Goal: Transaction & Acquisition: Purchase product/service

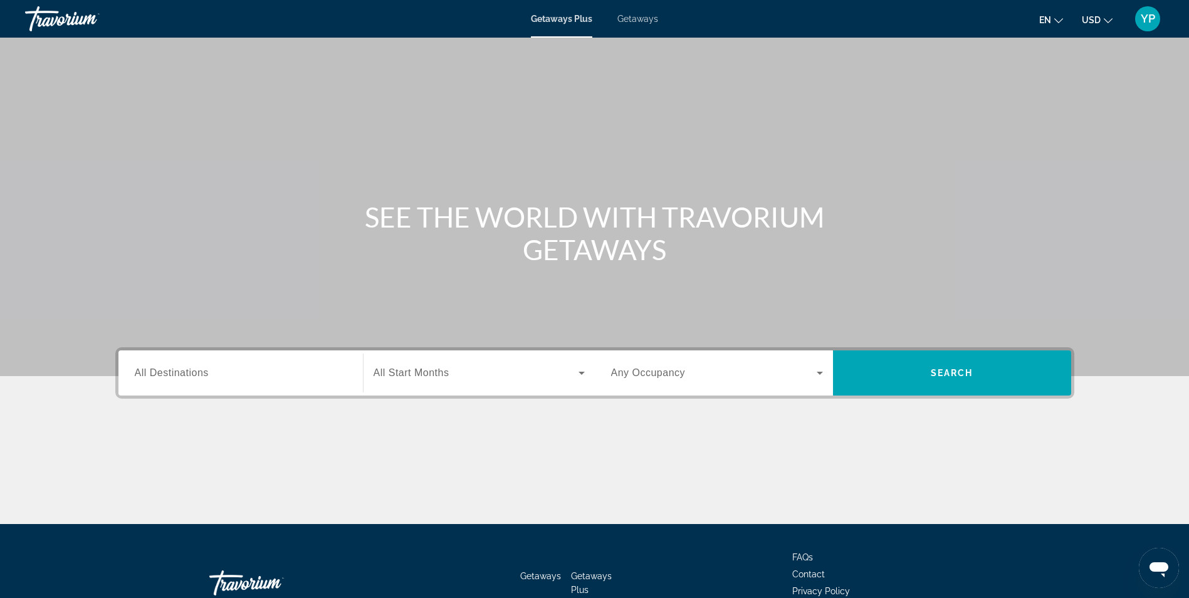
click at [645, 16] on span "Getaways" at bounding box center [637, 19] width 41 height 10
click at [238, 366] on input "Destination All Destinations" at bounding box center [241, 373] width 212 height 15
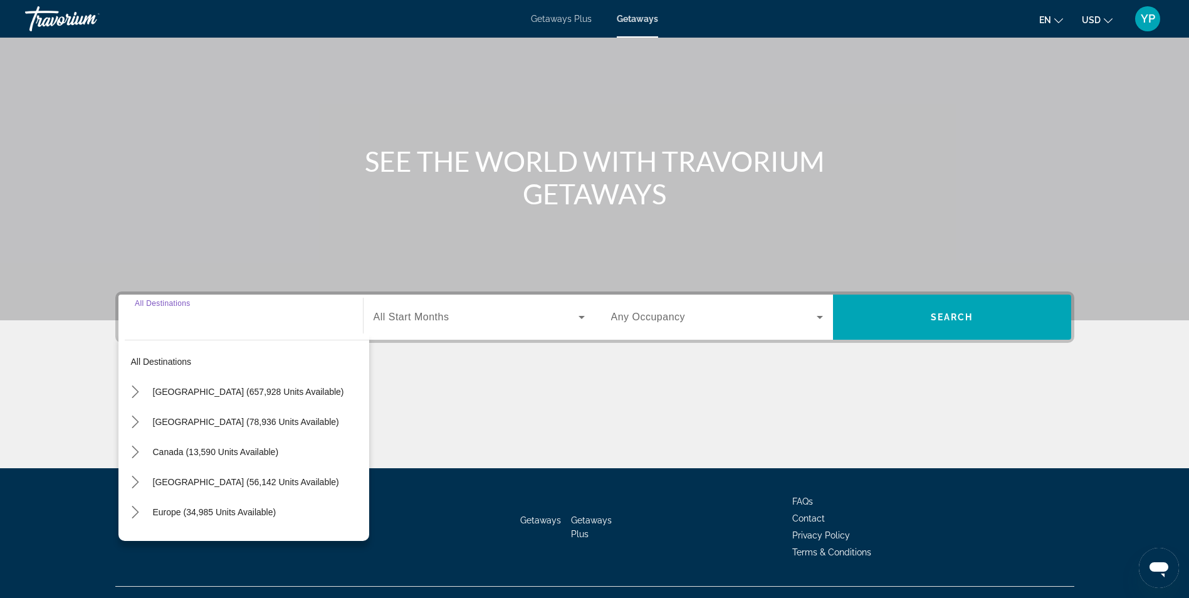
scroll to position [80, 0]
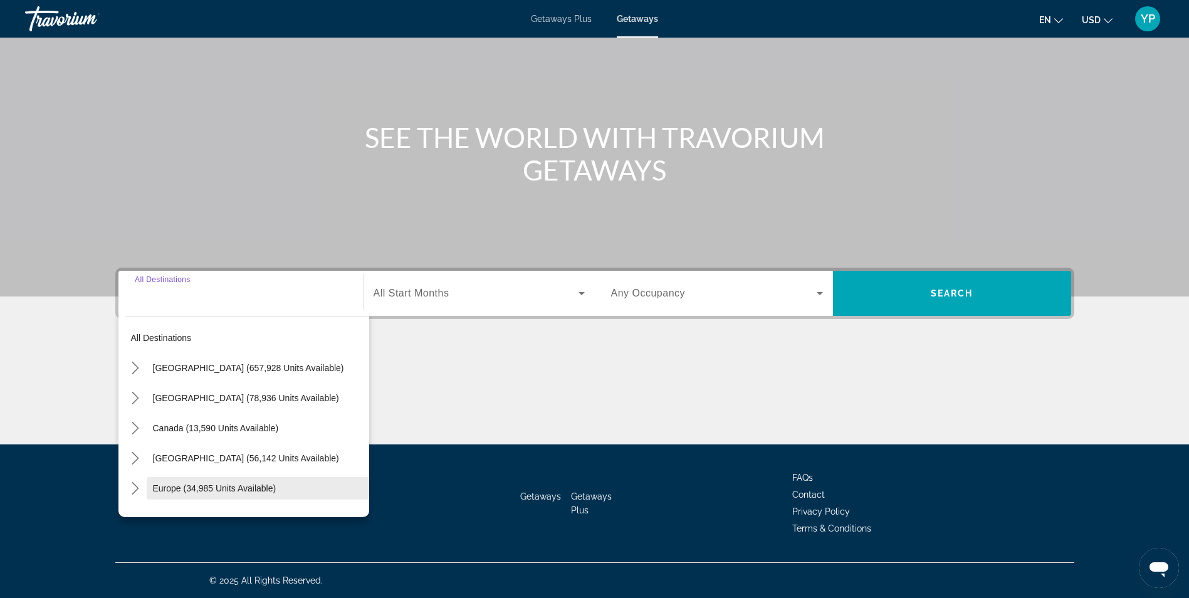
click at [164, 490] on span "Europe (34,985 units available)" at bounding box center [214, 488] width 123 height 10
type input "**********"
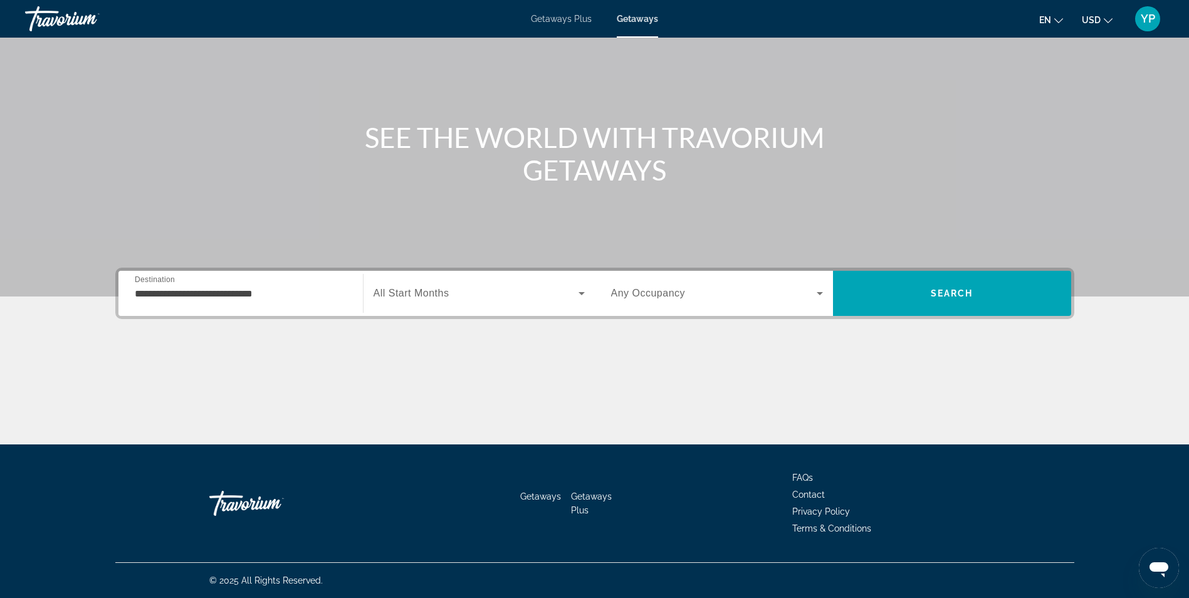
click at [1152, 24] on span "YP" at bounding box center [1148, 19] width 14 height 13
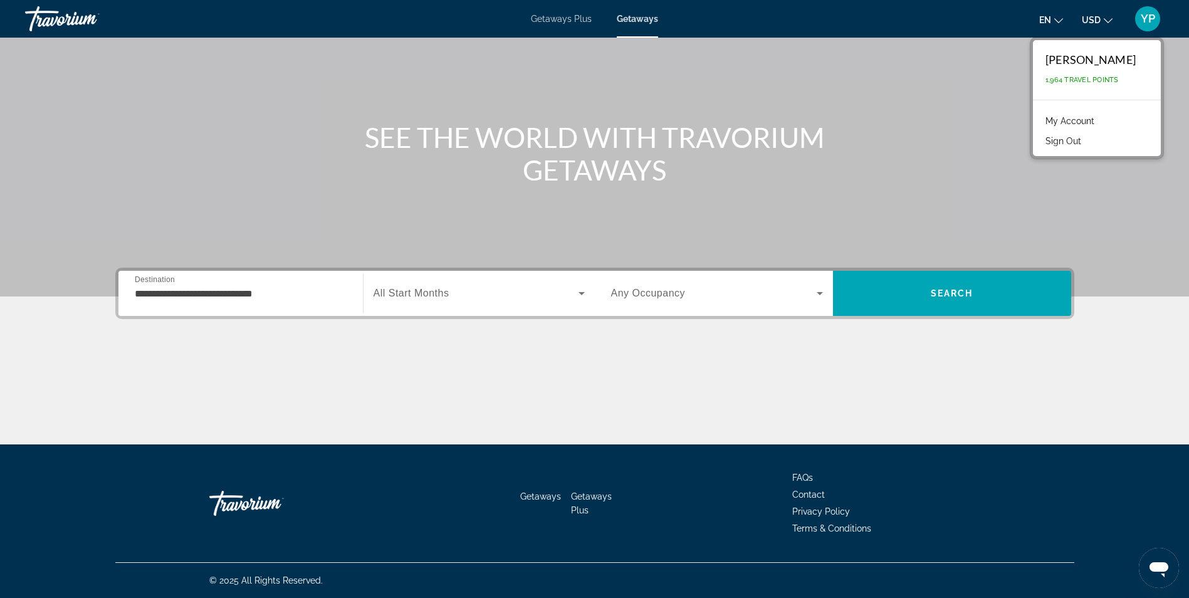
click at [434, 295] on span "All Start Months" at bounding box center [412, 293] width 76 height 11
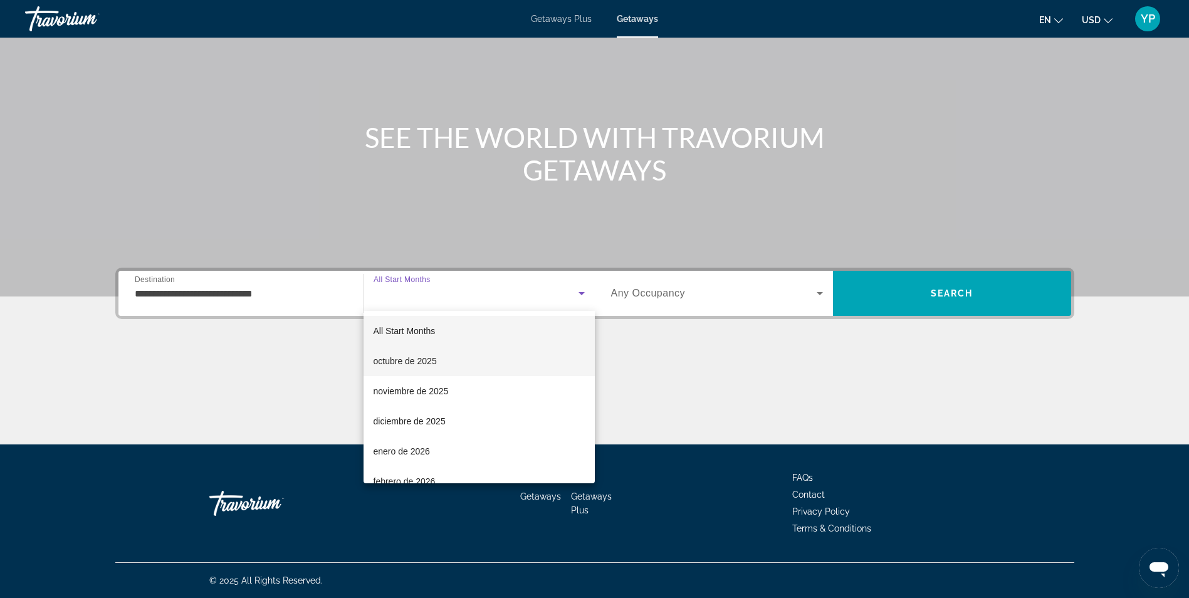
click at [417, 363] on span "octubre de 2025" at bounding box center [405, 361] width 63 height 15
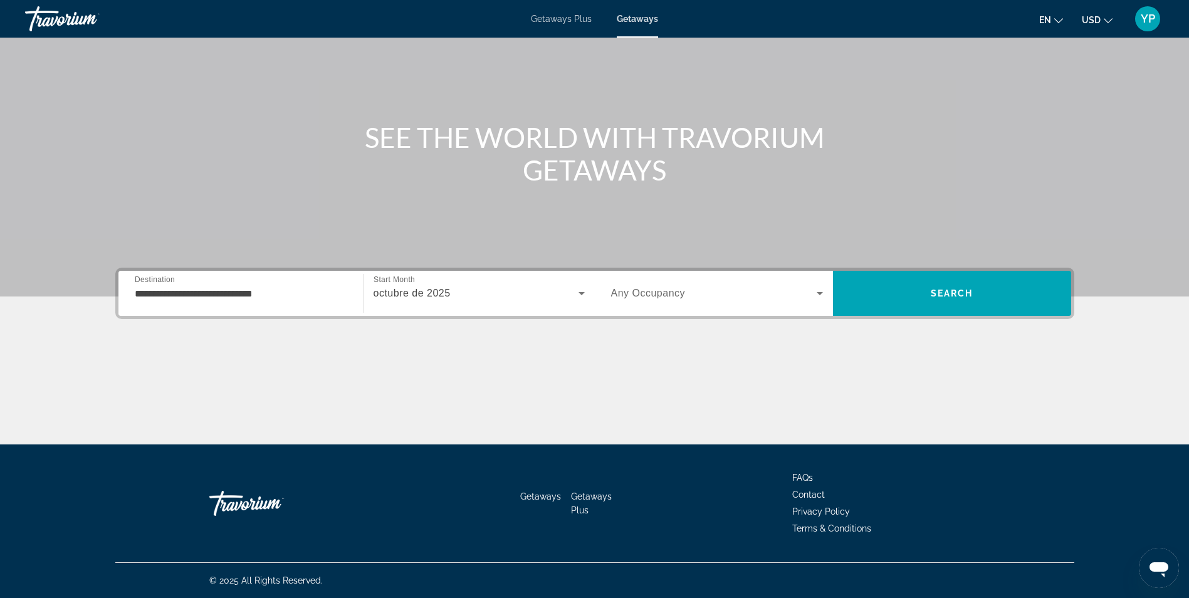
click at [654, 293] on span "Any Occupancy" at bounding box center [648, 293] width 75 height 11
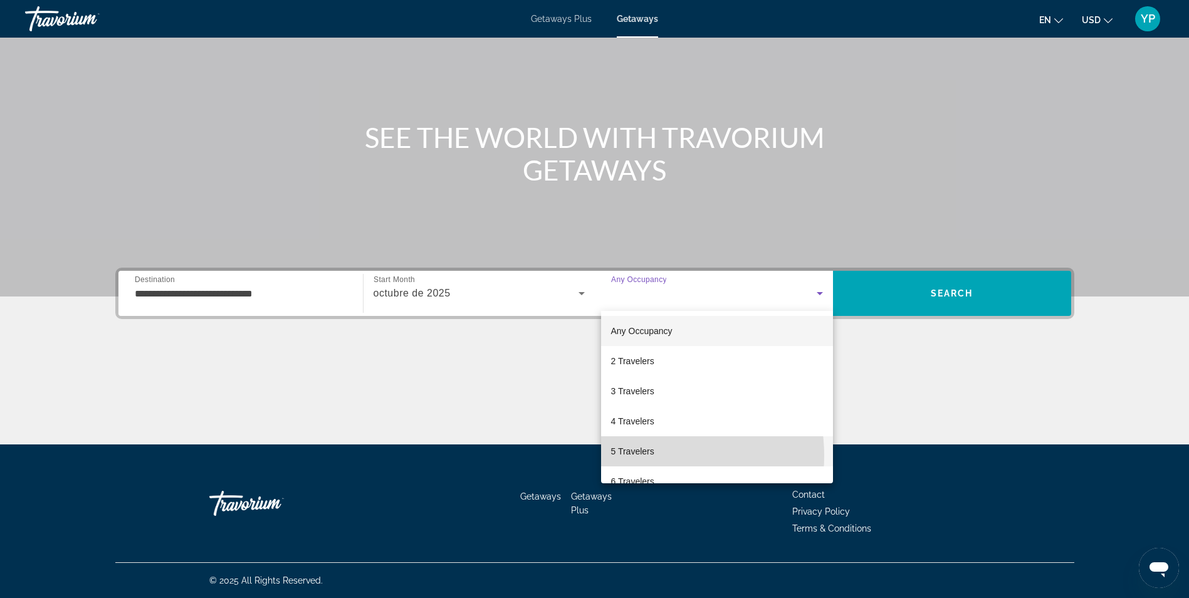
click at [644, 456] on span "5 Travelers" at bounding box center [632, 451] width 43 height 15
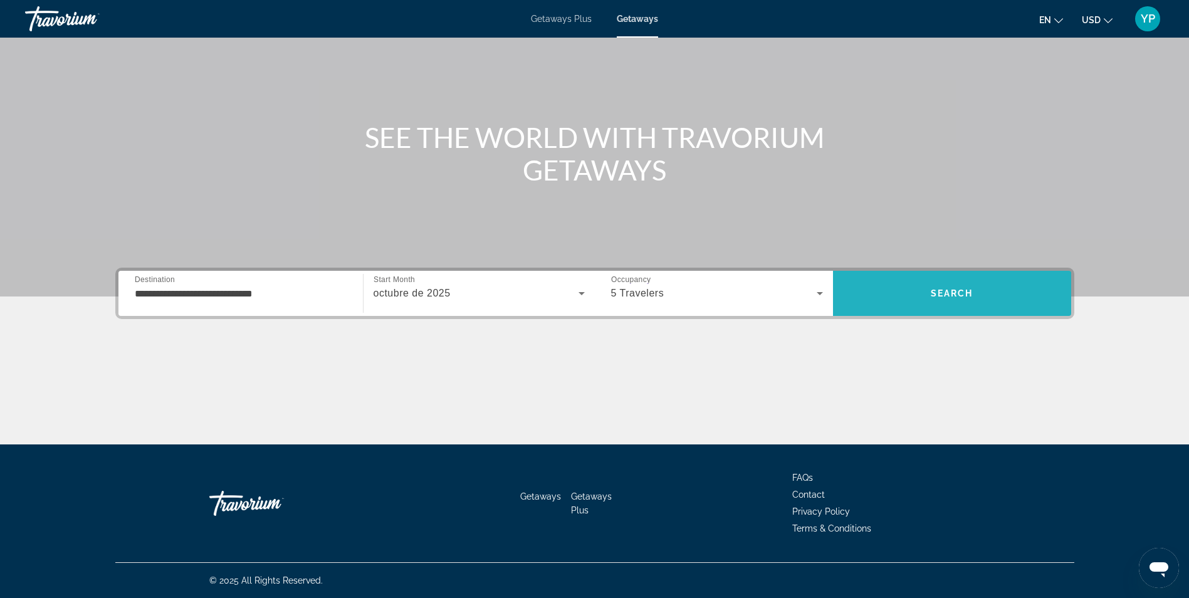
click at [930, 297] on span "Search" at bounding box center [952, 293] width 238 height 30
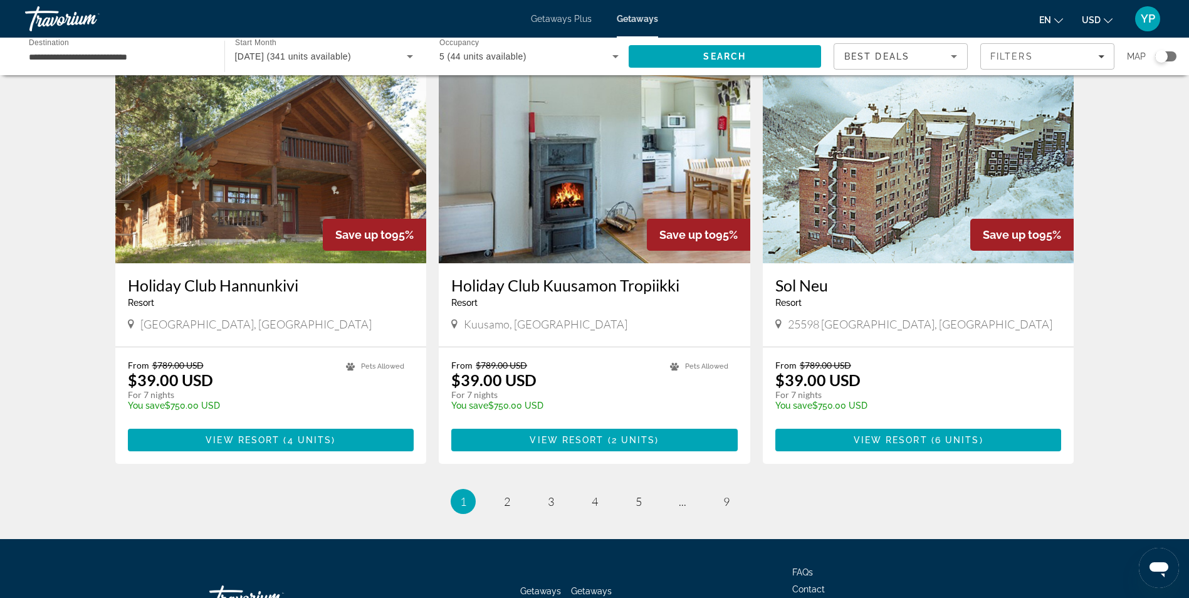
scroll to position [1375, 0]
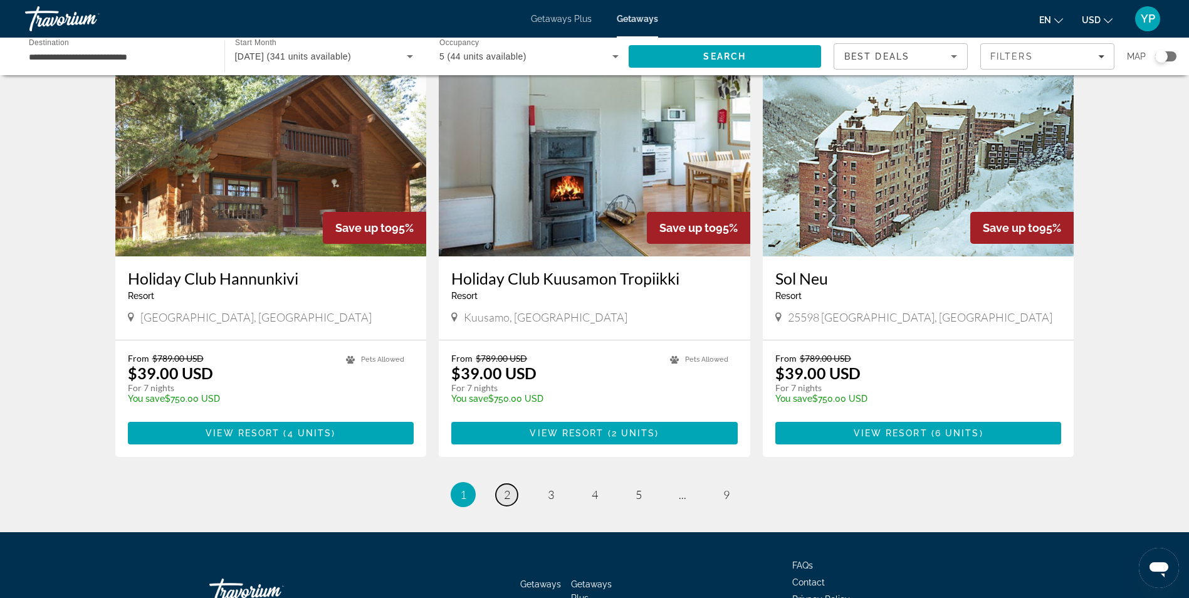
click at [508, 488] on span "2" at bounding box center [507, 495] width 6 height 14
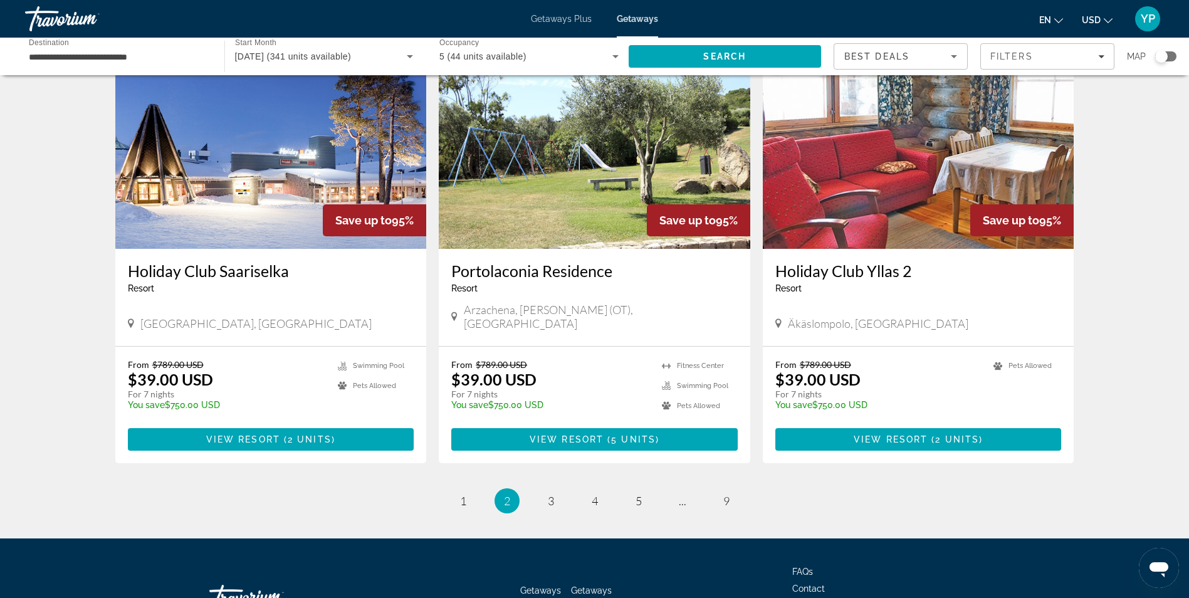
scroll to position [1430, 0]
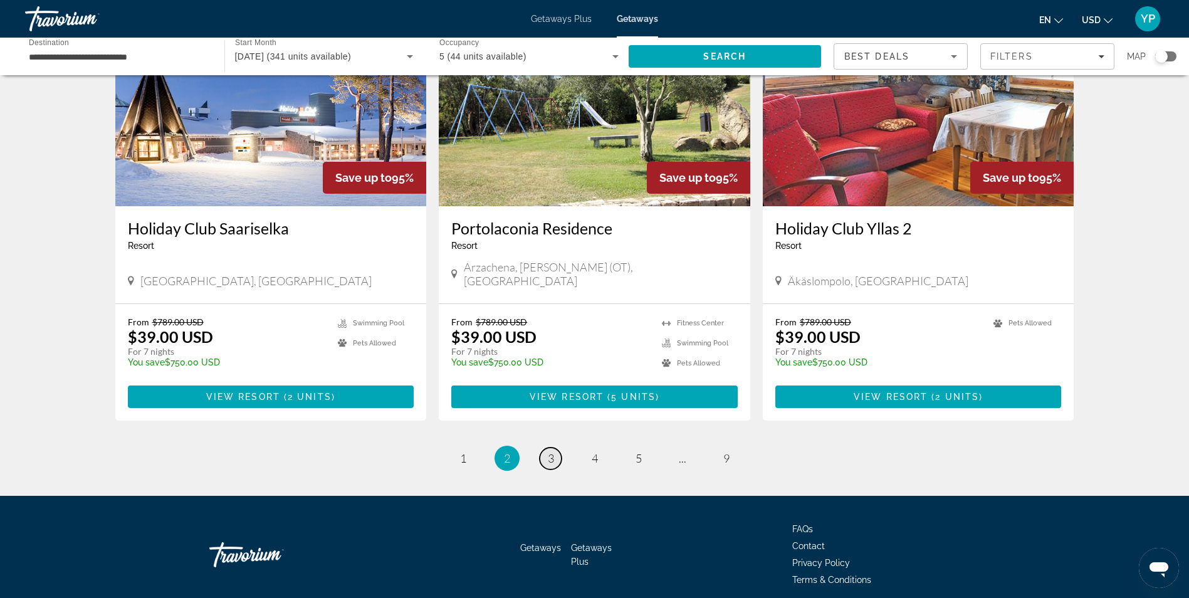
click at [554, 451] on span "3" at bounding box center [551, 458] width 6 height 14
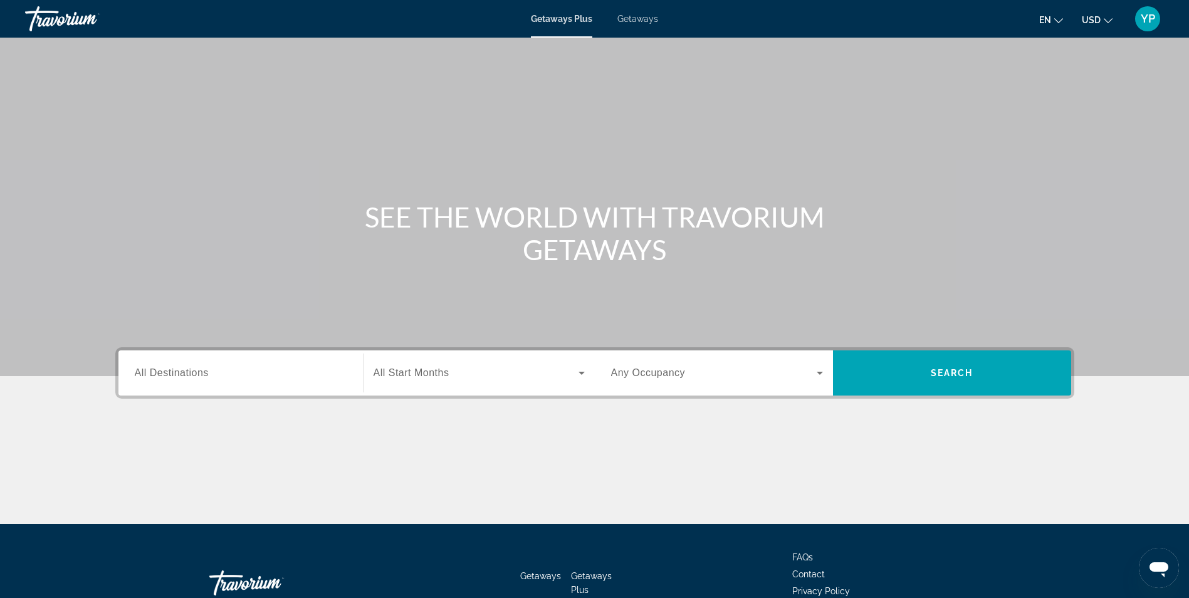
click at [642, 16] on span "Getaways" at bounding box center [637, 19] width 41 height 10
click at [236, 374] on input "Destination All Destinations" at bounding box center [241, 373] width 212 height 15
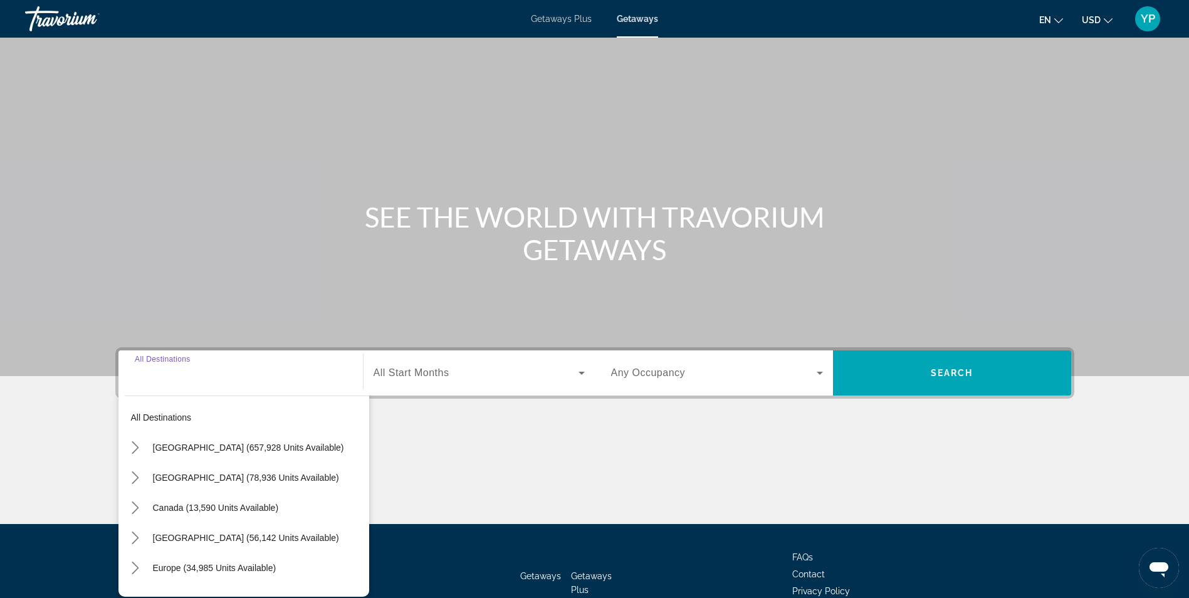
scroll to position [80, 0]
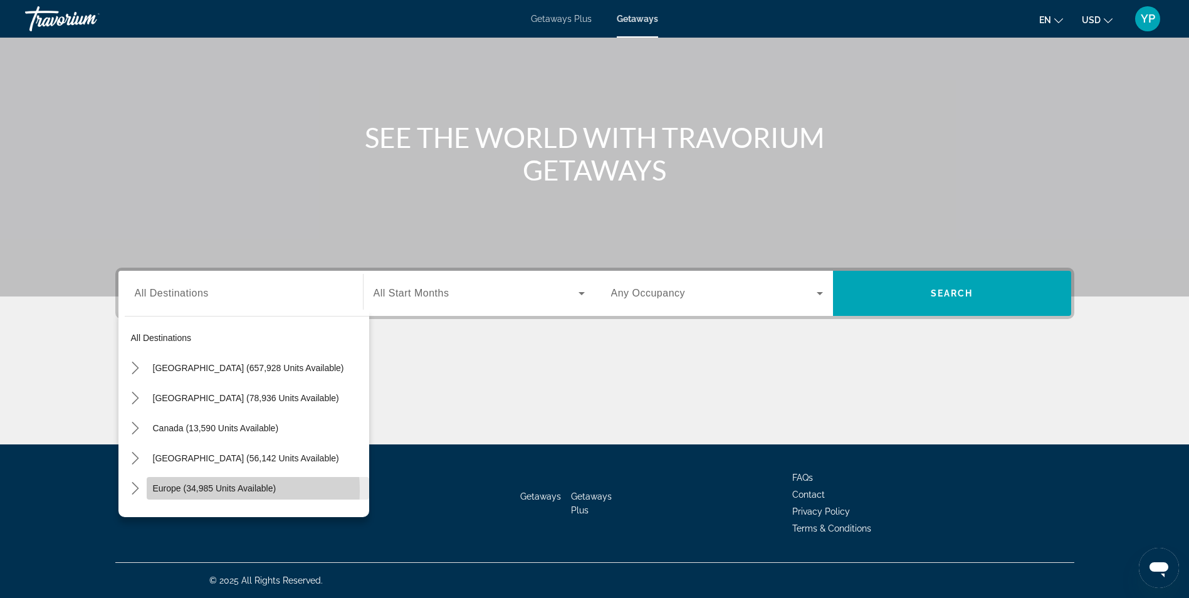
click at [192, 491] on span "Europe (34,985 units available)" at bounding box center [214, 488] width 123 height 10
type input "**********"
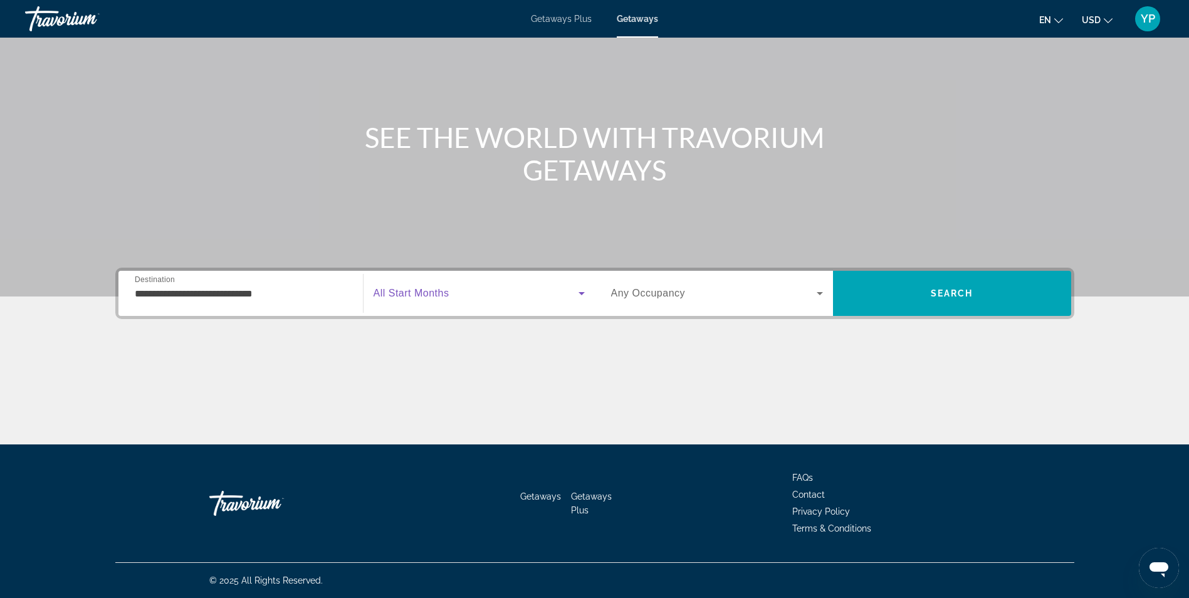
click at [449, 286] on span "Search widget" at bounding box center [476, 293] width 205 height 15
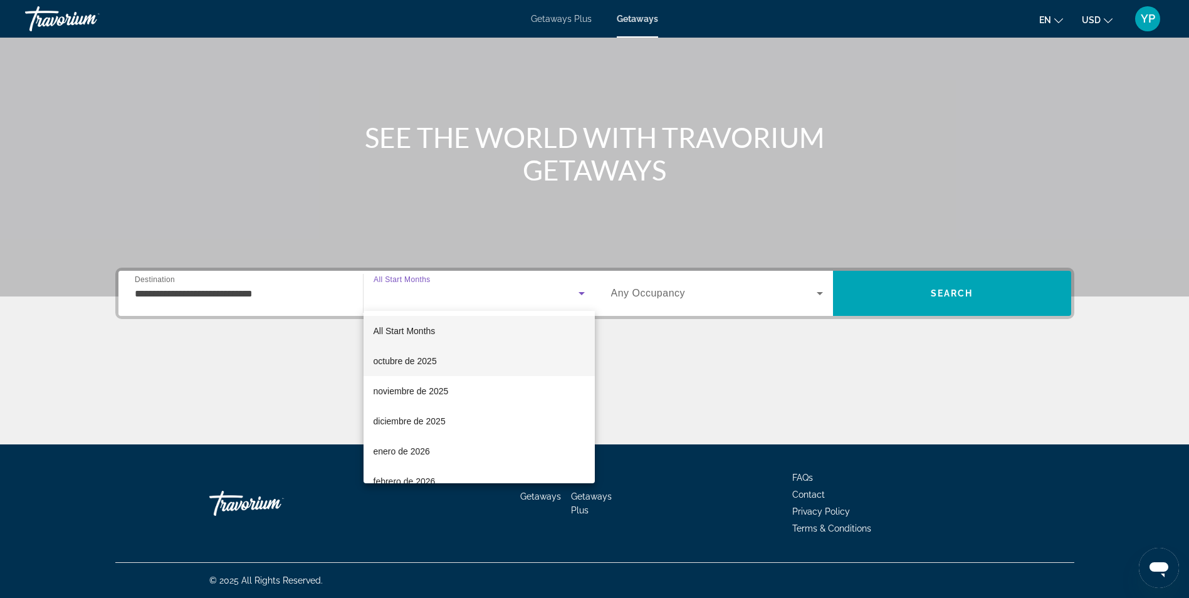
click at [430, 355] on span "octubre de 2025" at bounding box center [405, 361] width 63 height 15
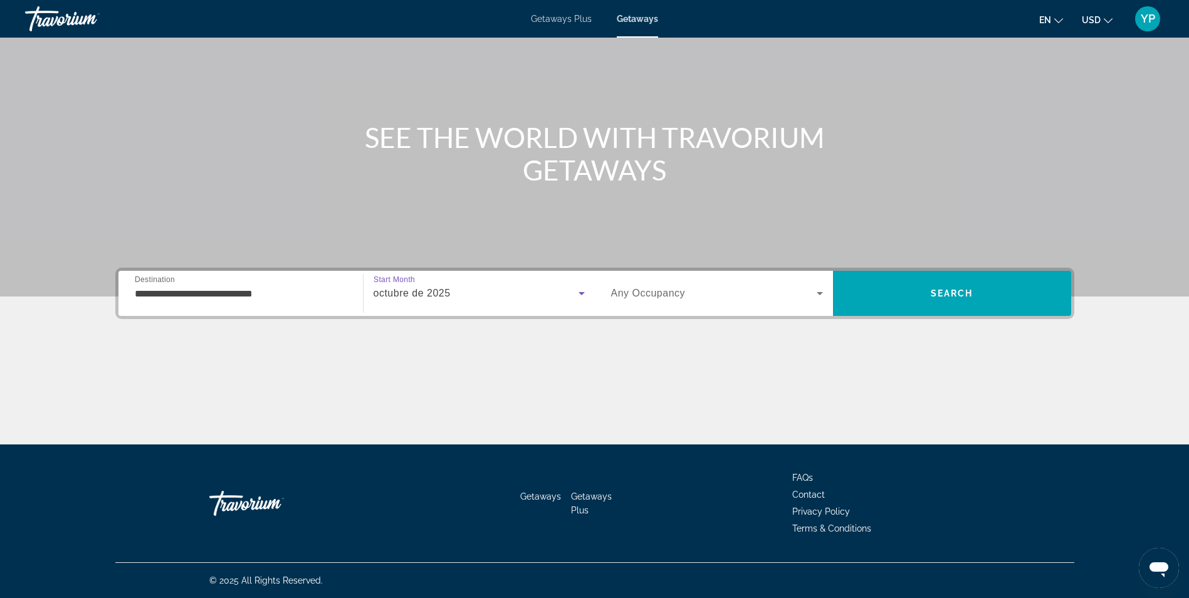
click at [622, 298] on span "Any Occupancy" at bounding box center [648, 293] width 75 height 11
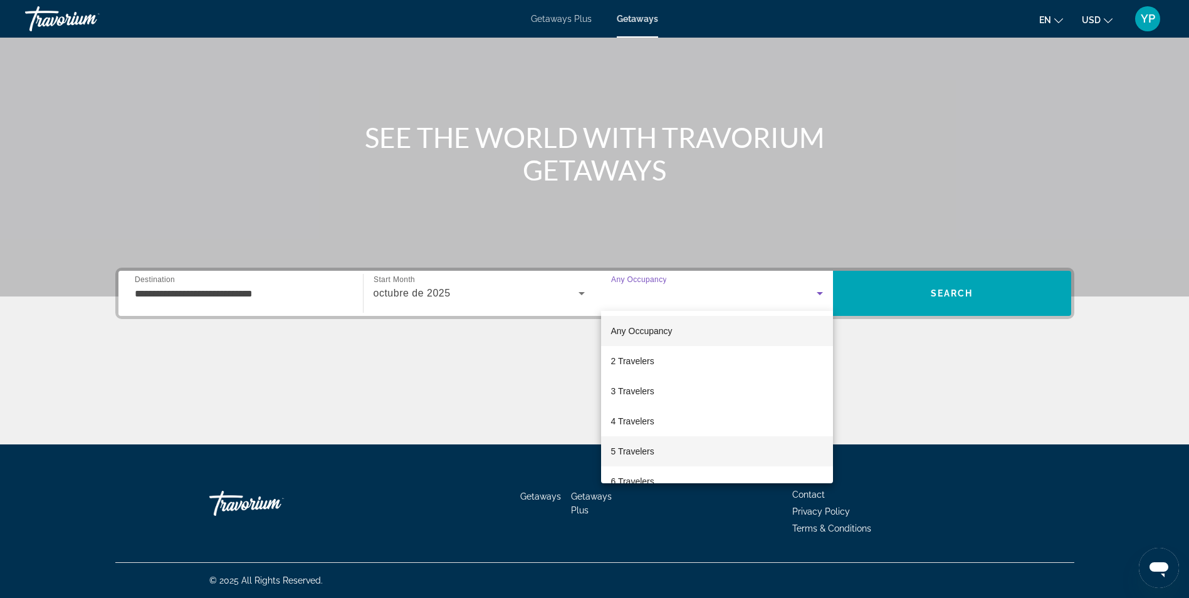
click at [656, 446] on mat-option "5 Travelers" at bounding box center [717, 451] width 232 height 30
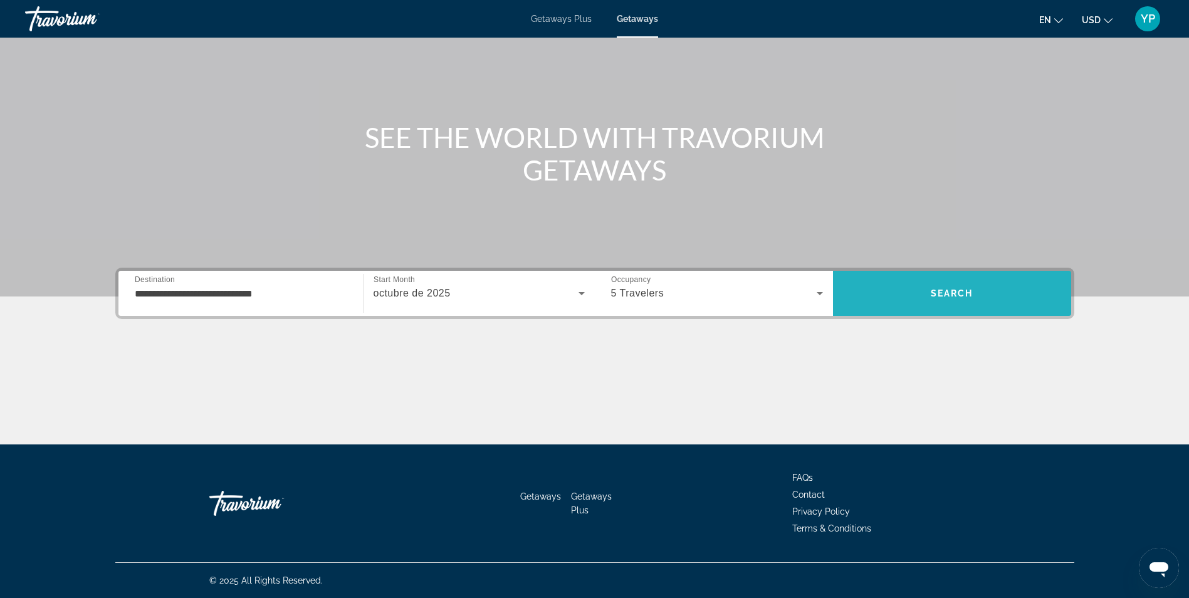
click at [905, 300] on span "Search" at bounding box center [952, 293] width 238 height 30
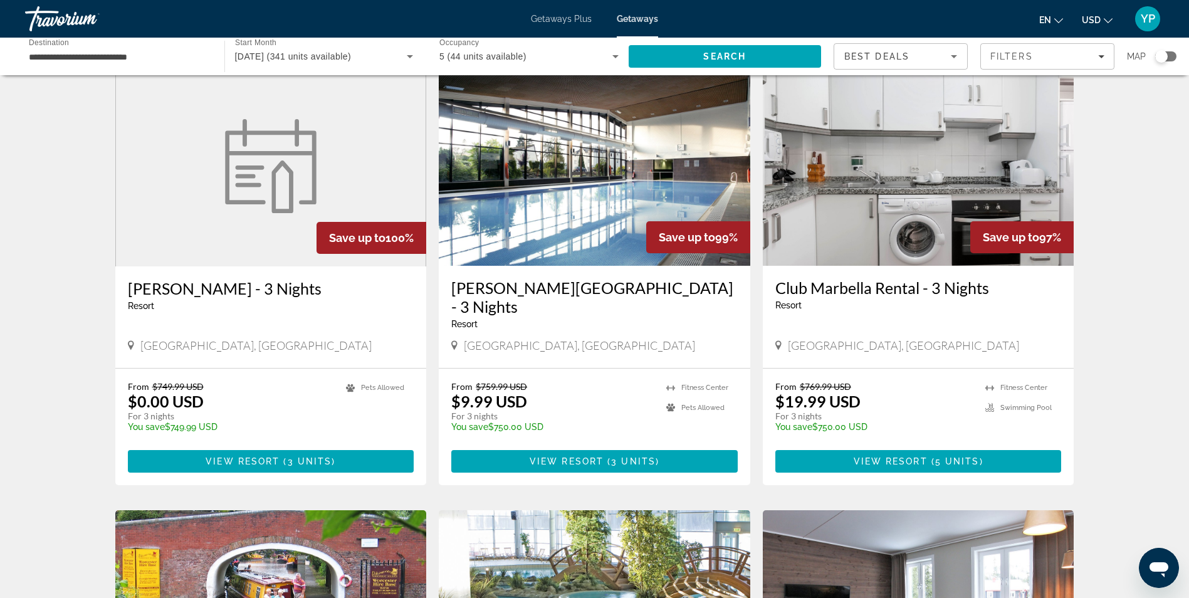
scroll to position [47, 0]
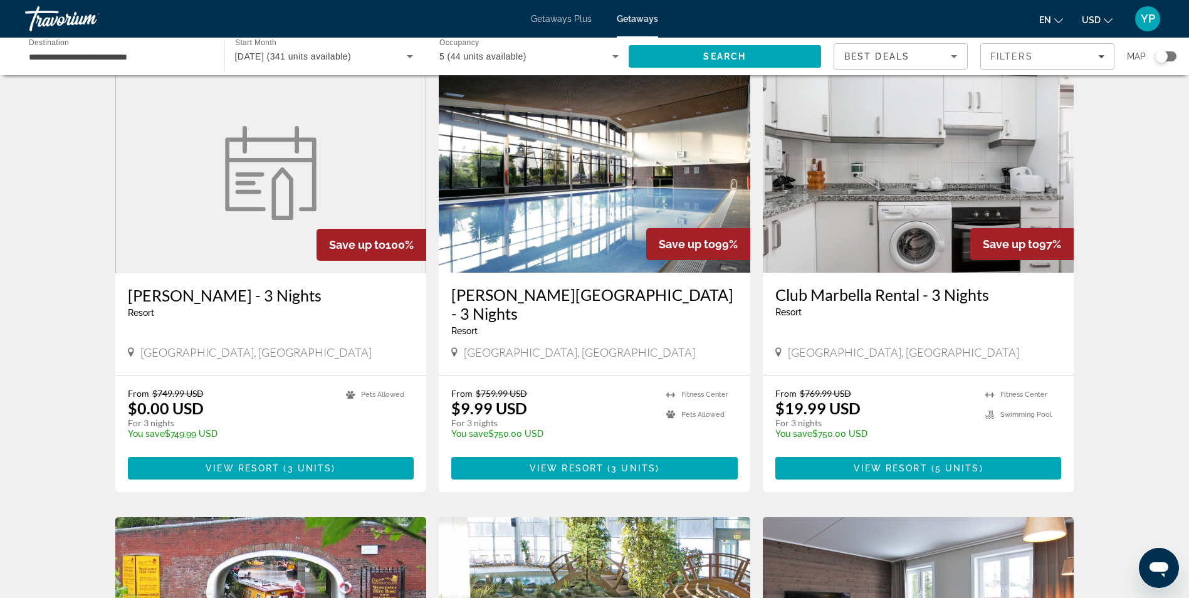
click at [891, 210] on img "Main content" at bounding box center [919, 172] width 312 height 201
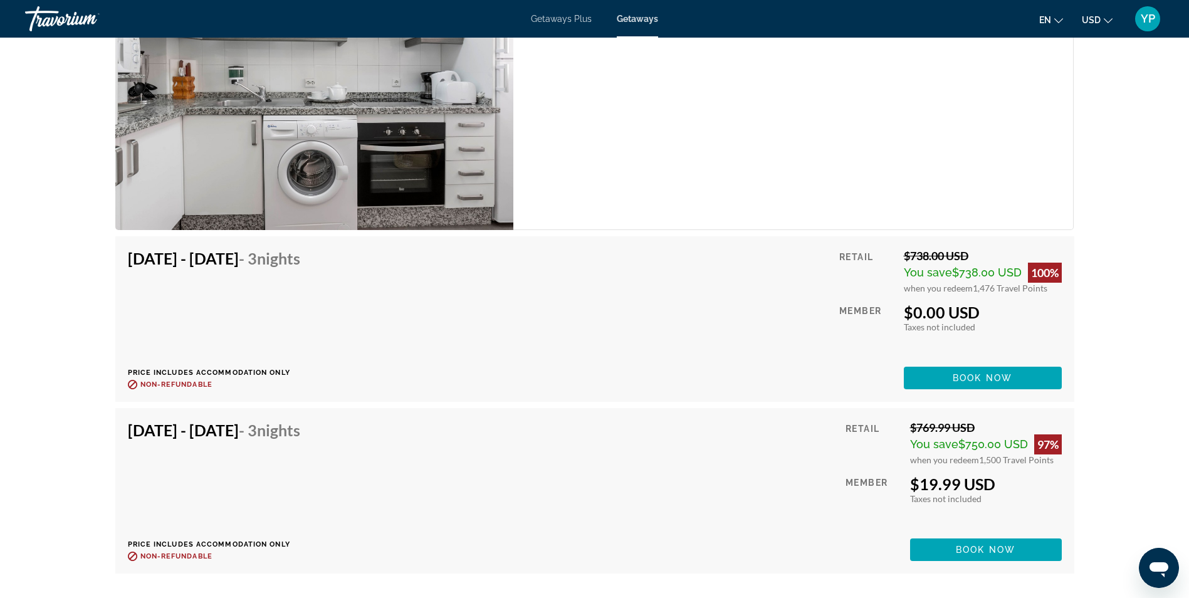
scroll to position [2211, 0]
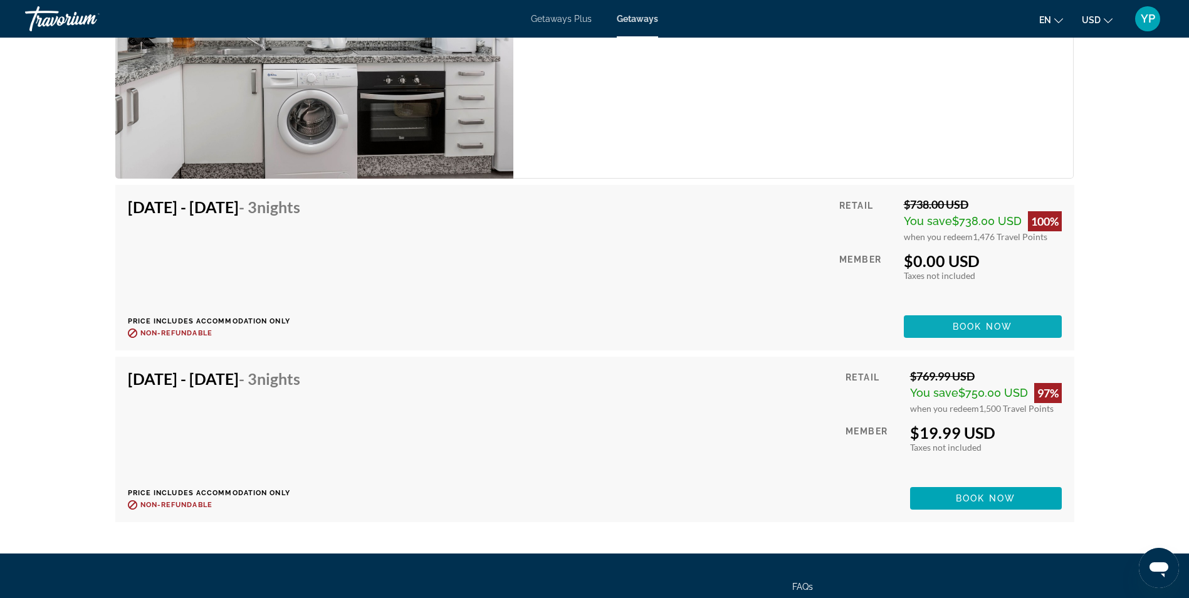
click at [1015, 325] on span "Main content" at bounding box center [983, 327] width 158 height 30
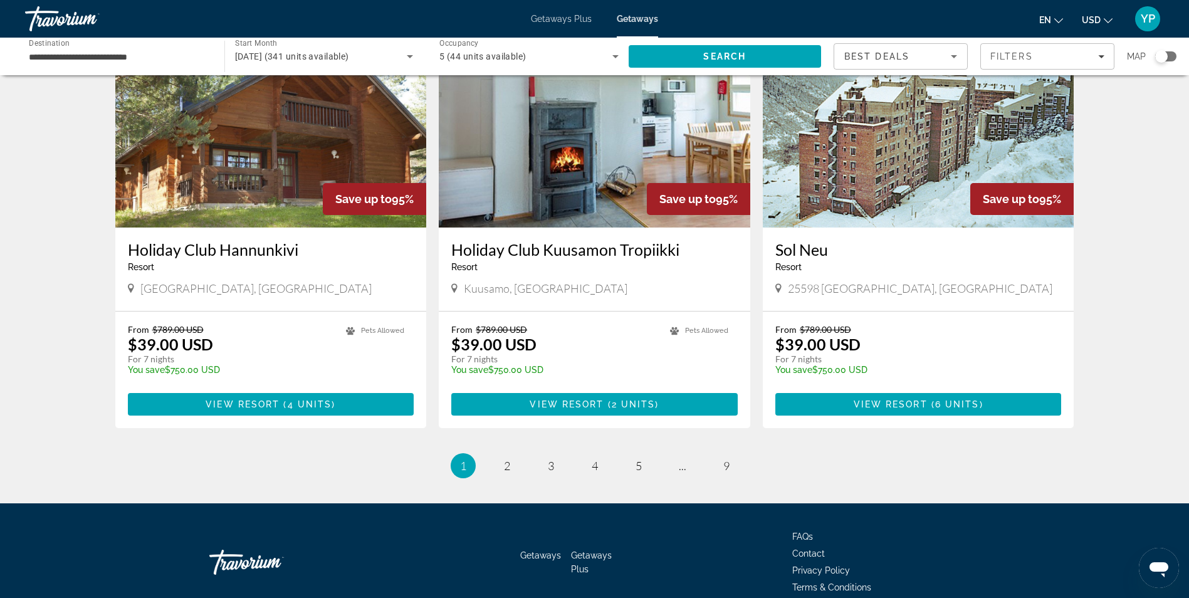
scroll to position [1430, 0]
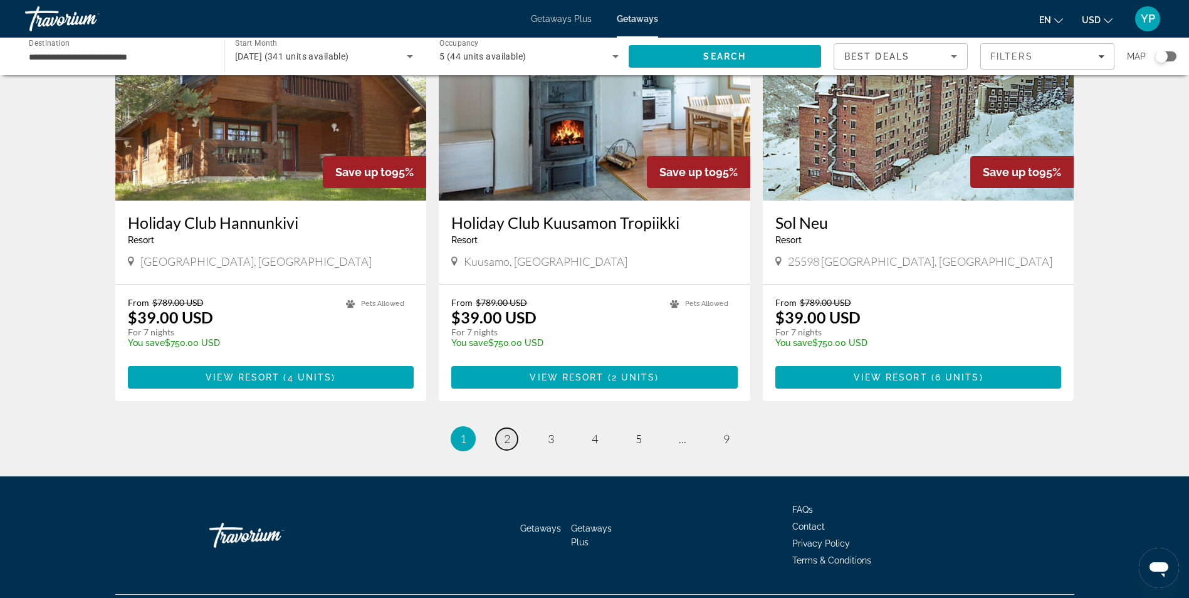
click at [506, 432] on span "2" at bounding box center [507, 439] width 6 height 14
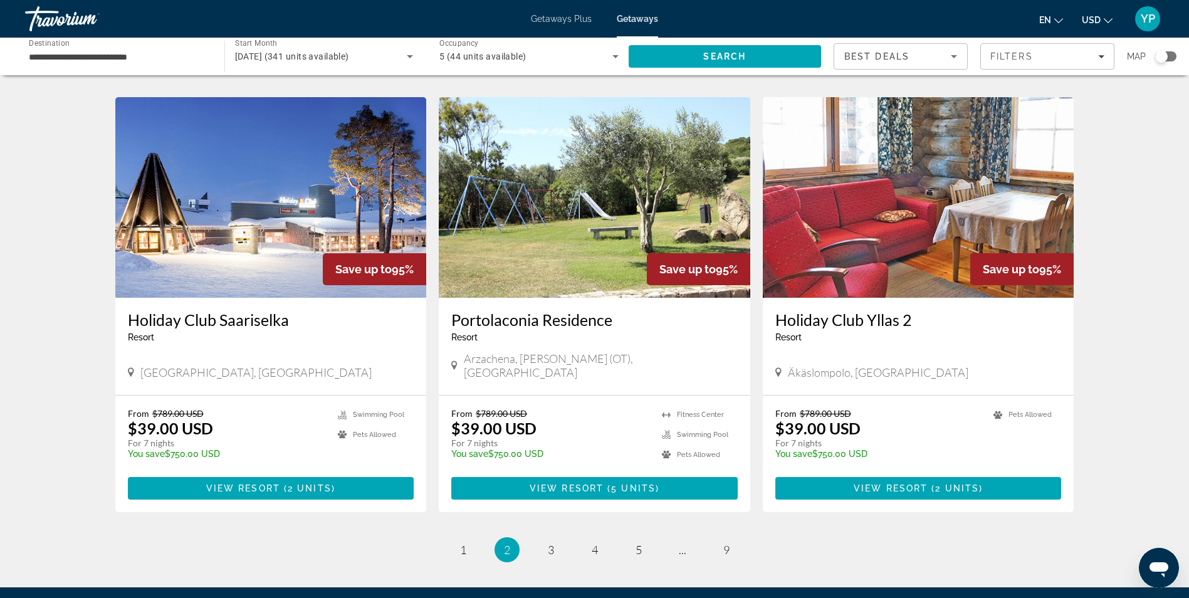
scroll to position [1343, 0]
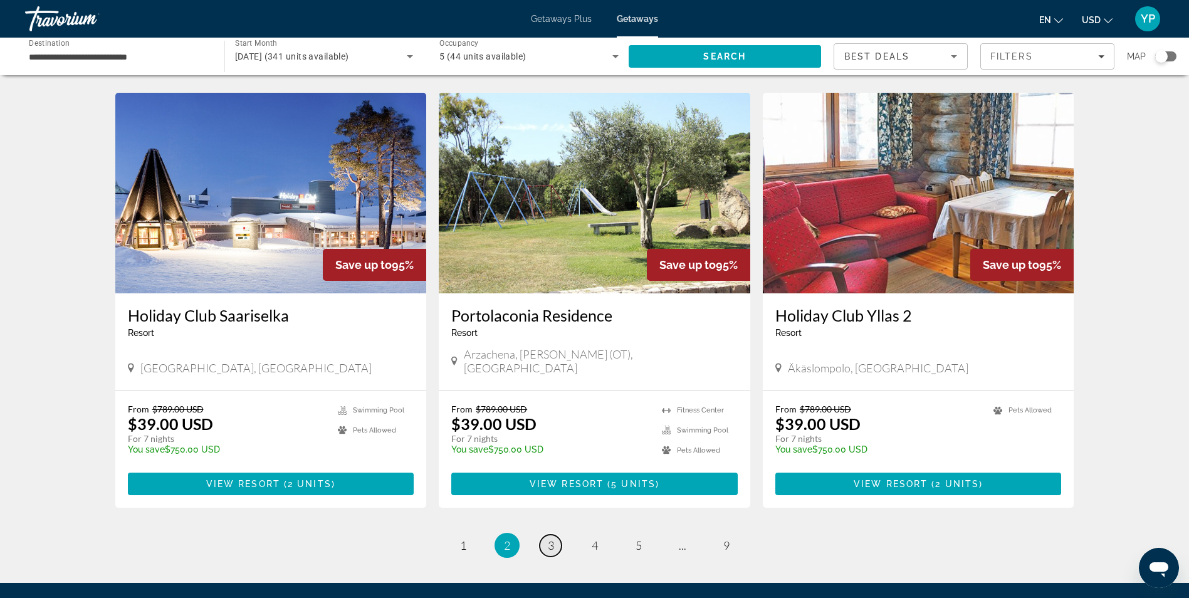
click at [557, 535] on link "page 3" at bounding box center [551, 546] width 22 height 22
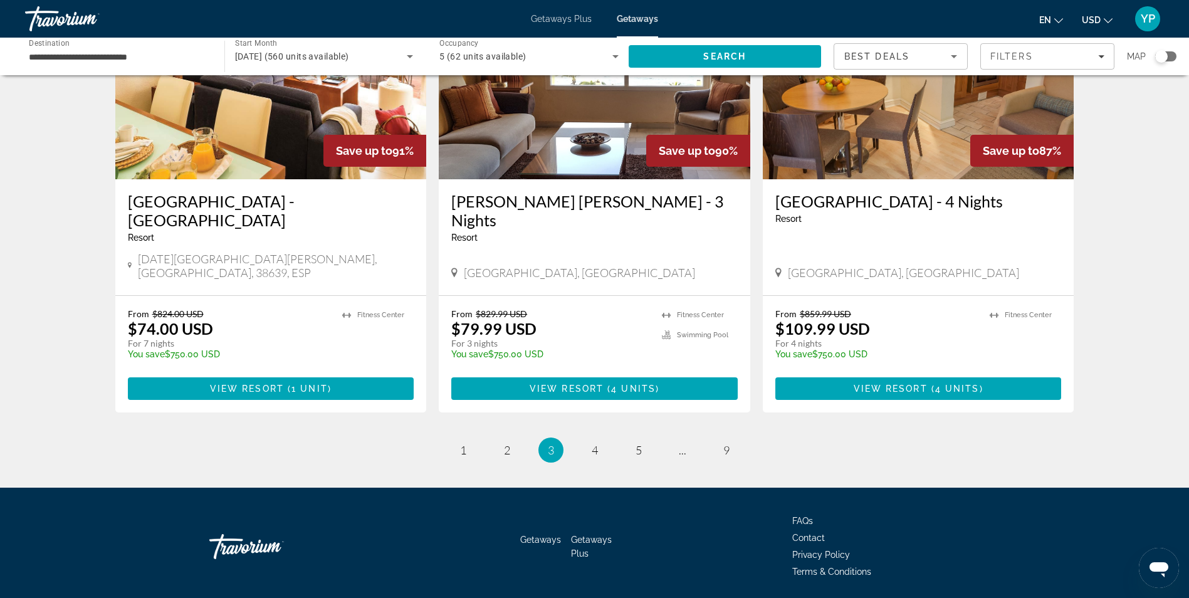
scroll to position [1449, 0]
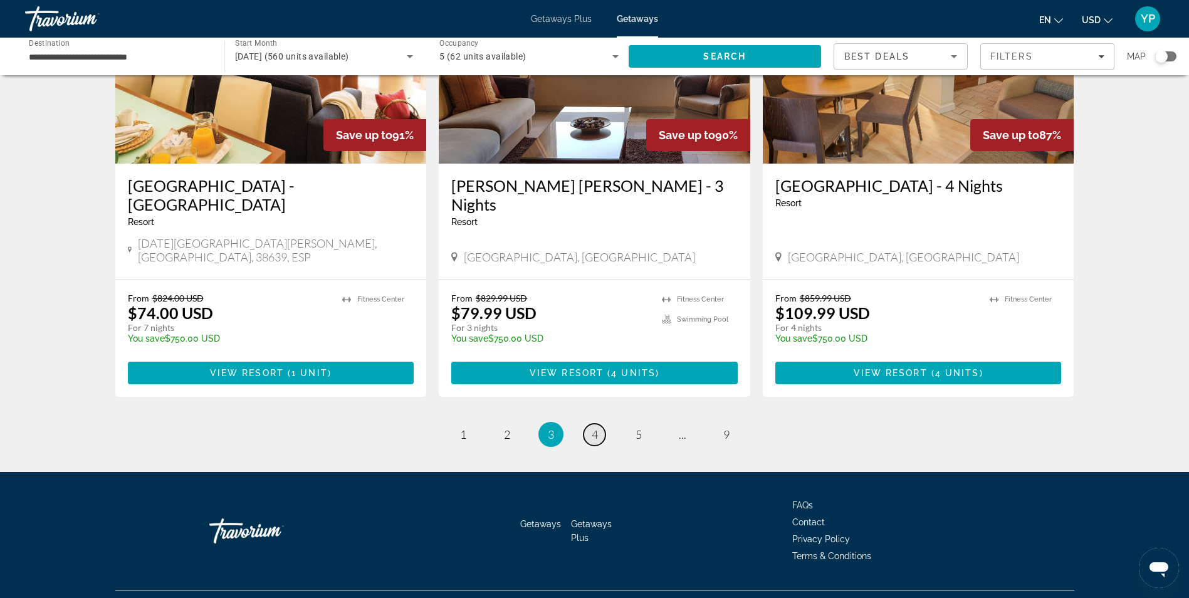
click at [593, 428] on span "4" at bounding box center [595, 435] width 6 height 14
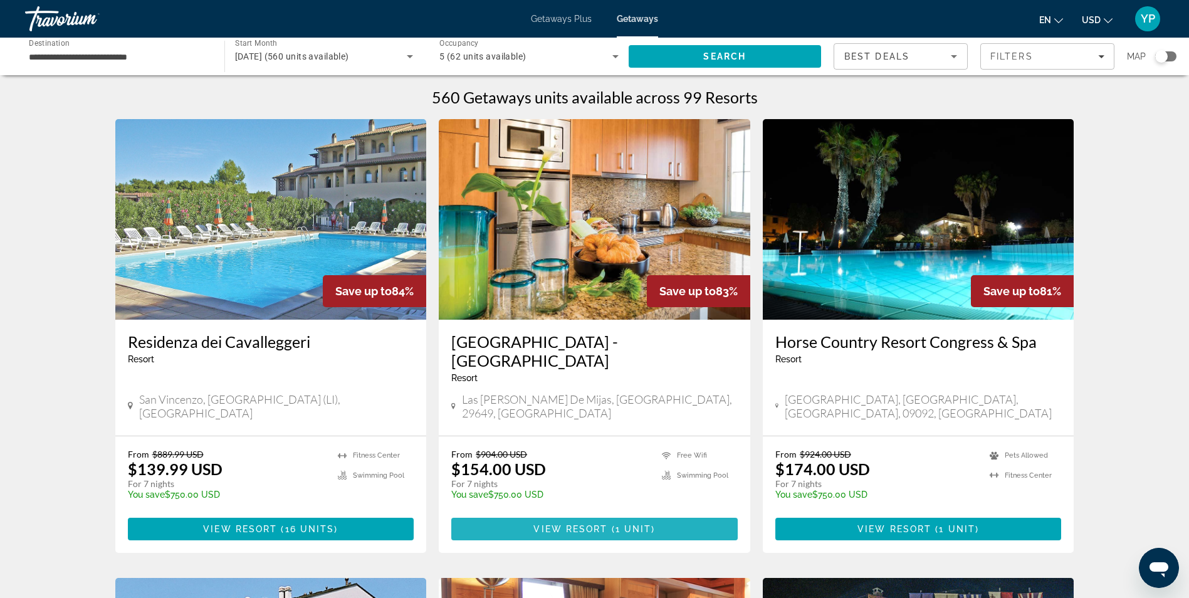
click at [592, 524] on span "View Resort" at bounding box center [570, 529] width 74 height 10
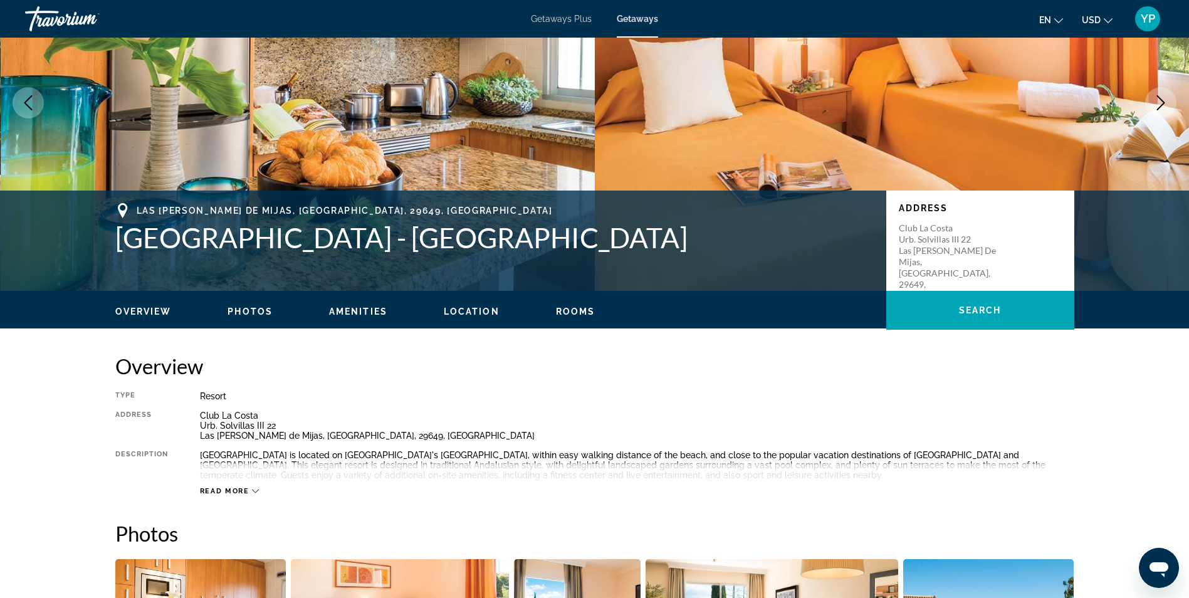
scroll to position [126, 0]
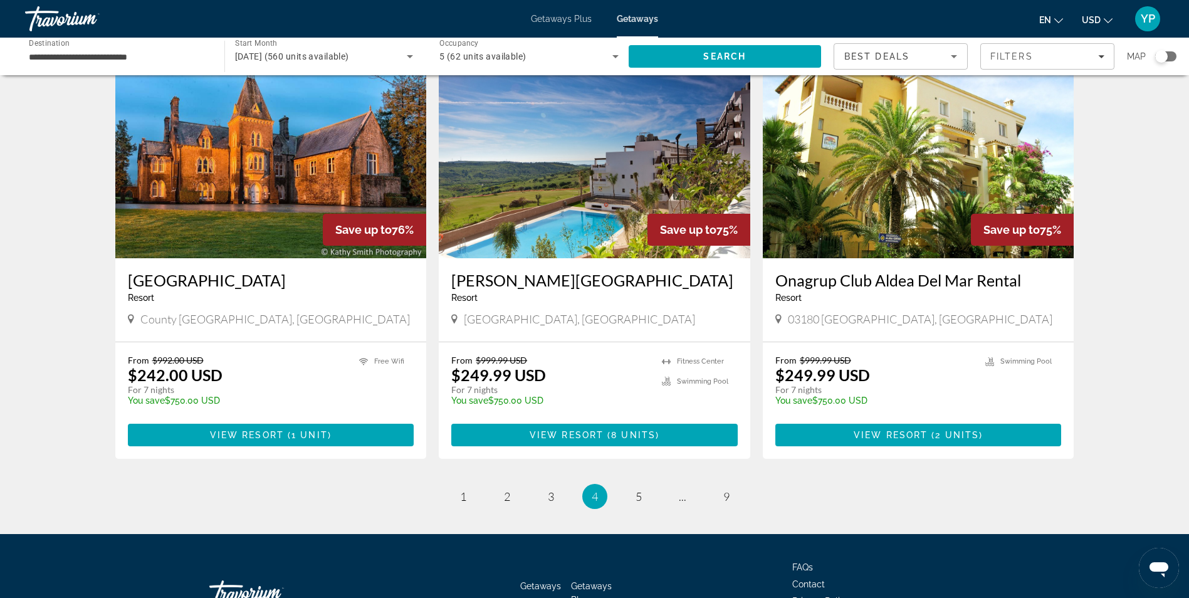
scroll to position [1412, 0]
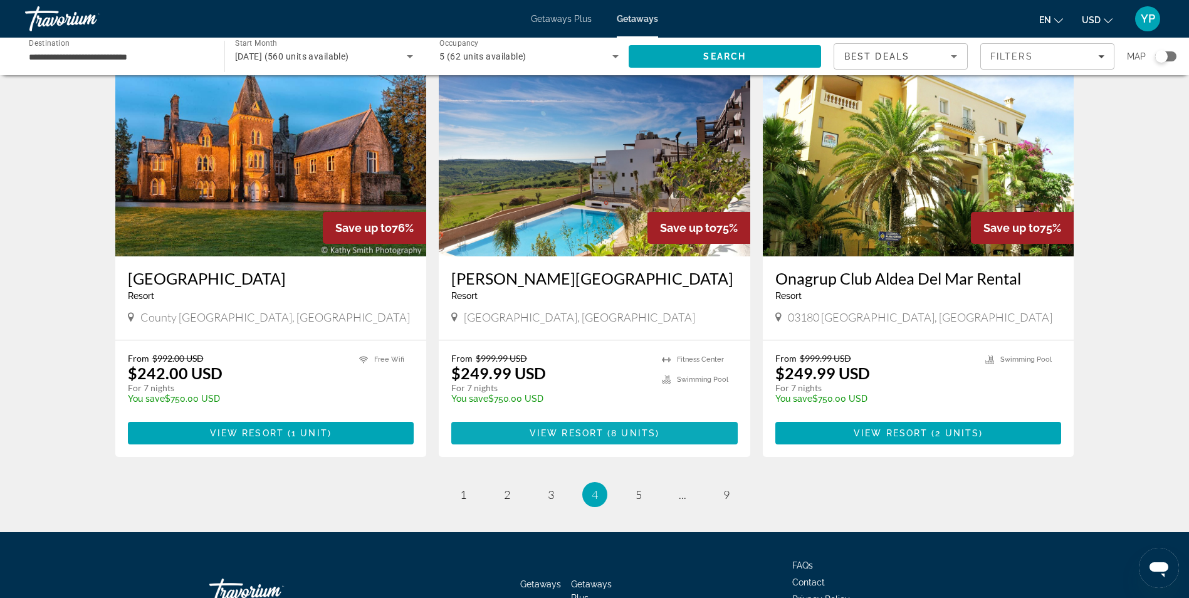
click at [625, 428] on span "8 units" at bounding box center [633, 433] width 45 height 10
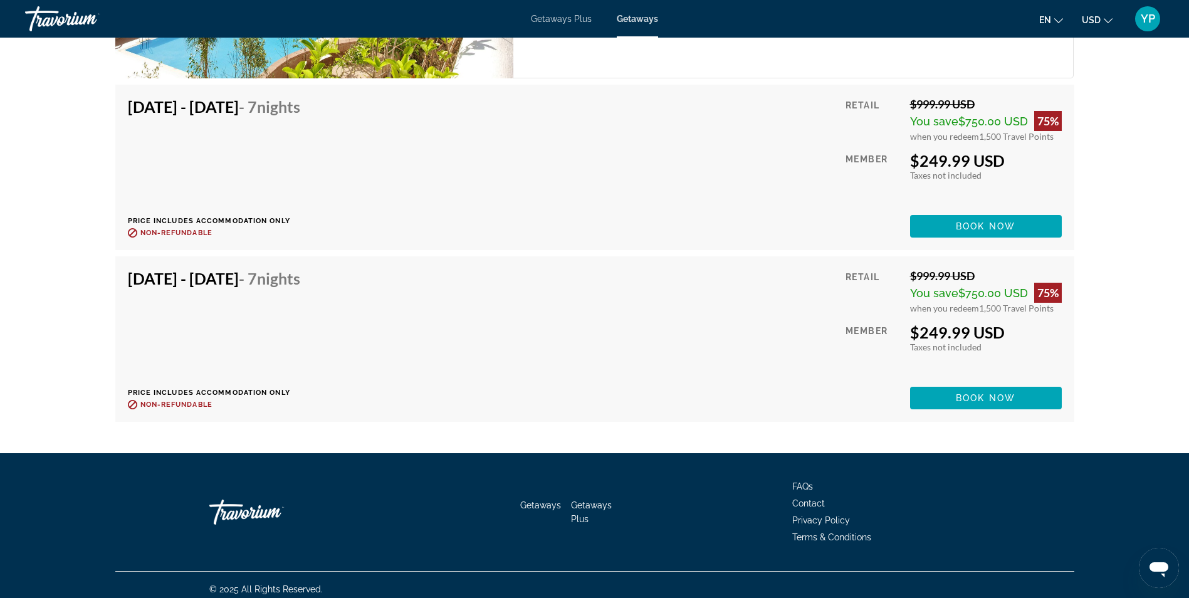
scroll to position [2139, 0]
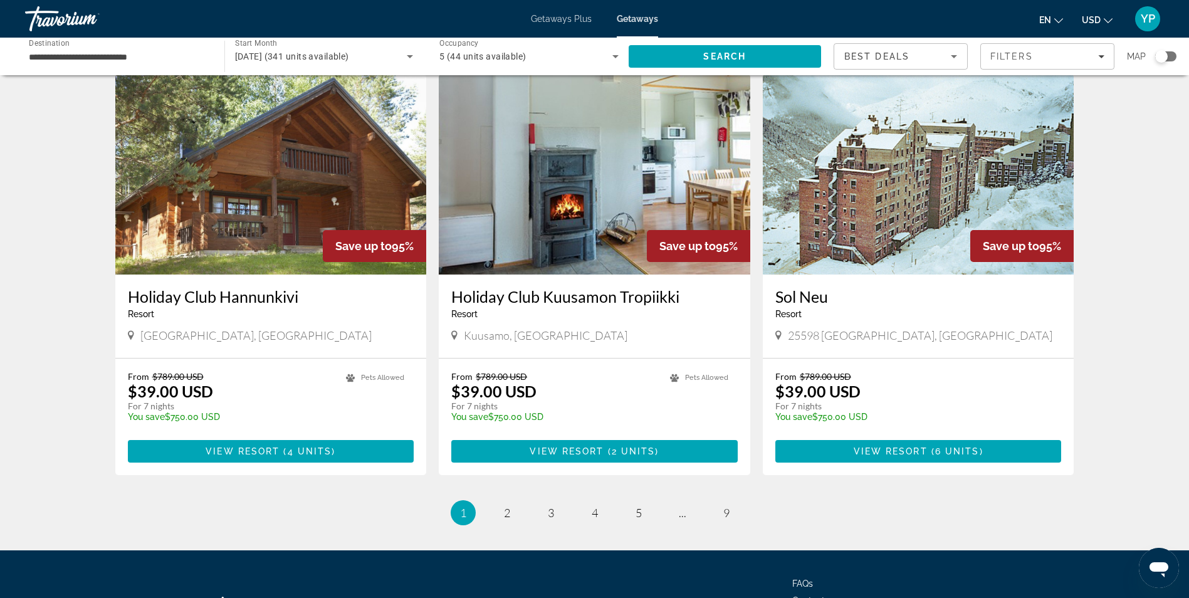
scroll to position [1395, 0]
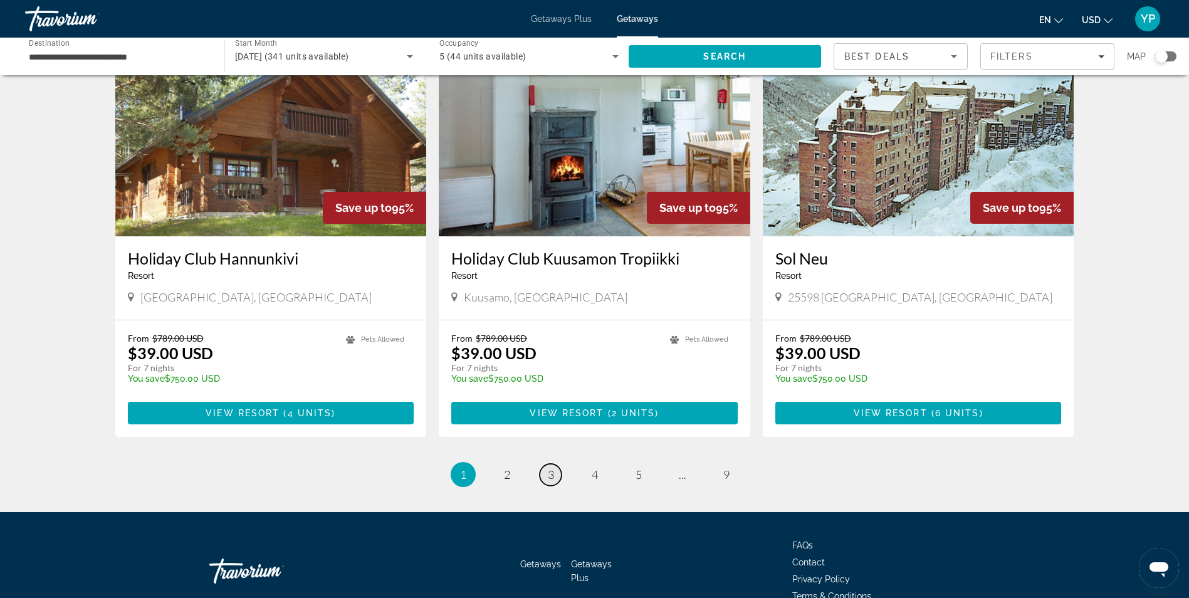
click at [552, 468] on span "3" at bounding box center [551, 475] width 6 height 14
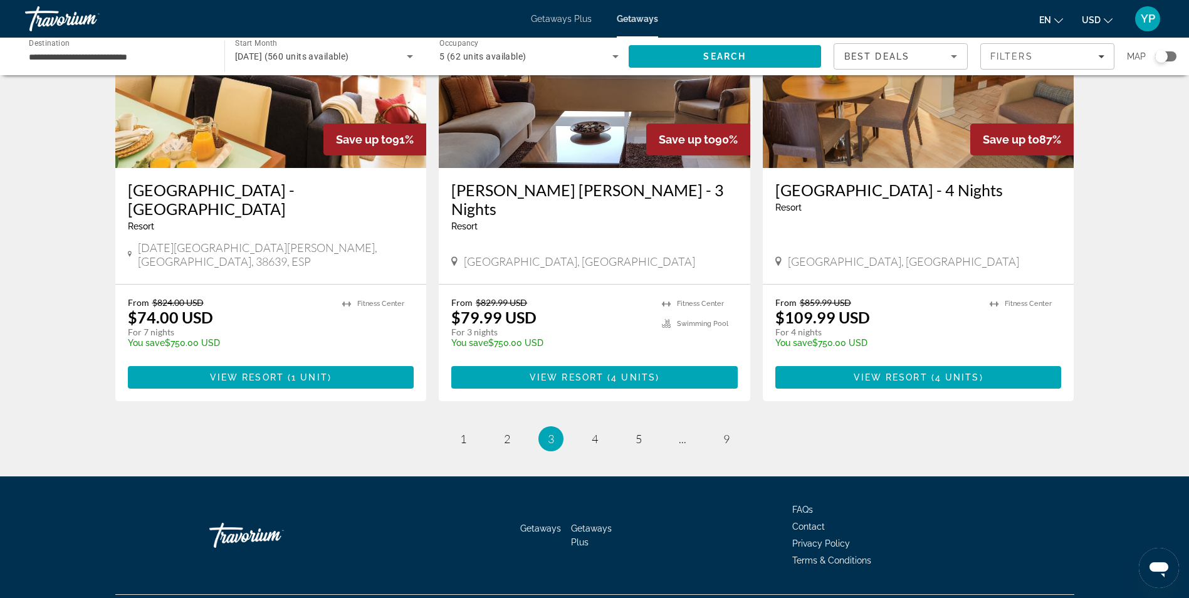
scroll to position [1449, 0]
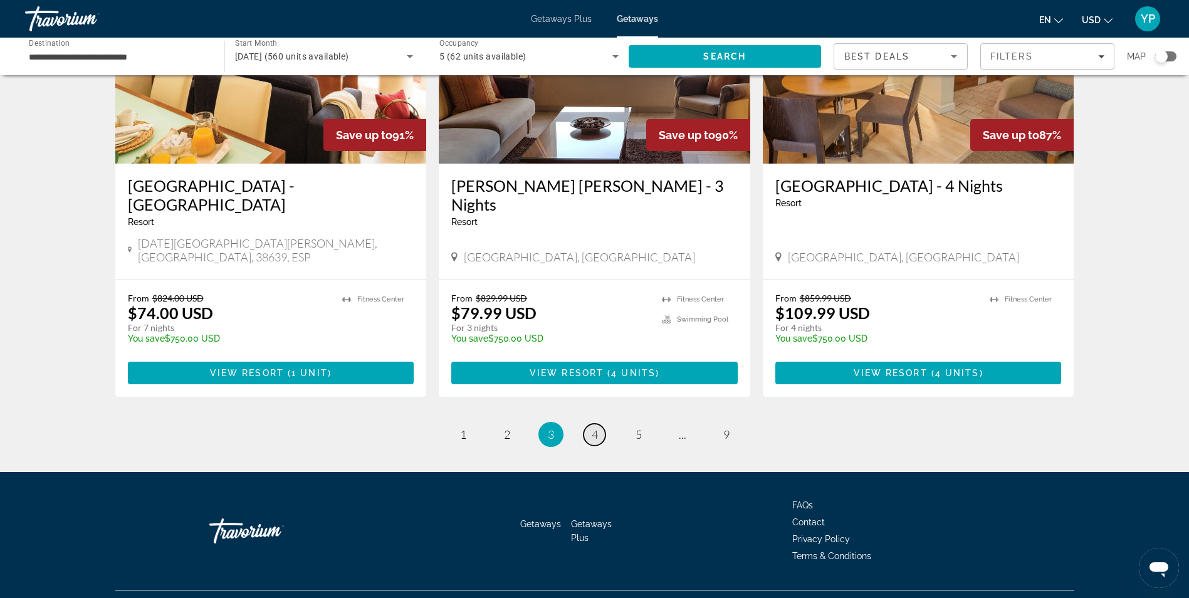
click at [594, 428] on span "4" at bounding box center [595, 435] width 6 height 14
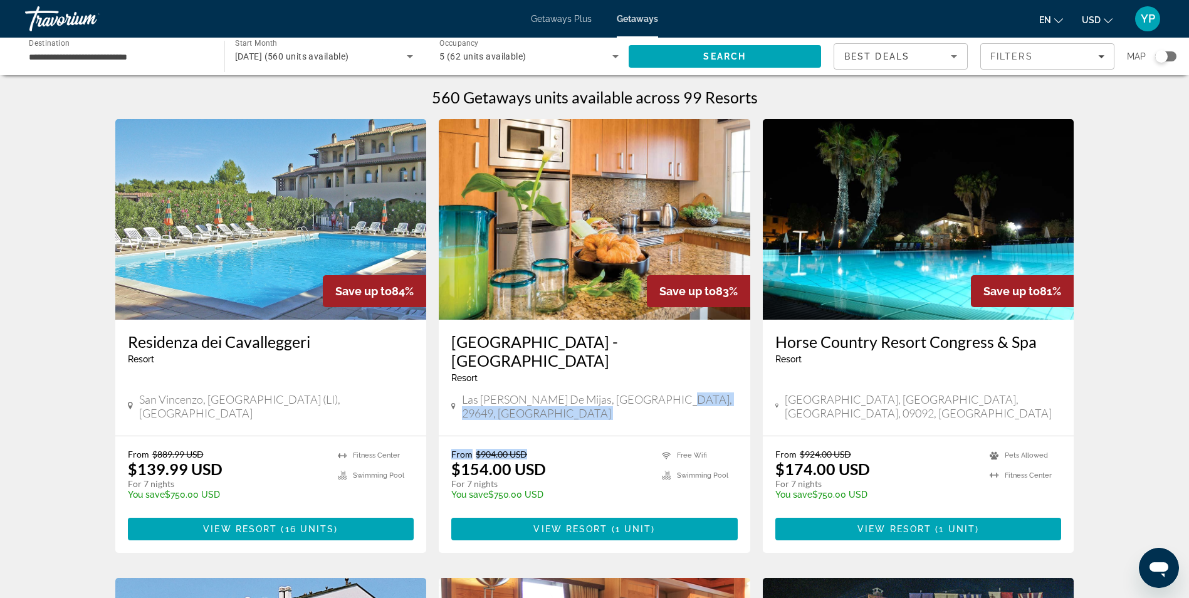
drag, startPoint x: 718, startPoint y: 391, endPoint x: 528, endPoint y: 399, distance: 189.5
click at [528, 399] on div "Ramada Hotel & Suites - Marina del Sol Resort - This is an adults only resort L…" at bounding box center [595, 378] width 312 height 116
click at [364, 394] on div "Residenza dei Cavalleggeri Resort - This is an adults only resort San Vincenzo,…" at bounding box center [271, 378] width 312 height 116
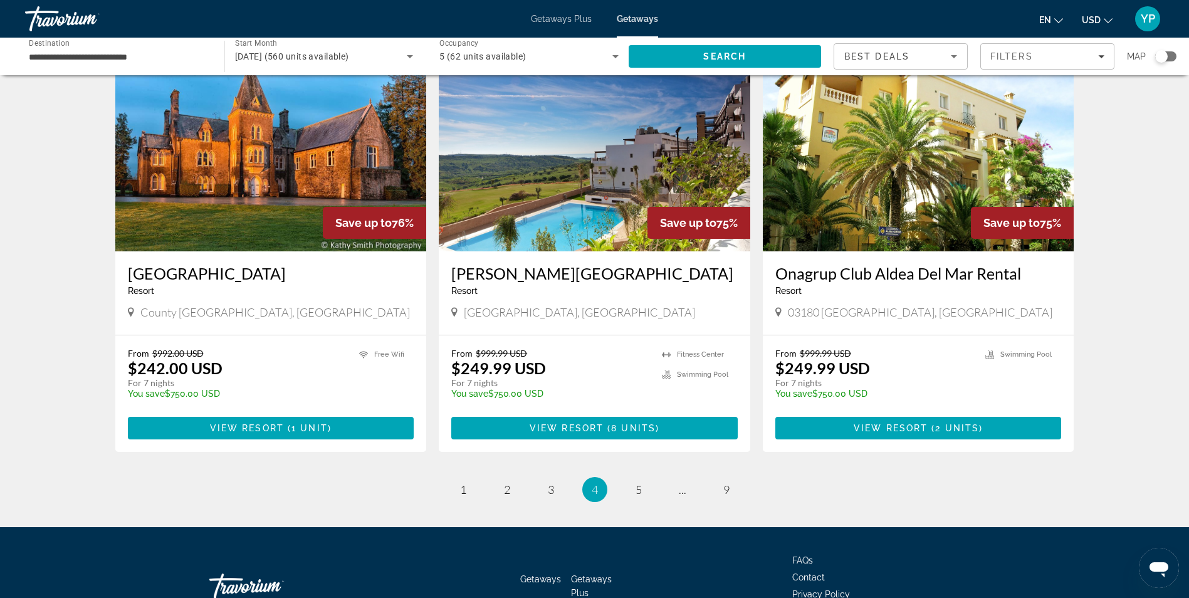
scroll to position [1419, 0]
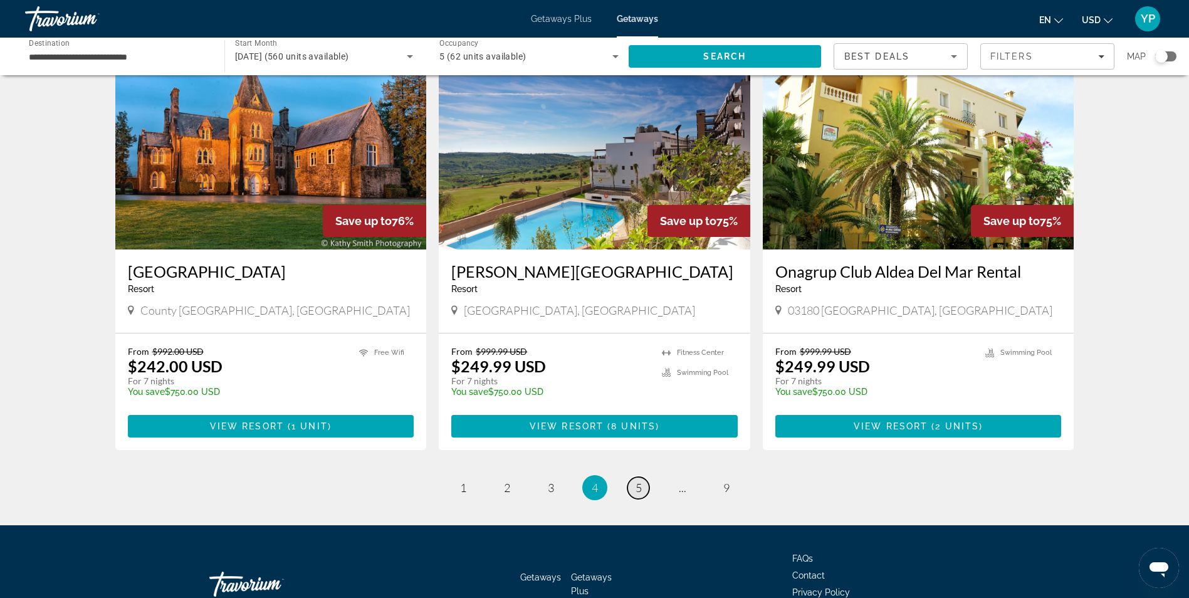
click at [640, 481] on span "5" at bounding box center [639, 488] width 6 height 14
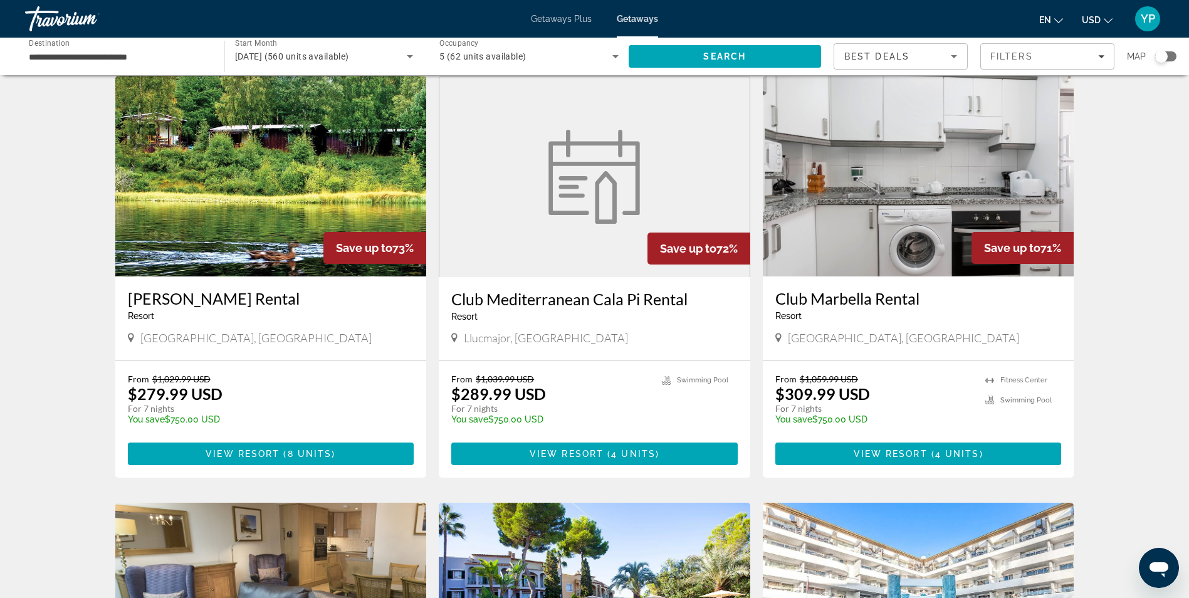
scroll to position [465, 0]
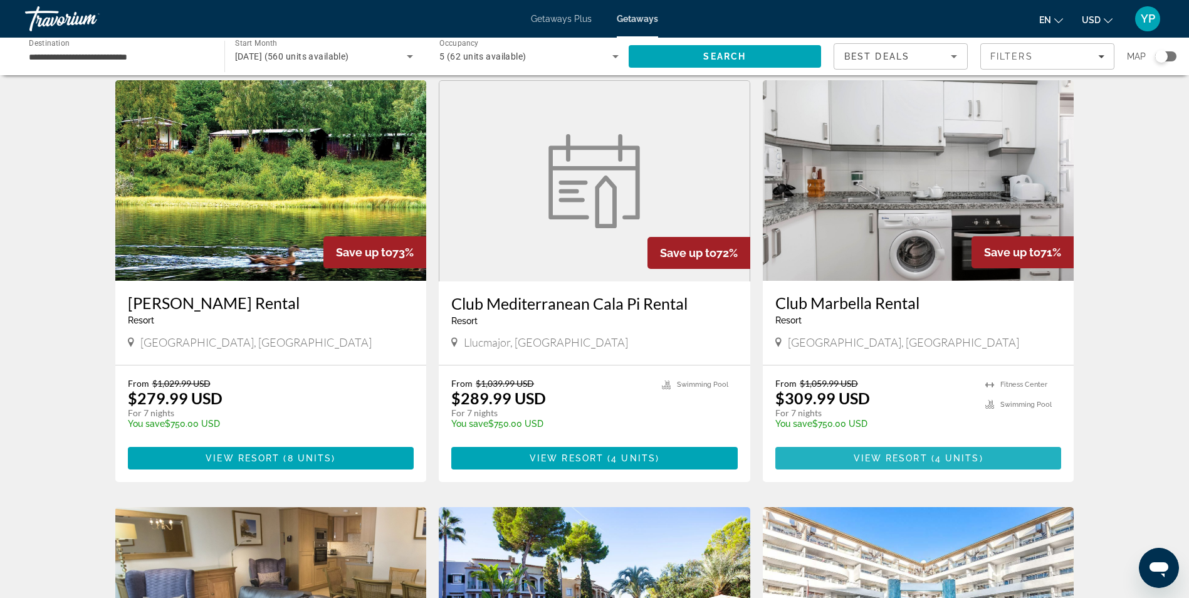
click at [910, 456] on span "View Resort" at bounding box center [891, 458] width 74 height 10
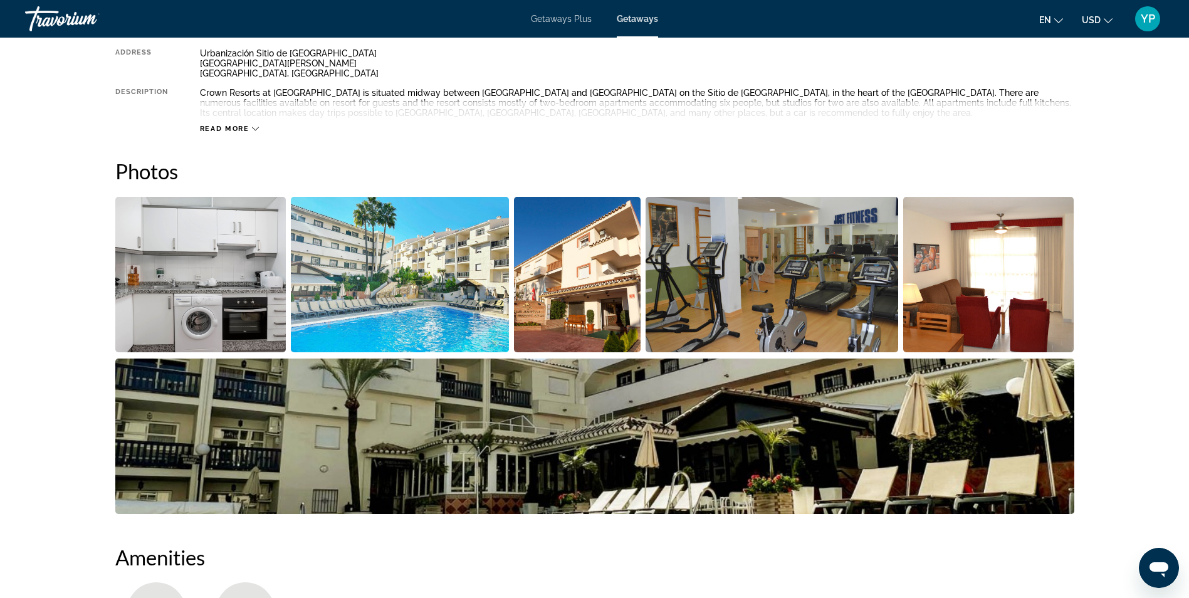
scroll to position [461, 0]
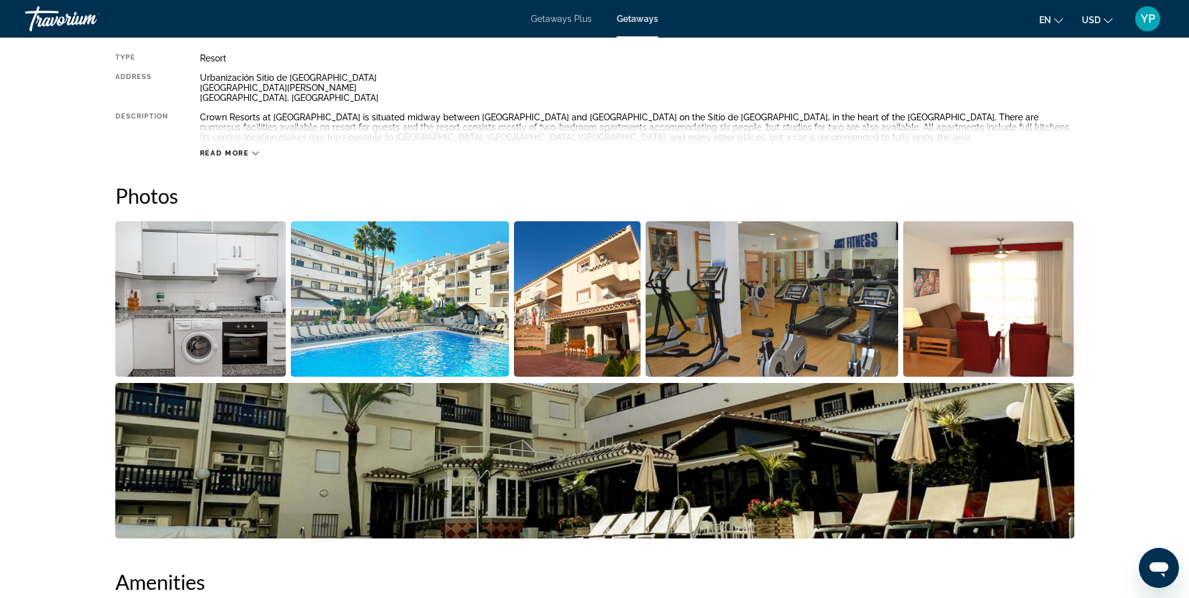
click at [395, 340] on img "Open full-screen image slider" at bounding box center [400, 298] width 218 height 155
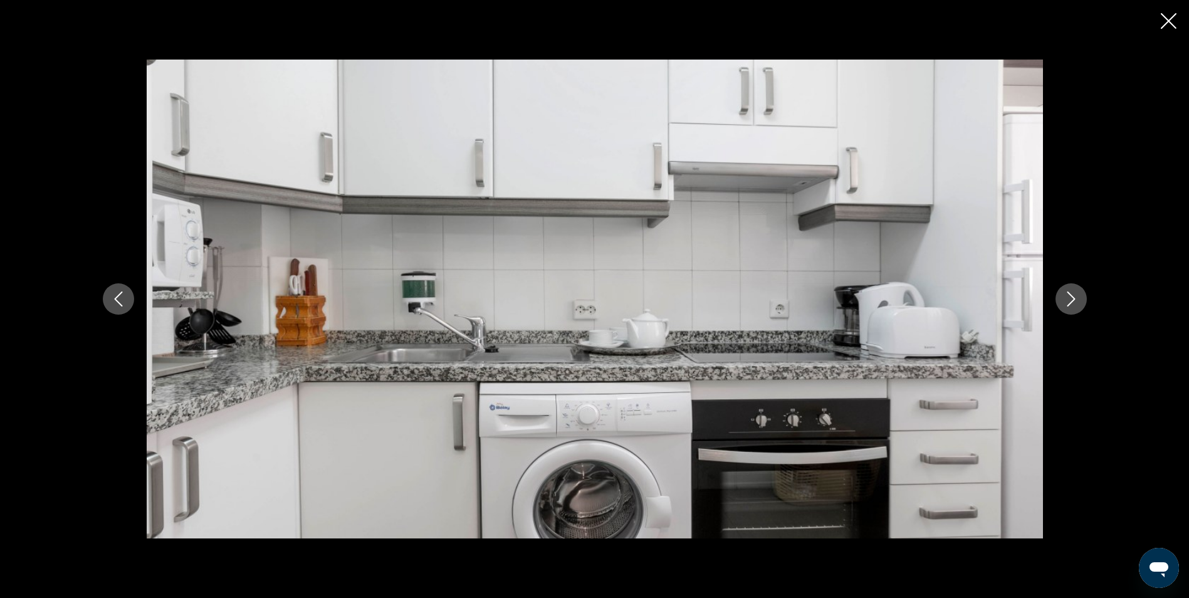
click at [1061, 300] on button "Next image" at bounding box center [1071, 298] width 31 height 31
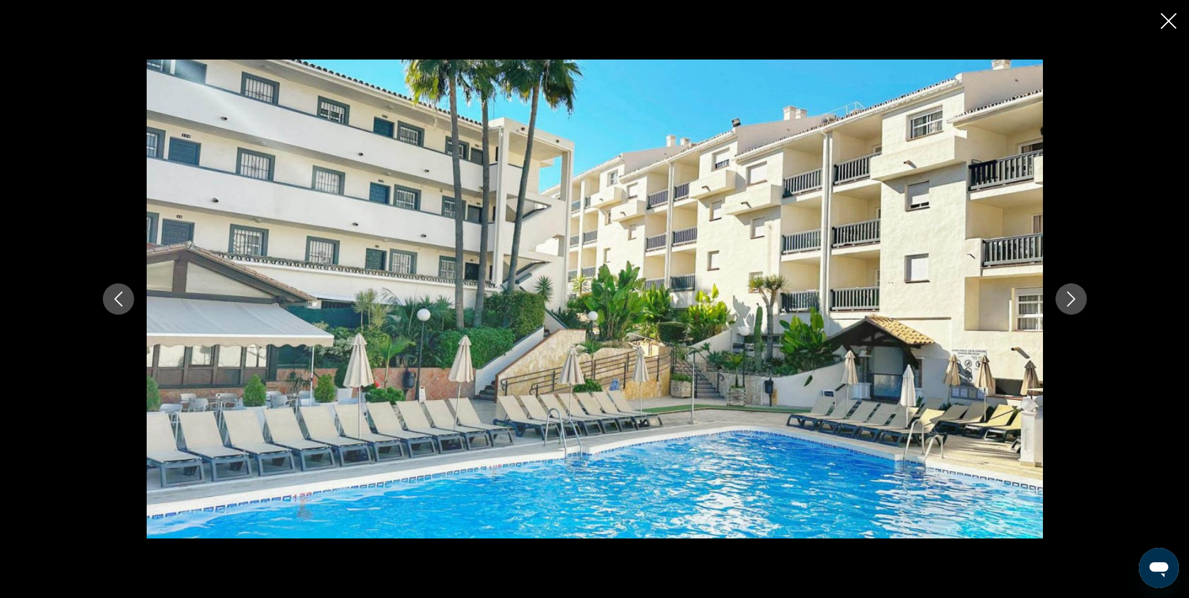
click at [1061, 300] on button "Next image" at bounding box center [1071, 298] width 31 height 31
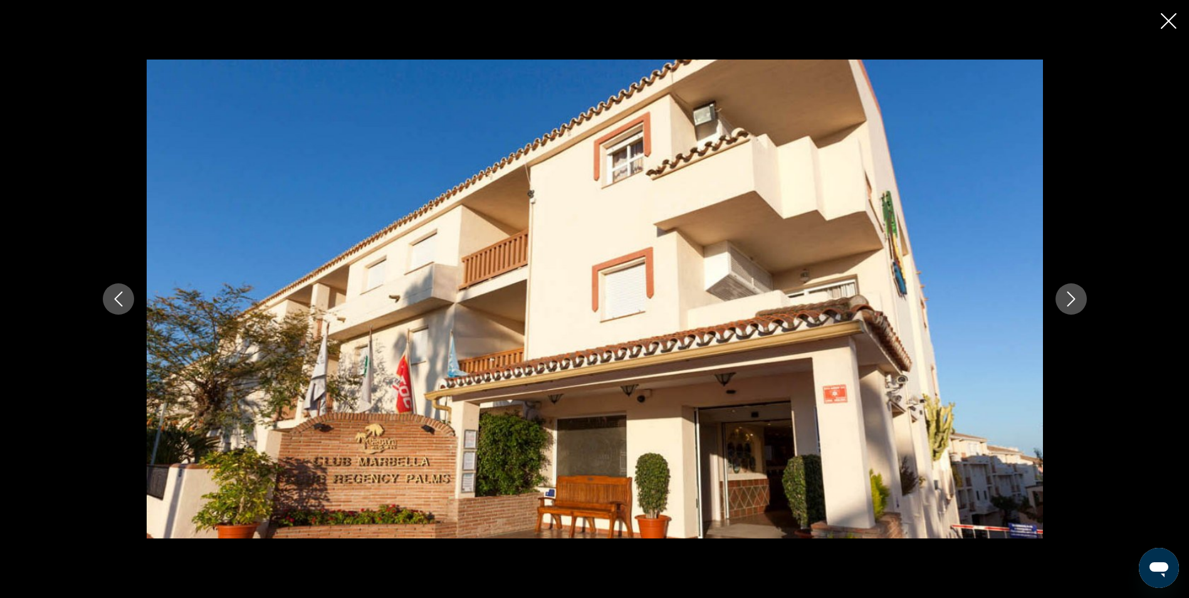
click at [1061, 300] on button "Next image" at bounding box center [1071, 298] width 31 height 31
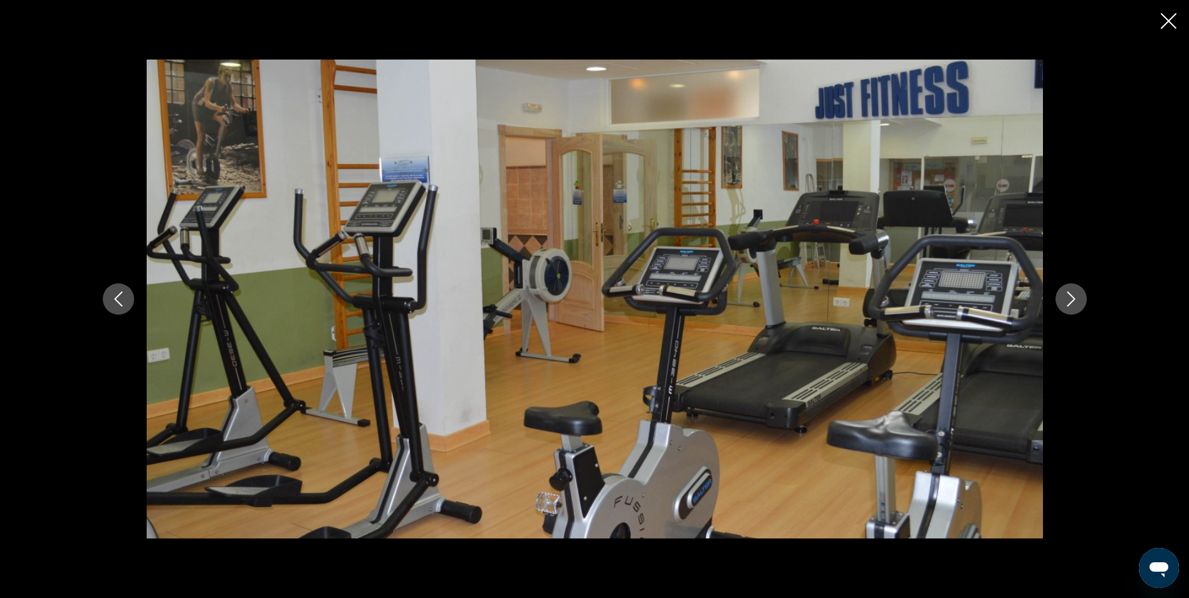
click at [1061, 300] on button "Next image" at bounding box center [1071, 298] width 31 height 31
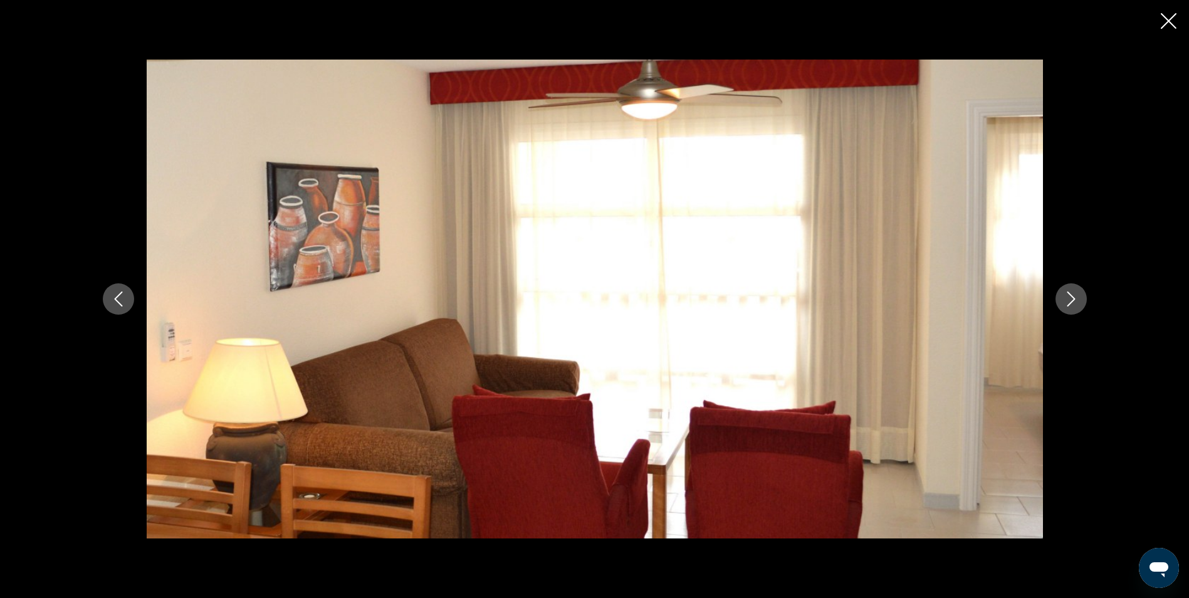
click at [1061, 300] on button "Next image" at bounding box center [1071, 298] width 31 height 31
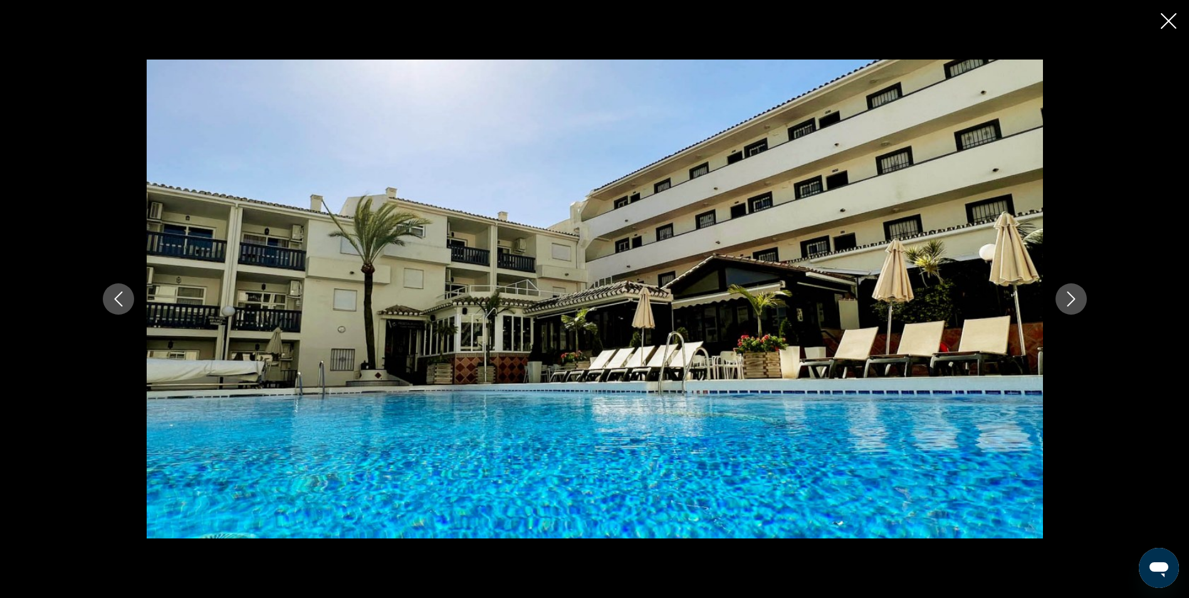
click at [1061, 300] on button "Next image" at bounding box center [1071, 298] width 31 height 31
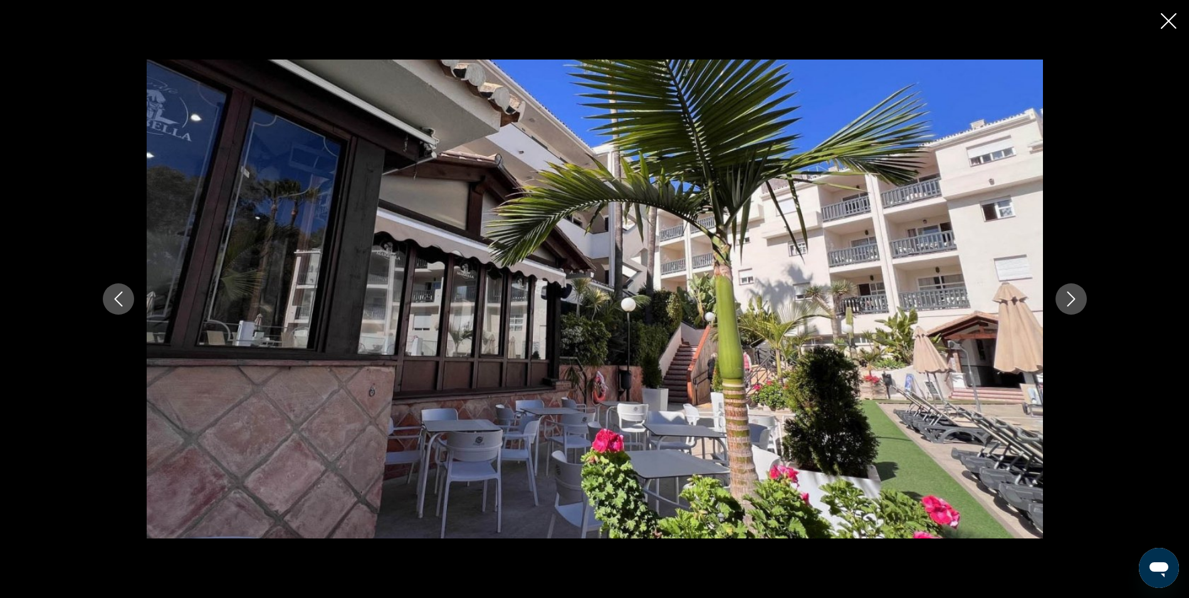
click at [1061, 300] on button "Next image" at bounding box center [1071, 298] width 31 height 31
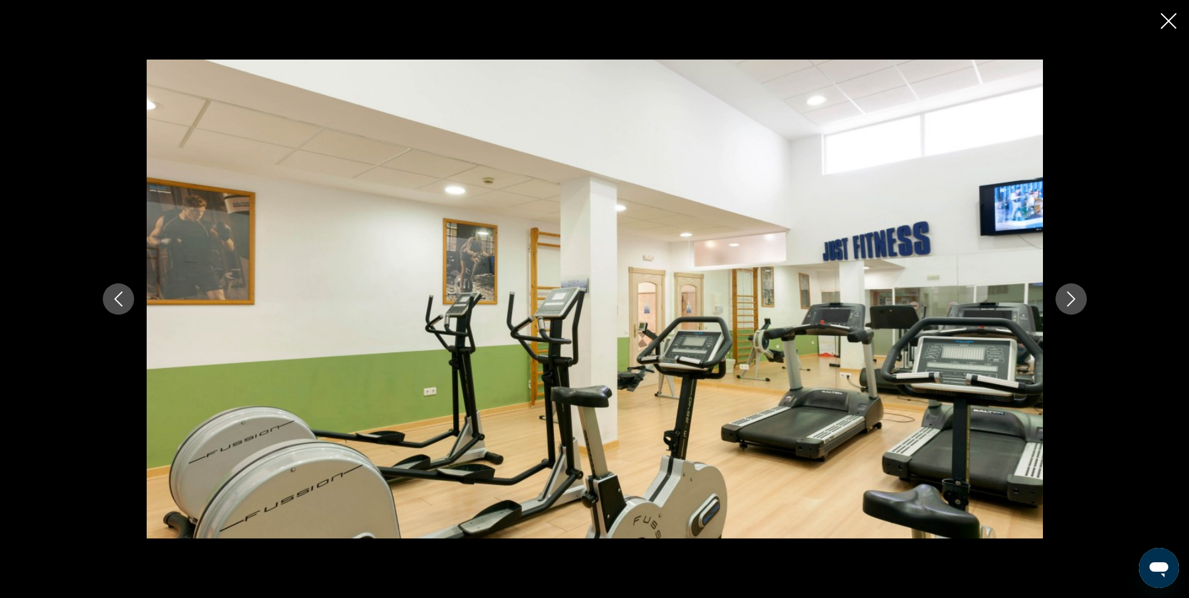
click at [1061, 300] on button "Next image" at bounding box center [1071, 298] width 31 height 31
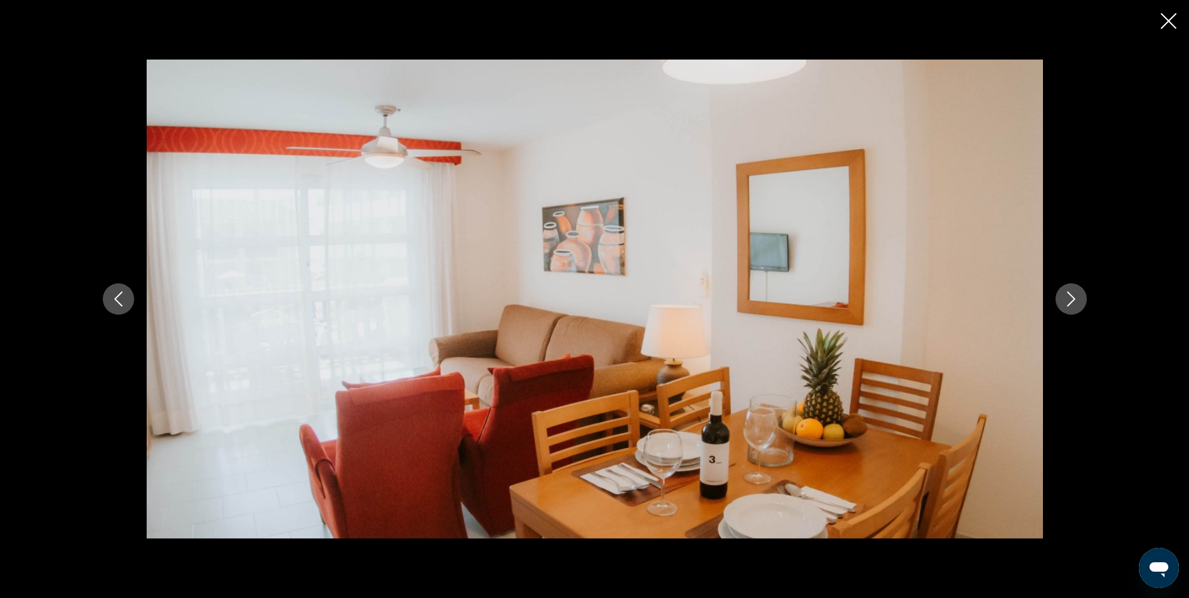
click at [1061, 300] on button "Next image" at bounding box center [1071, 298] width 31 height 31
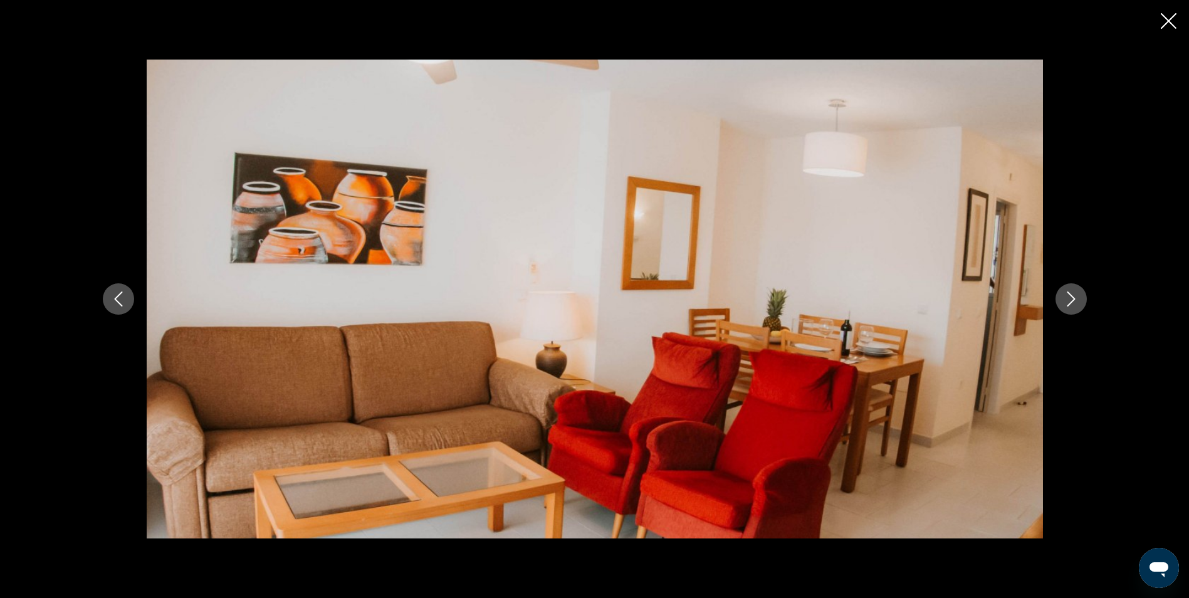
click at [1061, 300] on button "Next image" at bounding box center [1071, 298] width 31 height 31
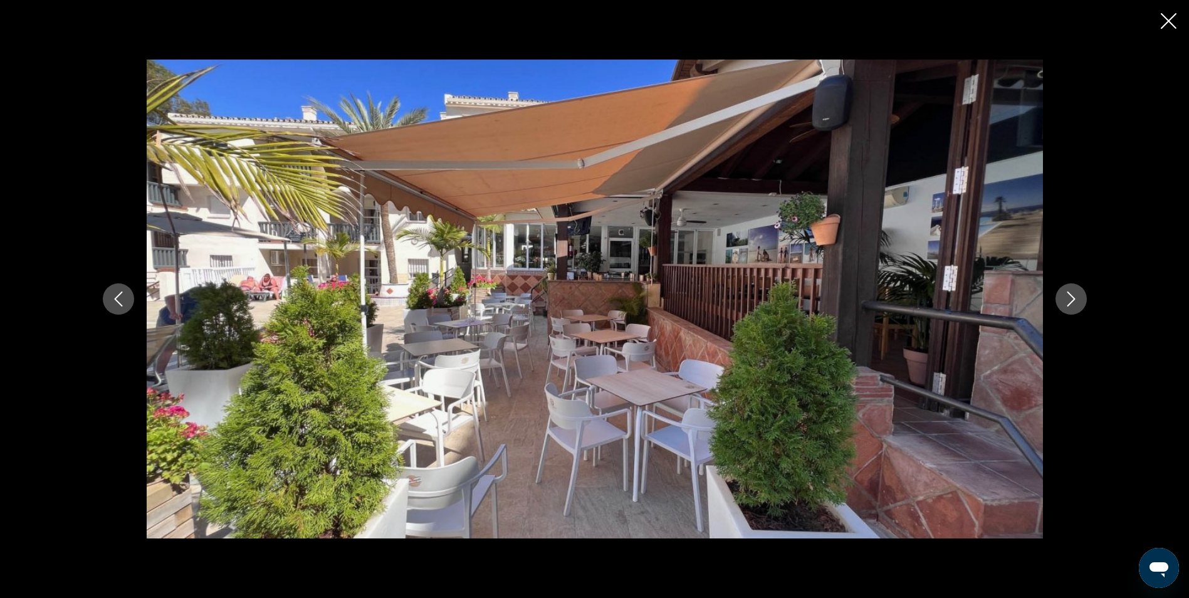
click at [1061, 300] on button "Next image" at bounding box center [1071, 298] width 31 height 31
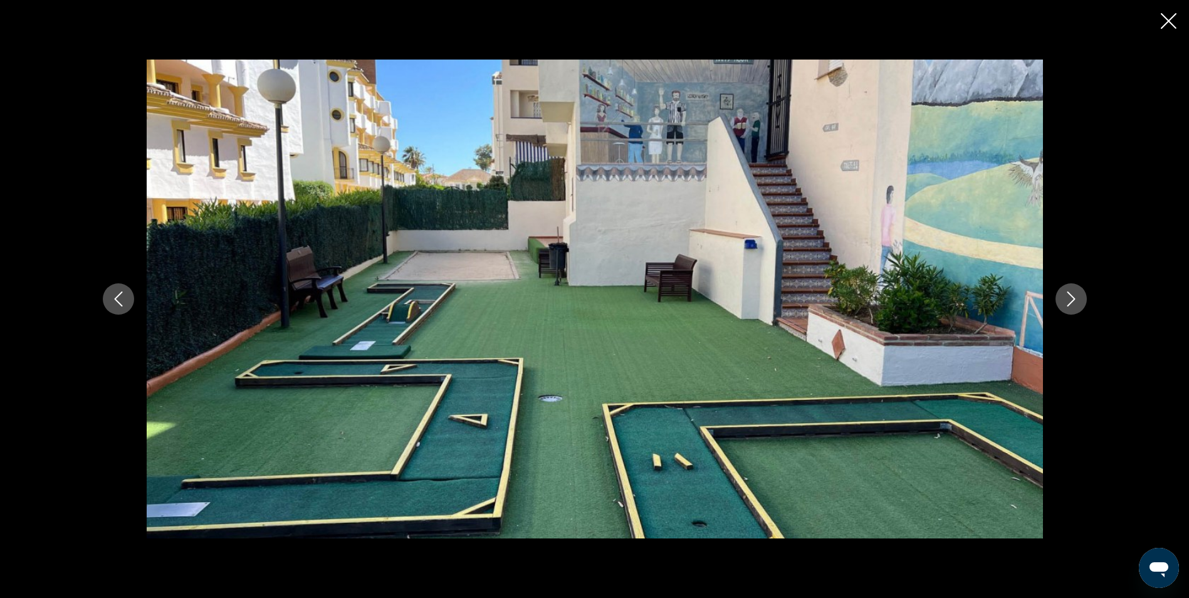
click at [1061, 300] on button "Next image" at bounding box center [1071, 298] width 31 height 31
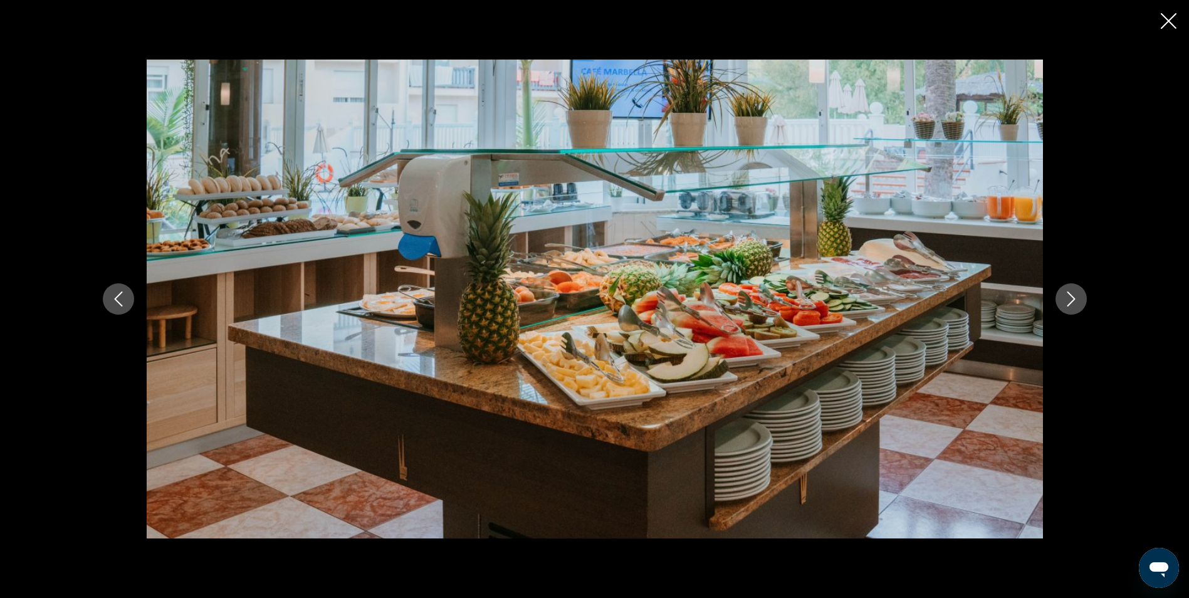
click at [1061, 300] on button "Next image" at bounding box center [1071, 298] width 31 height 31
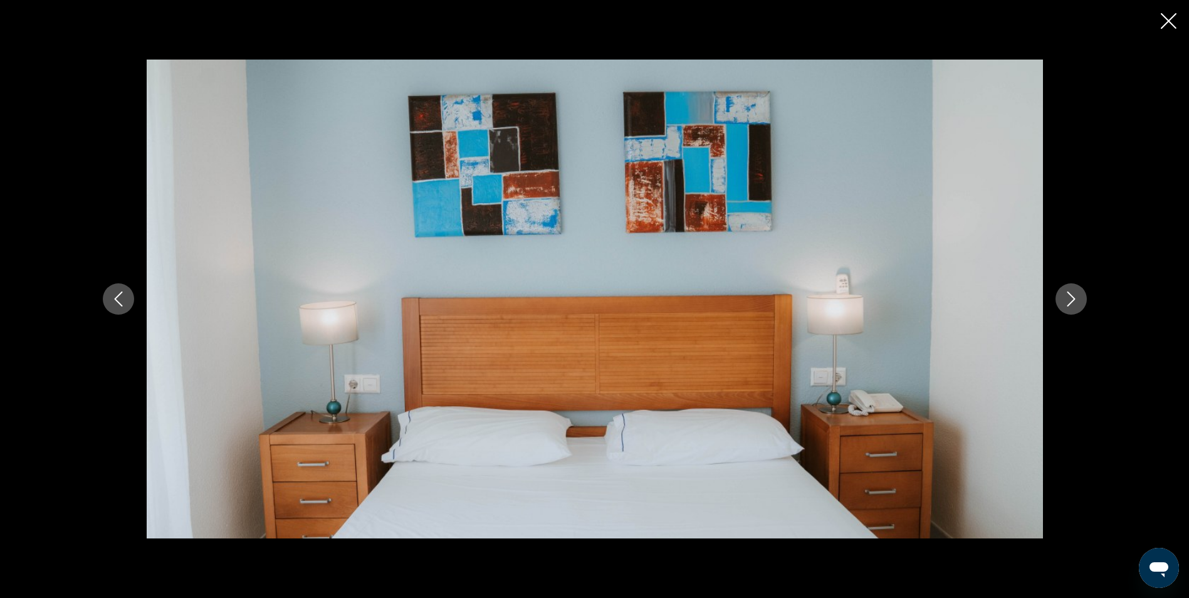
click at [1061, 300] on button "Next image" at bounding box center [1071, 298] width 31 height 31
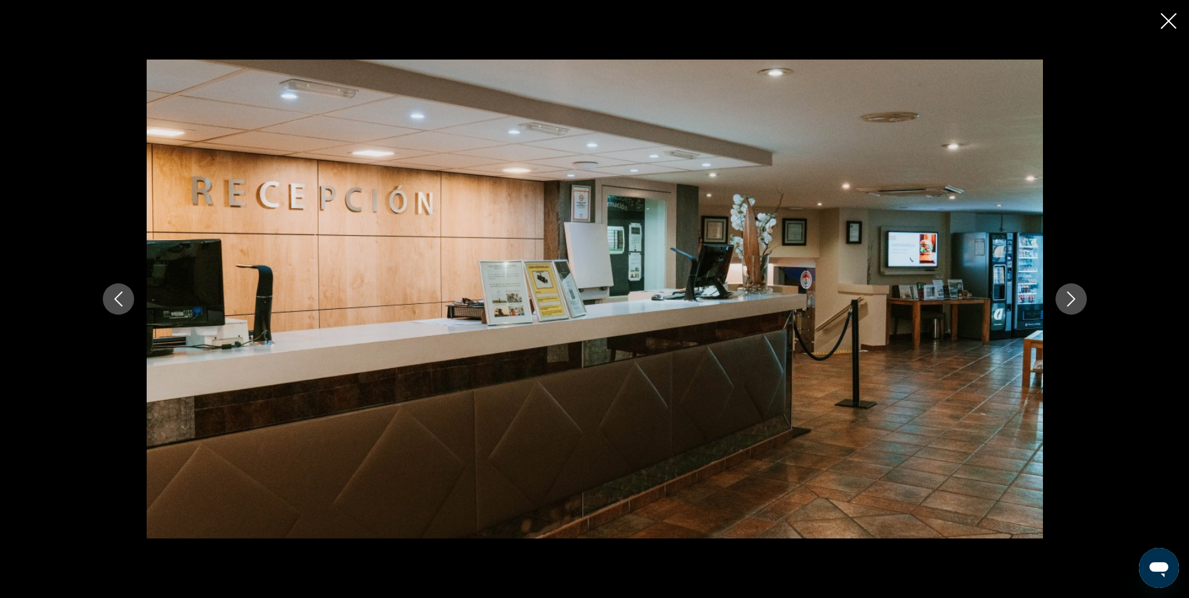
click at [1073, 298] on icon "Next image" at bounding box center [1071, 298] width 8 height 15
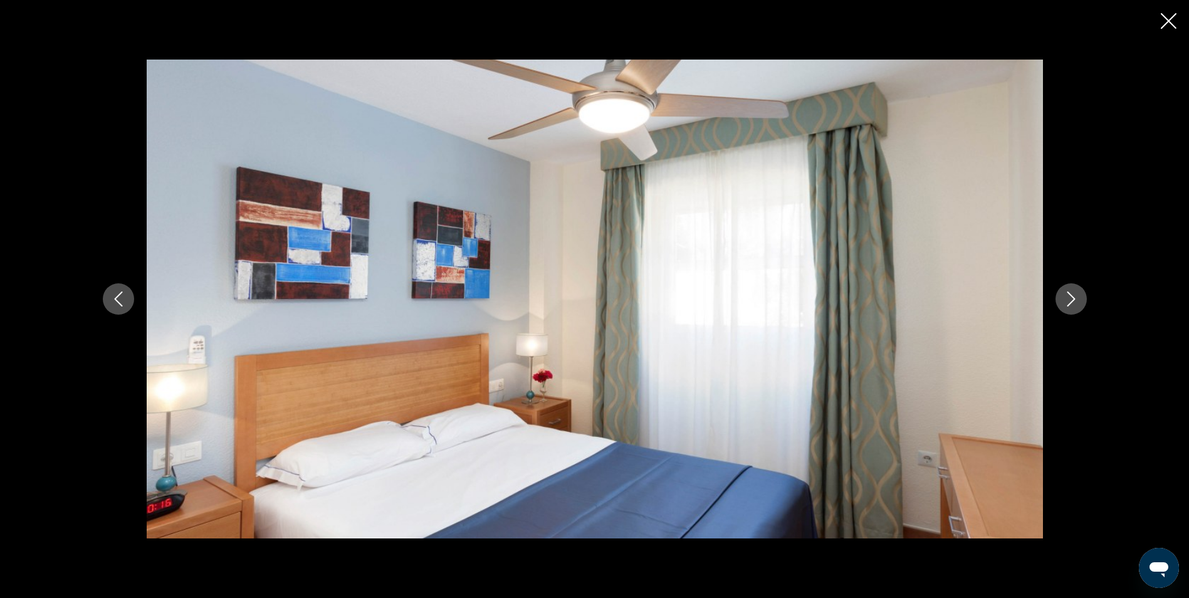
click at [1073, 298] on icon "Next image" at bounding box center [1071, 298] width 8 height 15
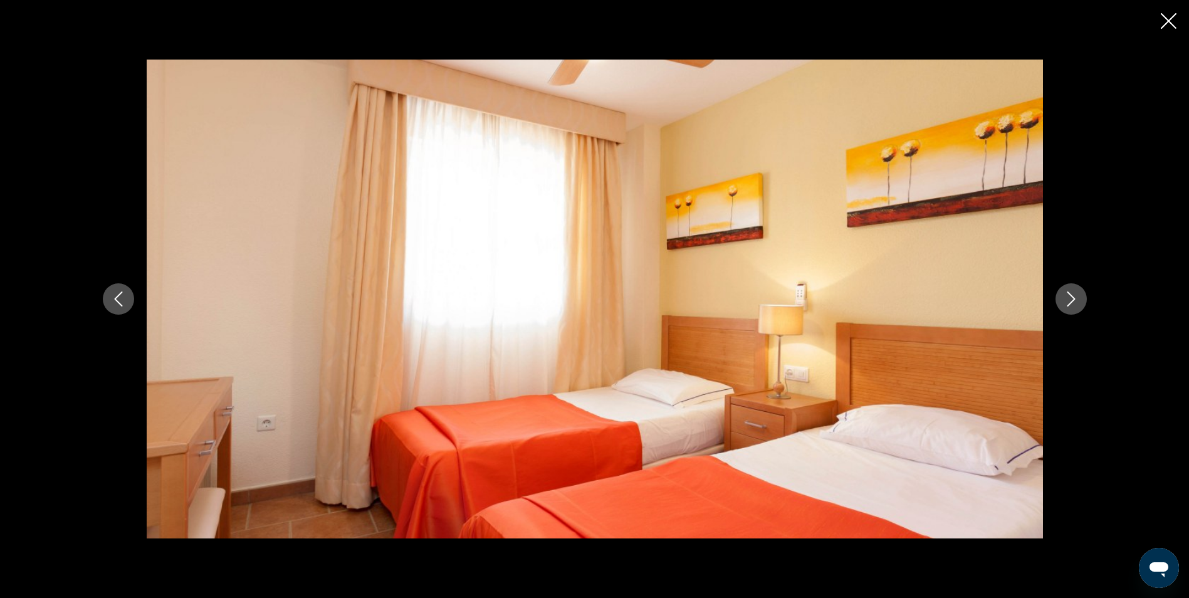
click at [1073, 298] on icon "Next image" at bounding box center [1071, 298] width 8 height 15
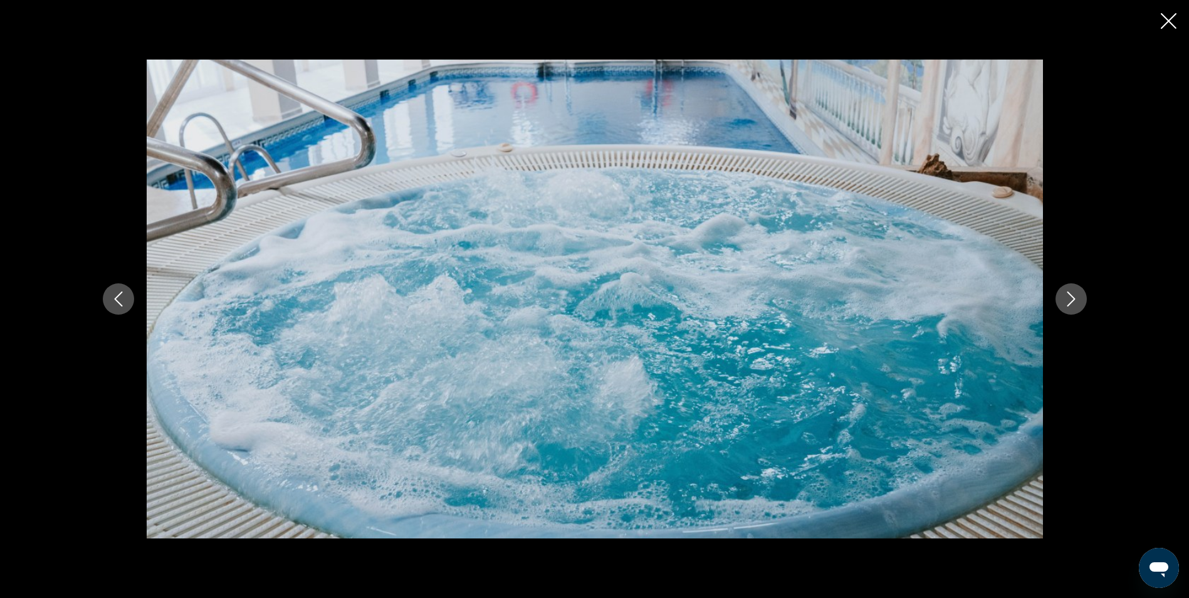
click at [1167, 16] on icon "Close slideshow" at bounding box center [1169, 21] width 16 height 16
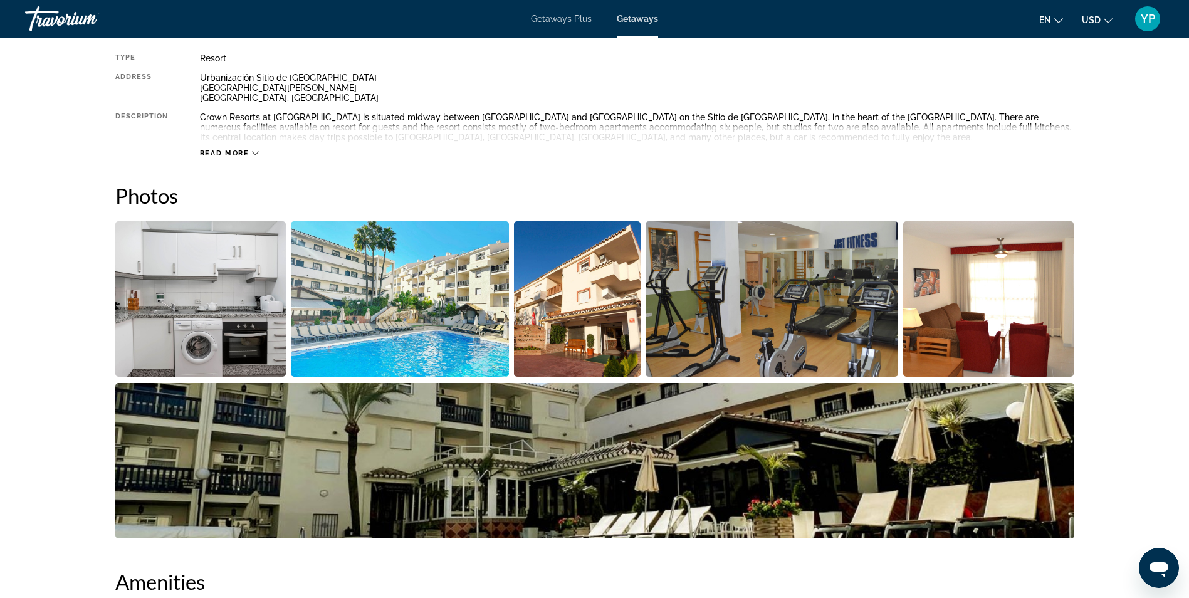
click at [1167, 16] on div "Getaways Plus Getaways en English Español Français Italiano Português русский U…" at bounding box center [594, 19] width 1189 height 33
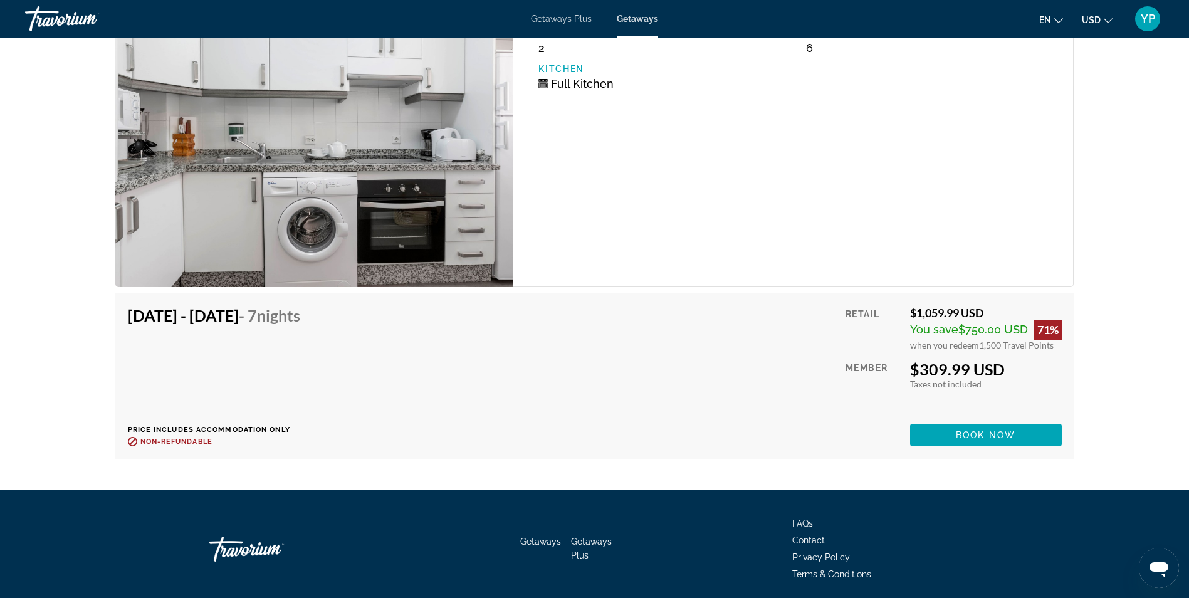
scroll to position [2171, 0]
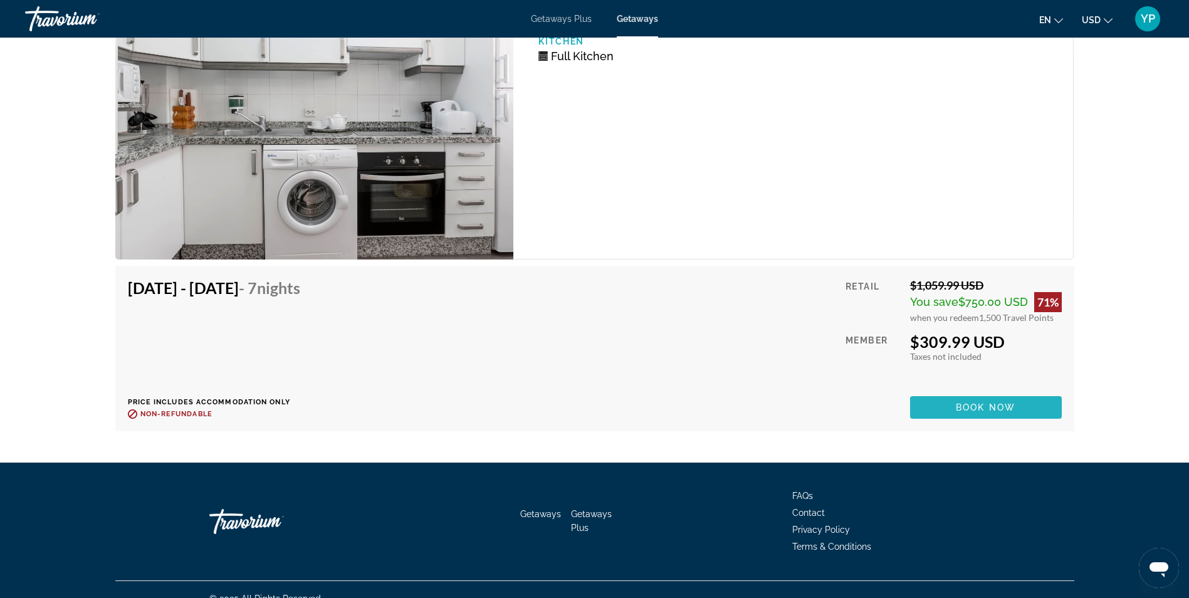
click at [990, 410] on span "Book now" at bounding box center [986, 407] width 60 height 10
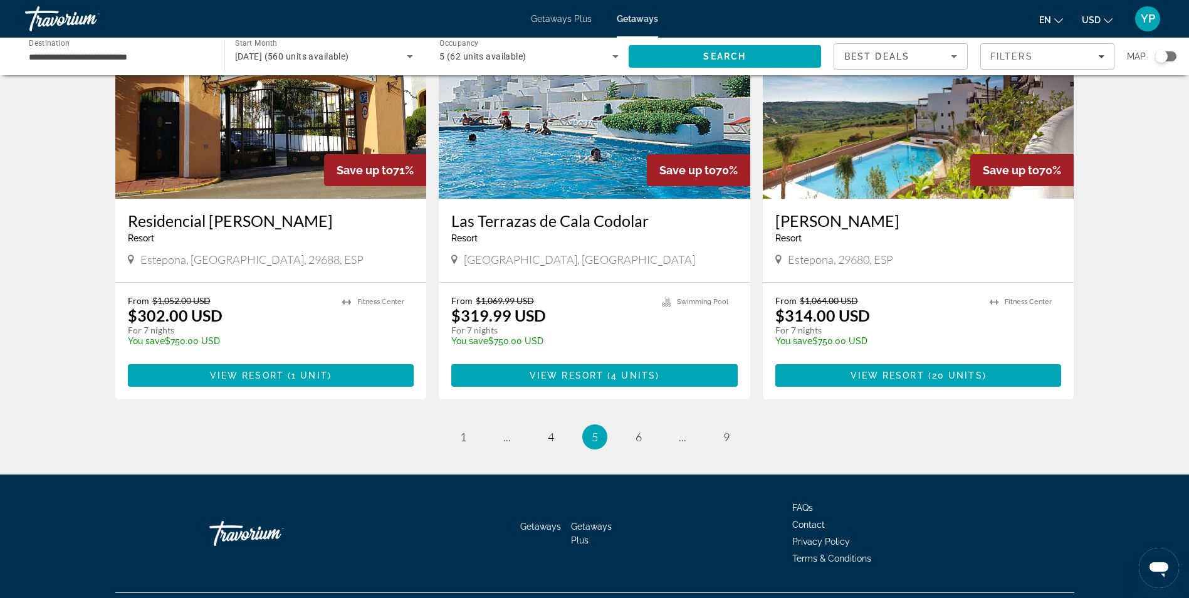
scroll to position [1422, 0]
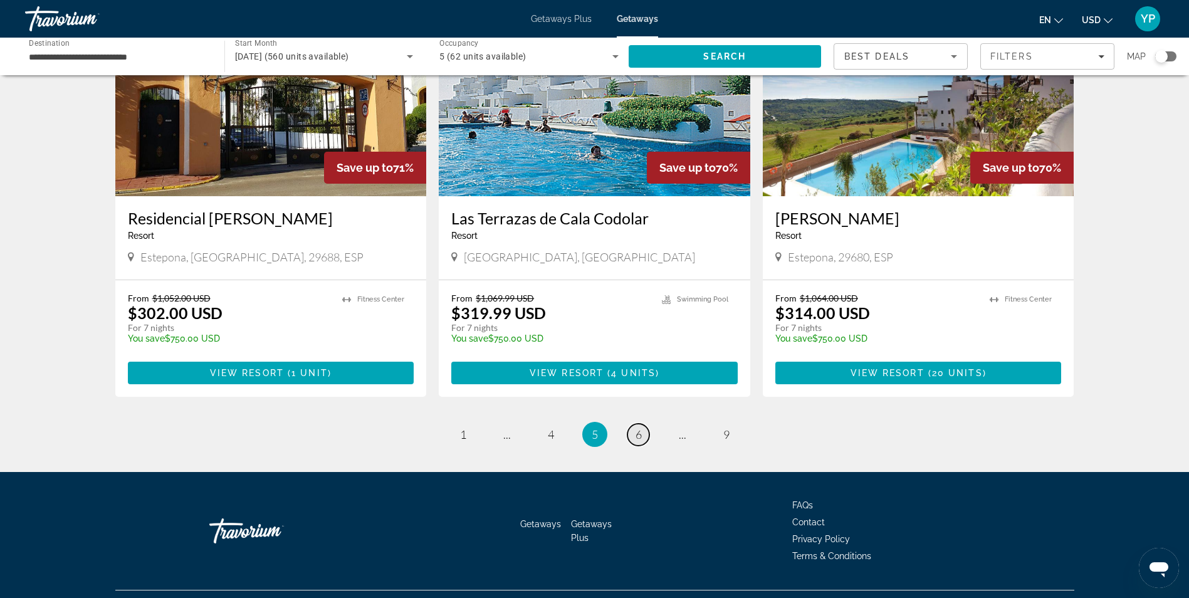
click at [638, 428] on span "6" at bounding box center [639, 435] width 6 height 14
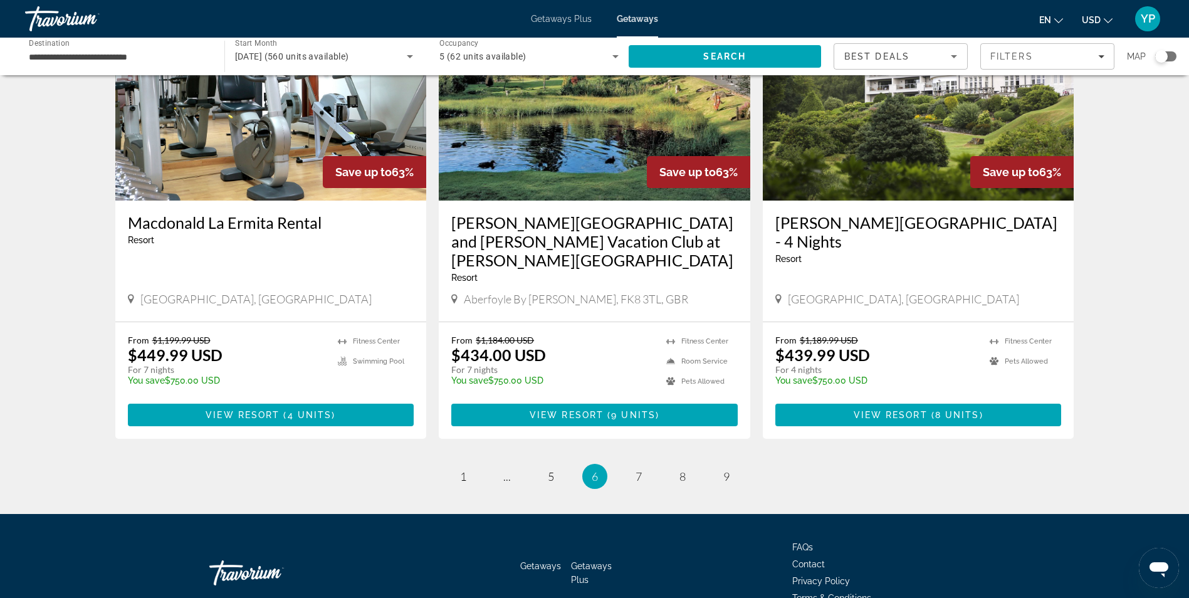
scroll to position [1486, 0]
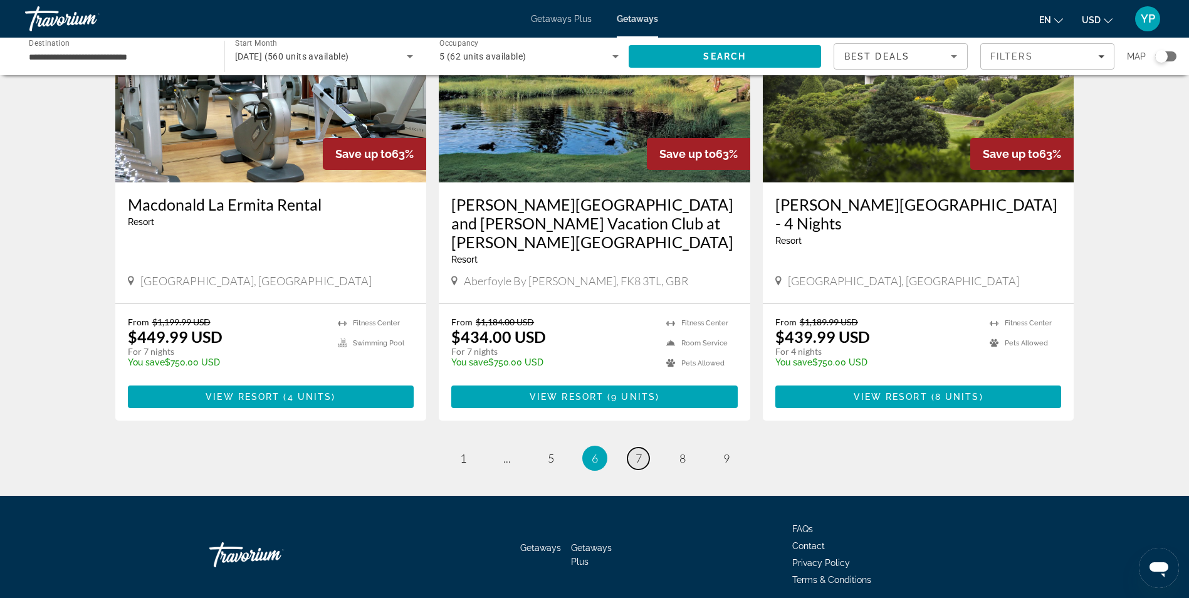
click at [637, 451] on span "7" at bounding box center [639, 458] width 6 height 14
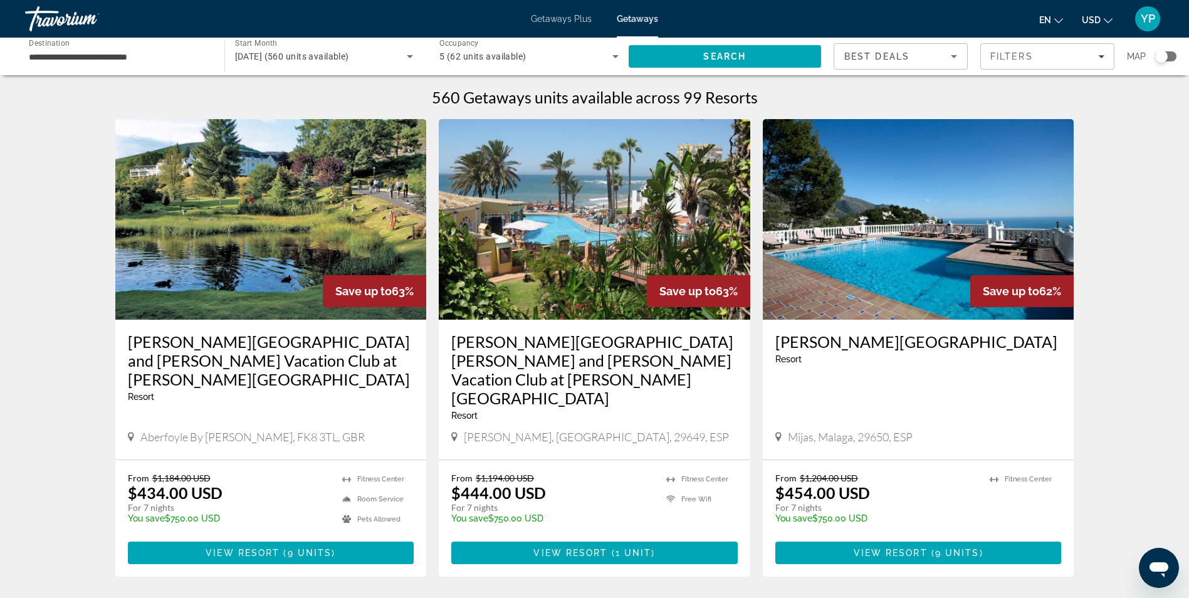
click at [637, 407] on div "Macdonald Doña Lola Resort and Macdonald Vacation Club at Doña Lola Resort Reso…" at bounding box center [594, 381] width 286 height 98
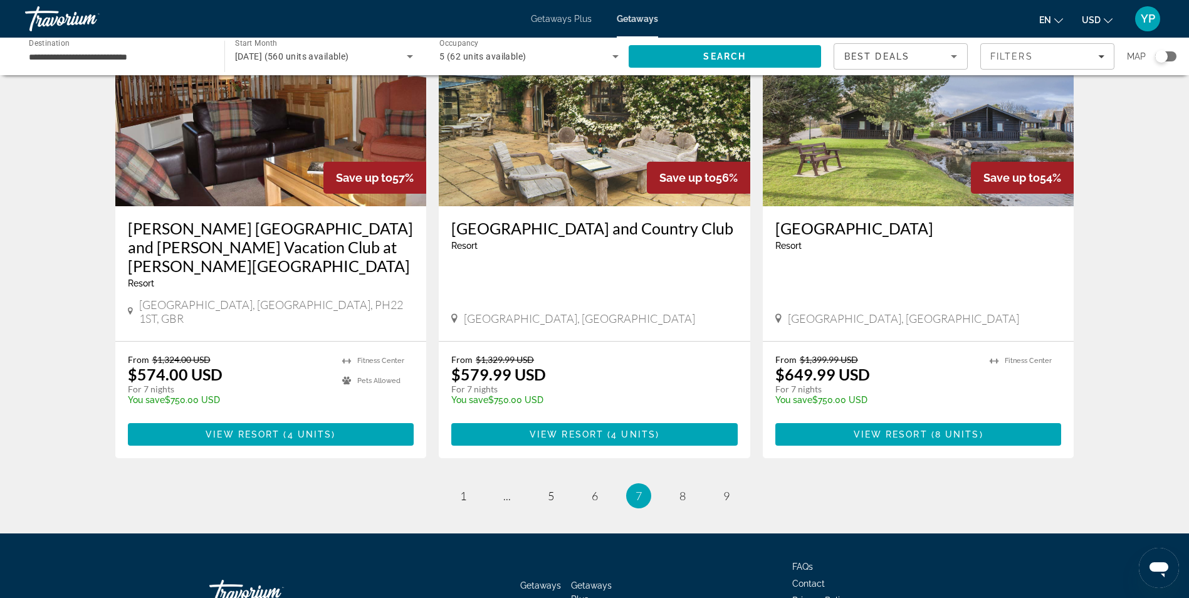
scroll to position [1496, 0]
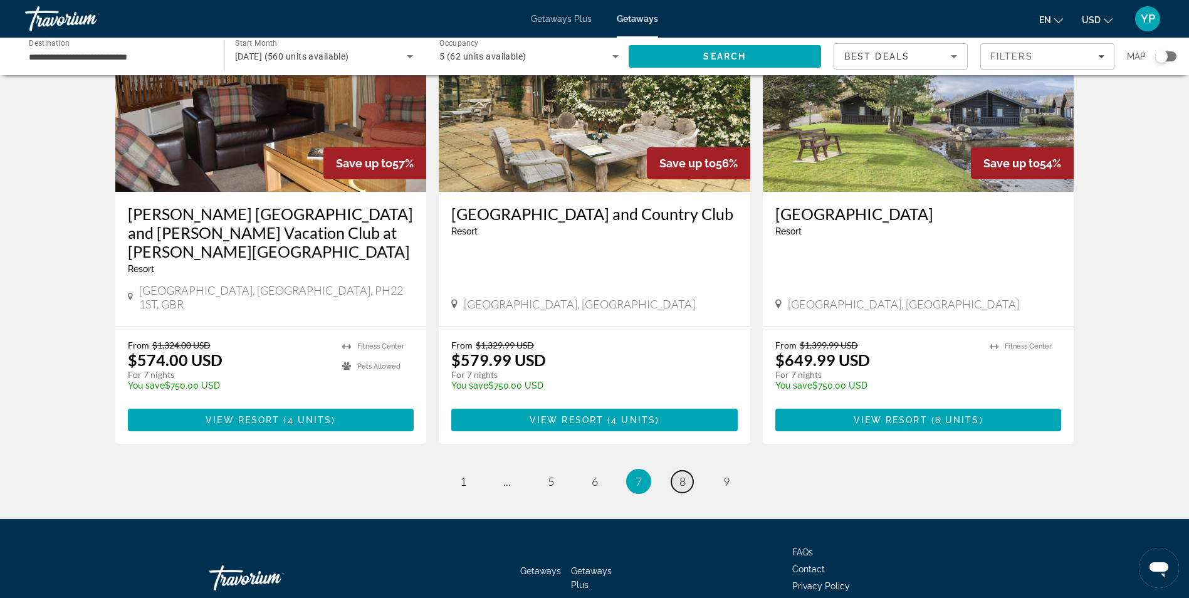
click at [683, 475] on span "8" at bounding box center [683, 482] width 6 height 14
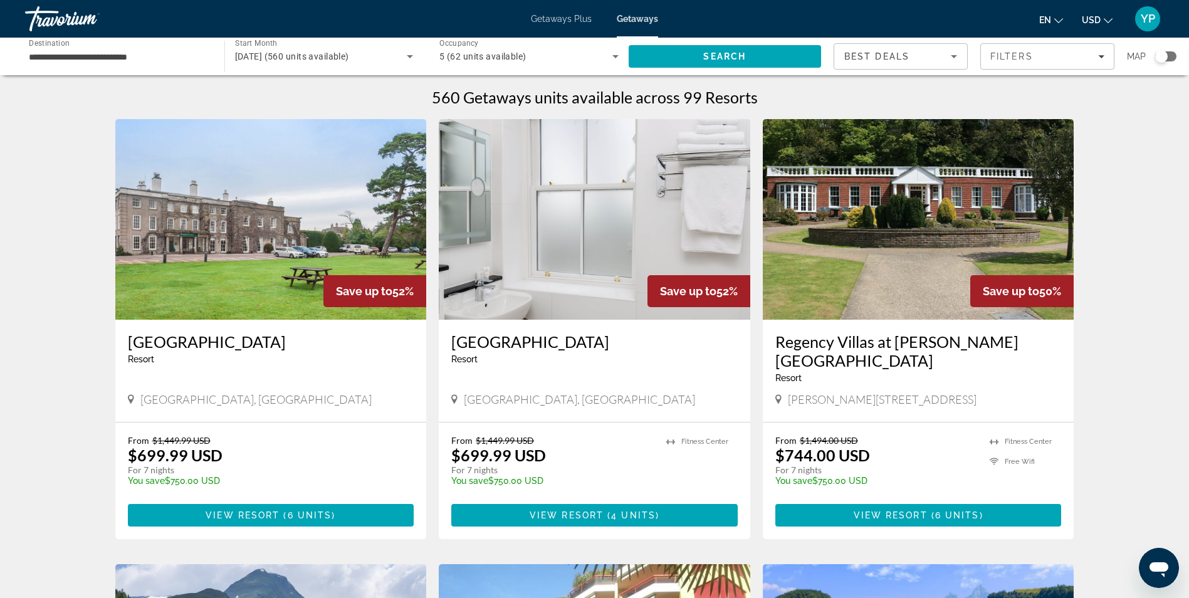
click at [683, 450] on ul "Fitness Center" at bounding box center [701, 465] width 71 height 60
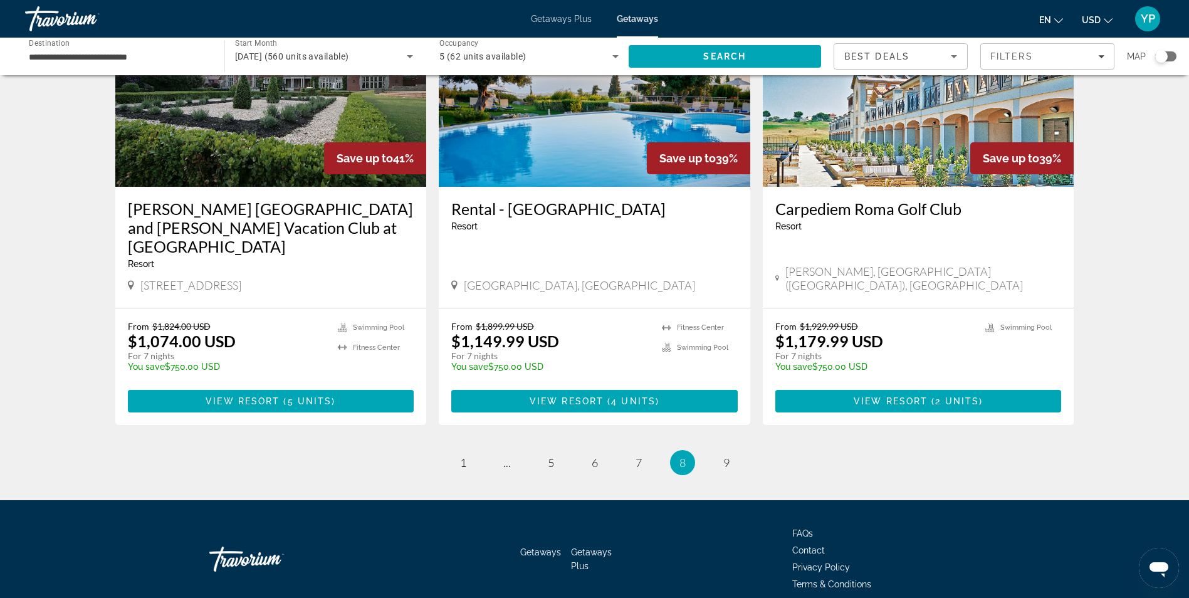
scroll to position [1429, 0]
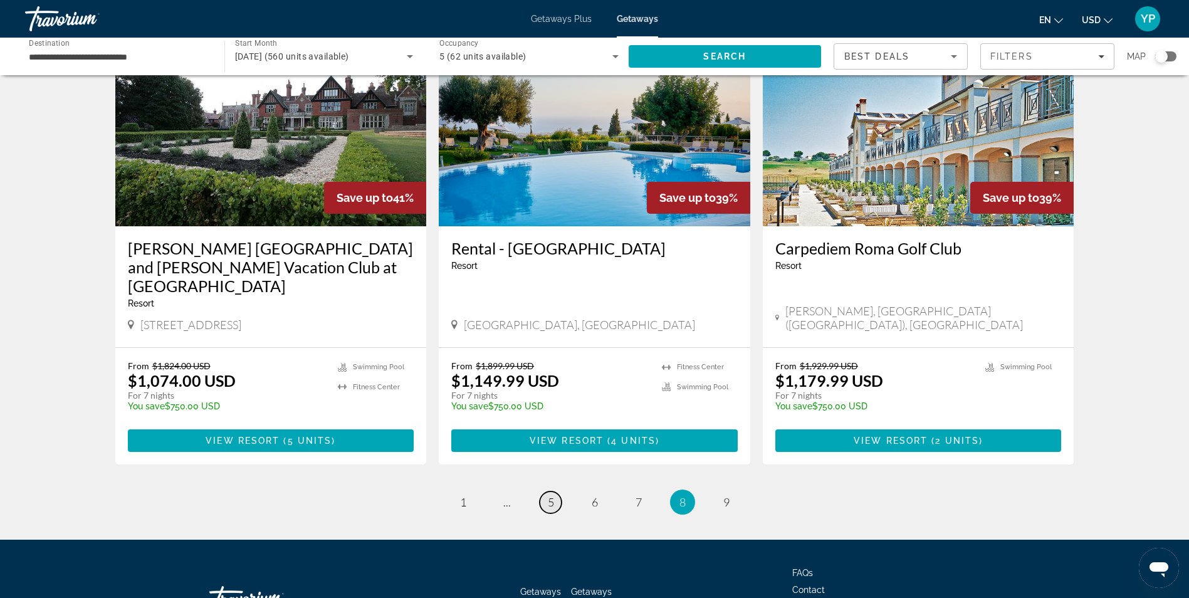
click at [548, 495] on span "5" at bounding box center [551, 502] width 6 height 14
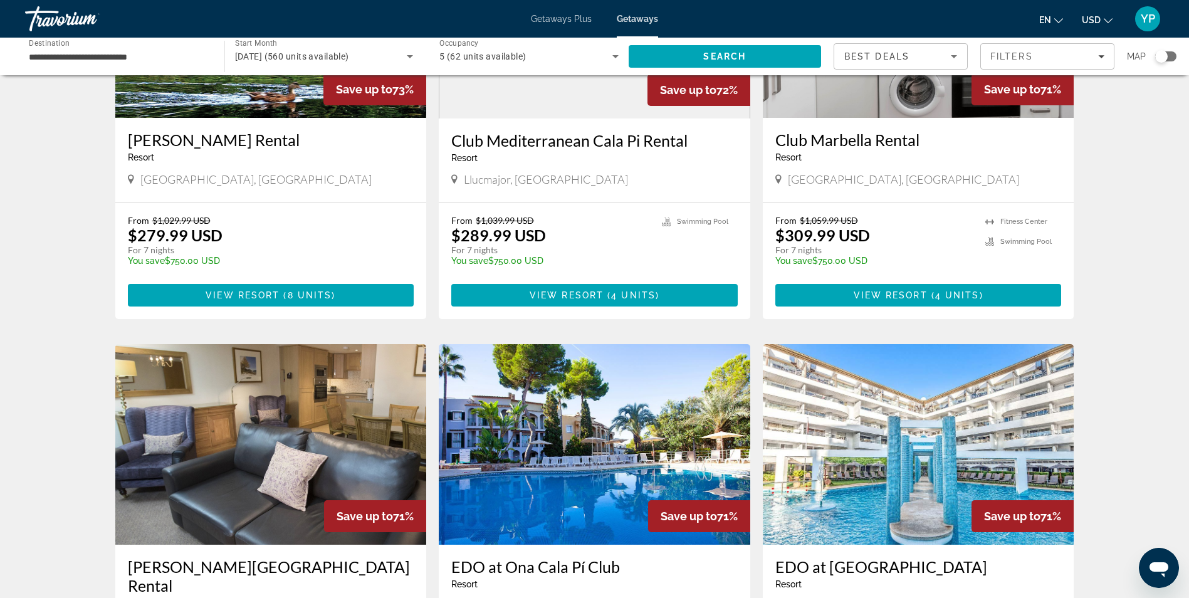
scroll to position [631, 0]
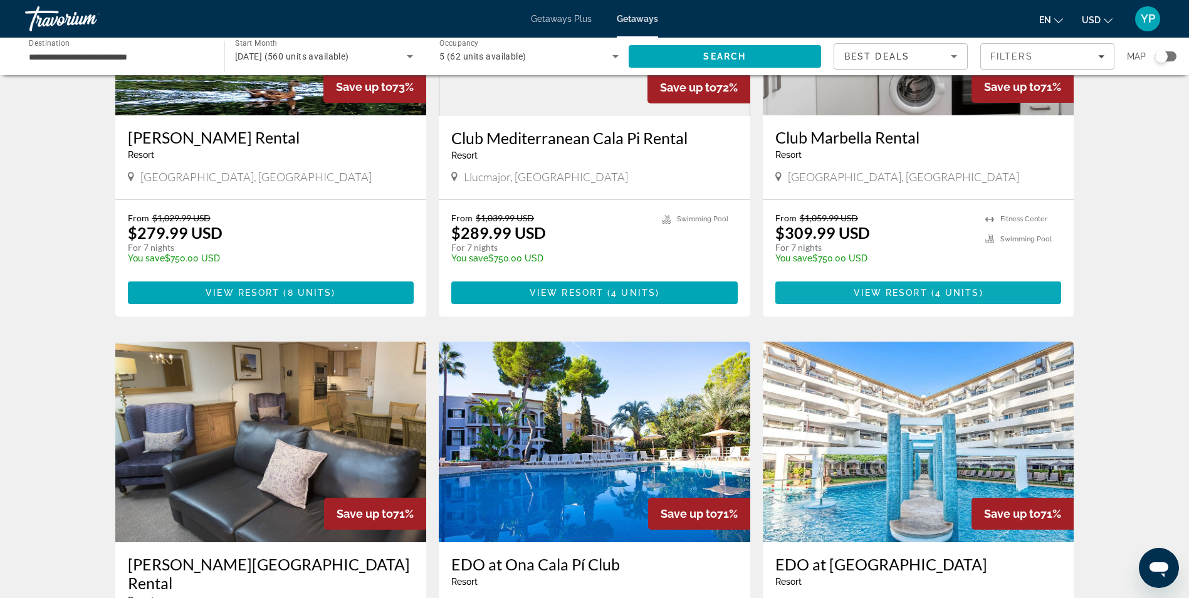
click at [935, 290] on span "4 units" at bounding box center [957, 293] width 45 height 10
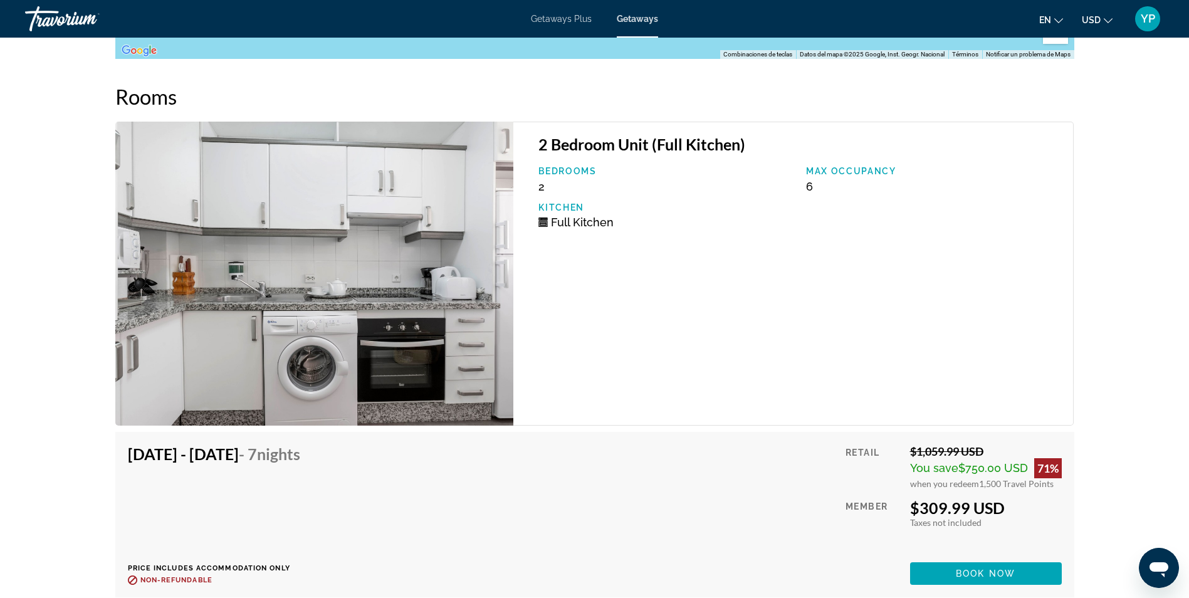
scroll to position [2015, 0]
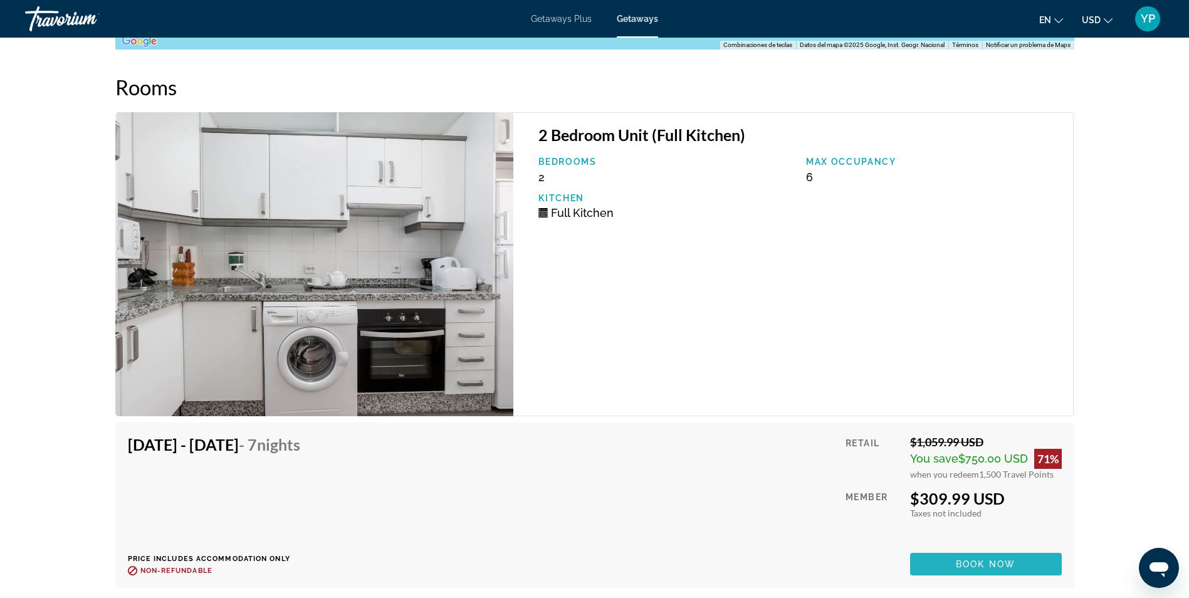
click at [975, 565] on span "Book now" at bounding box center [986, 564] width 60 height 10
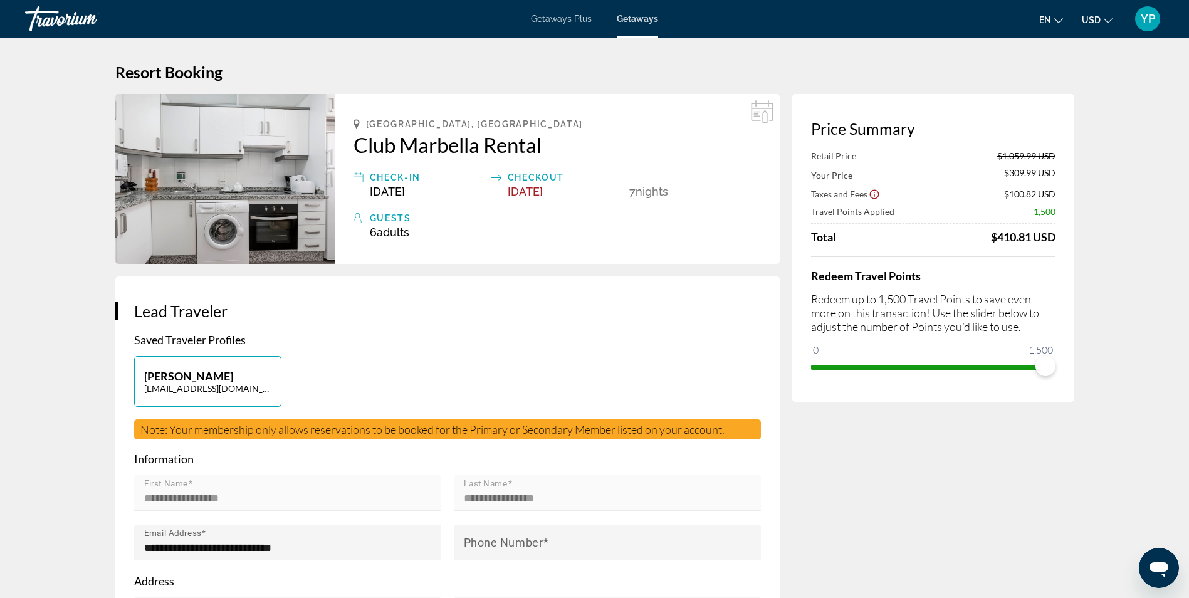
drag, startPoint x: 1189, startPoint y: 71, endPoint x: 1152, endPoint y: 178, distance: 112.8
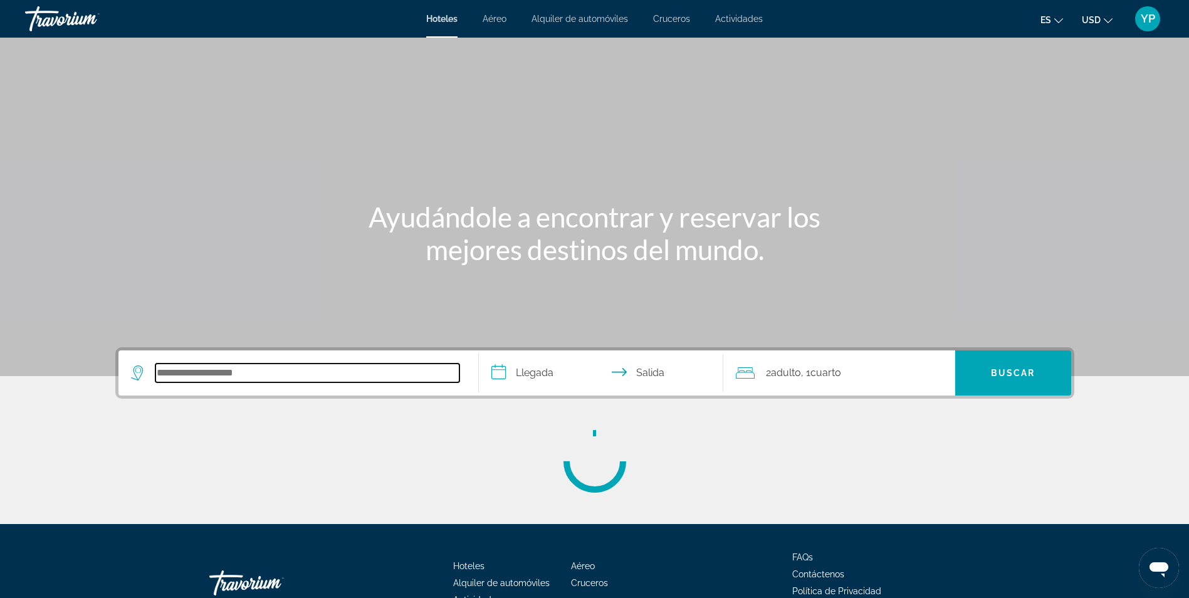
click at [251, 368] on input "Search hotel destination" at bounding box center [307, 373] width 304 height 19
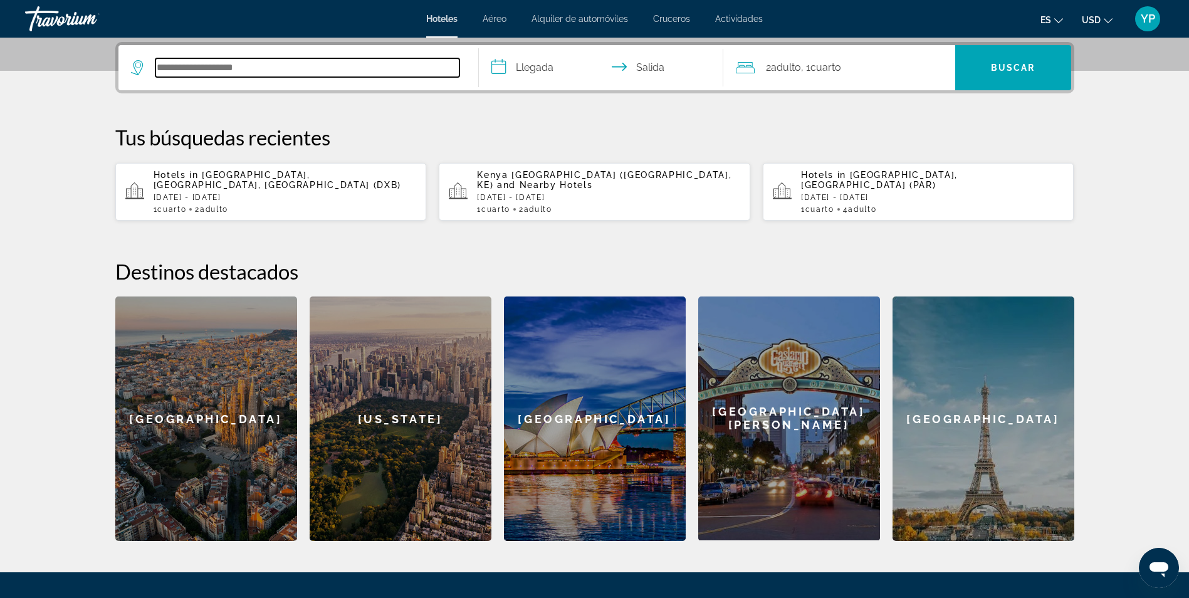
scroll to position [307, 0]
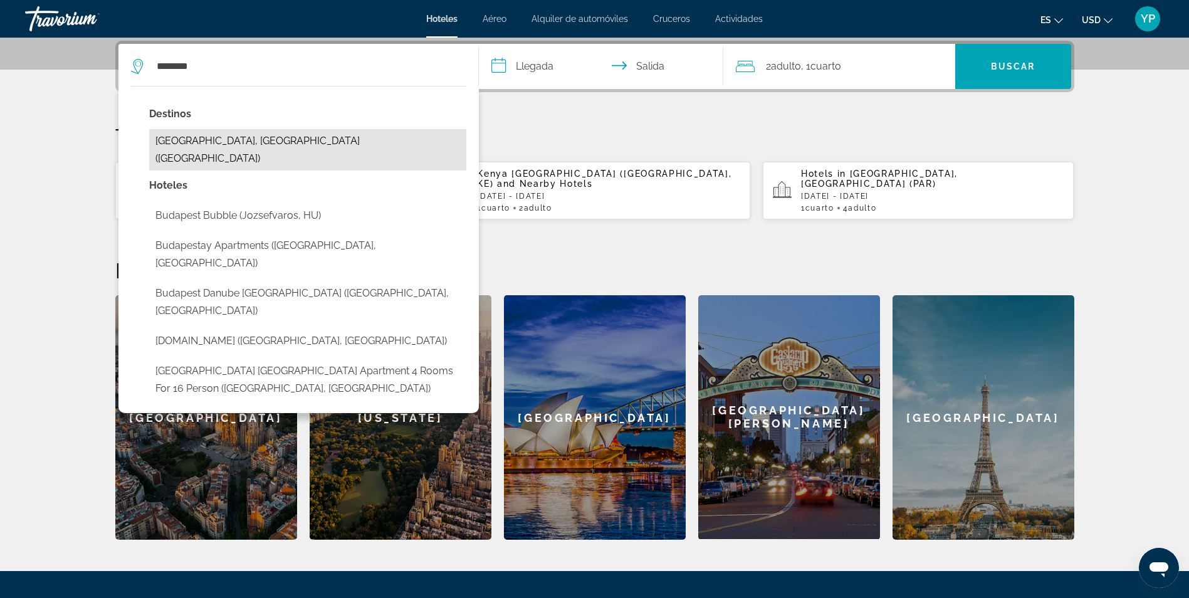
click at [240, 139] on button "[GEOGRAPHIC_DATA], [GEOGRAPHIC_DATA] ([GEOGRAPHIC_DATA])" at bounding box center [307, 149] width 317 height 41
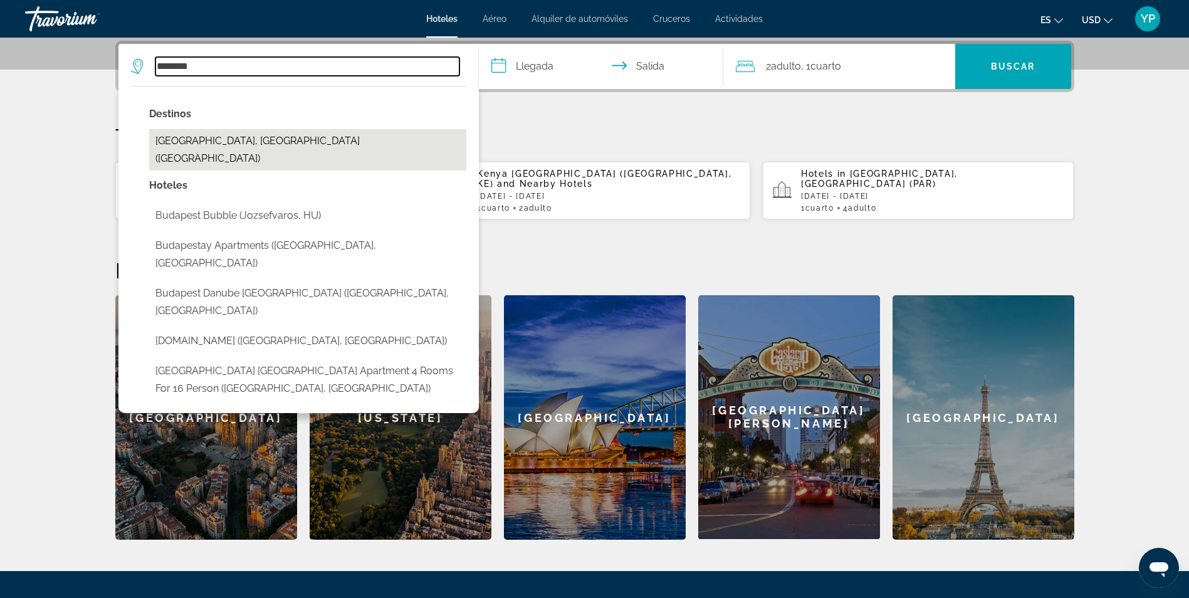
type input "**********"
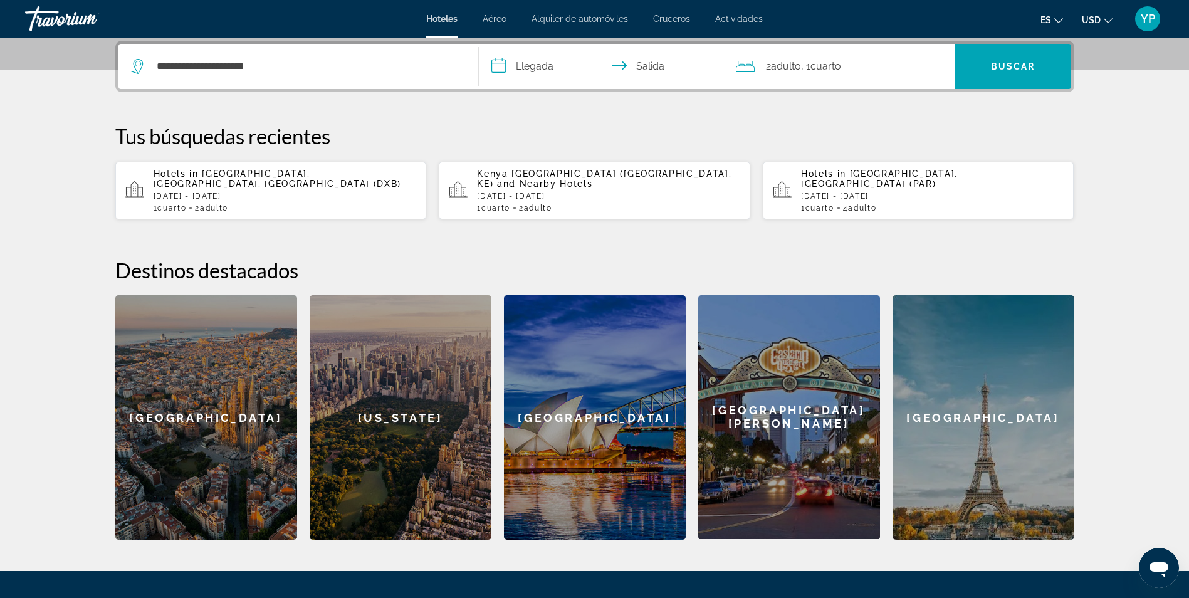
click at [528, 74] on input "**********" at bounding box center [603, 68] width 249 height 49
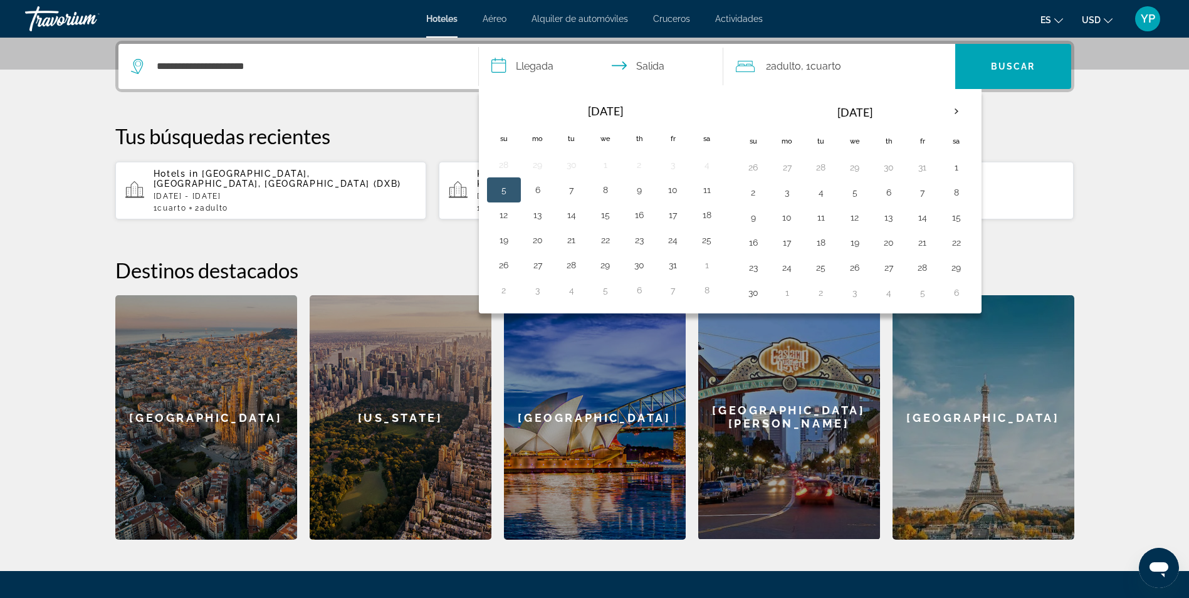
click at [1087, 150] on div "**********" at bounding box center [594, 290] width 1009 height 499
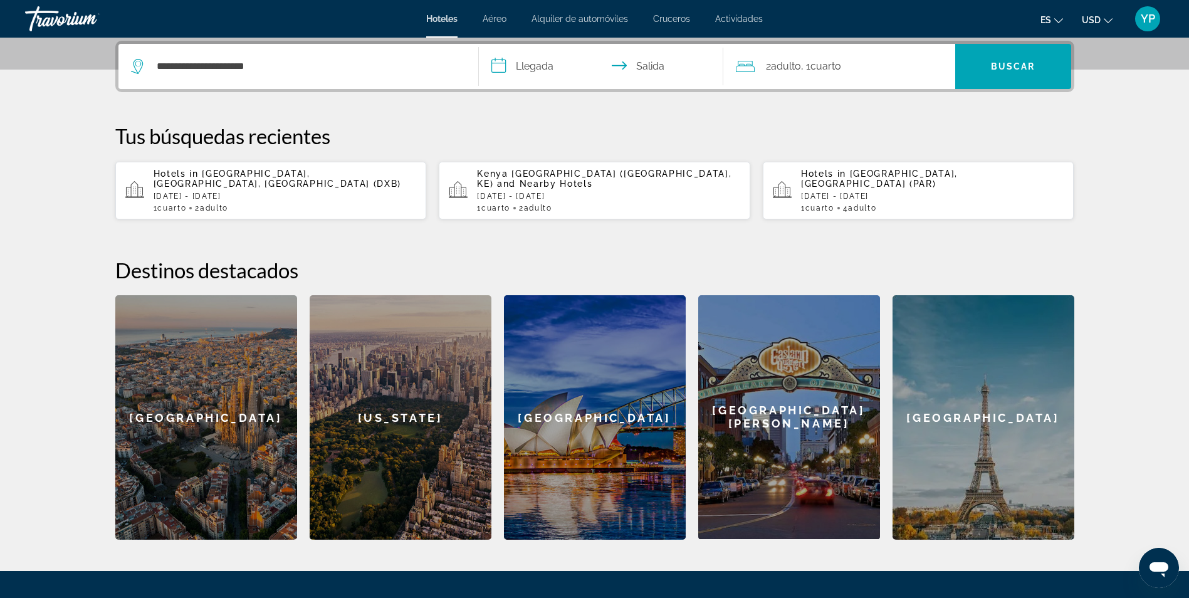
click at [532, 74] on input "**********" at bounding box center [603, 68] width 249 height 49
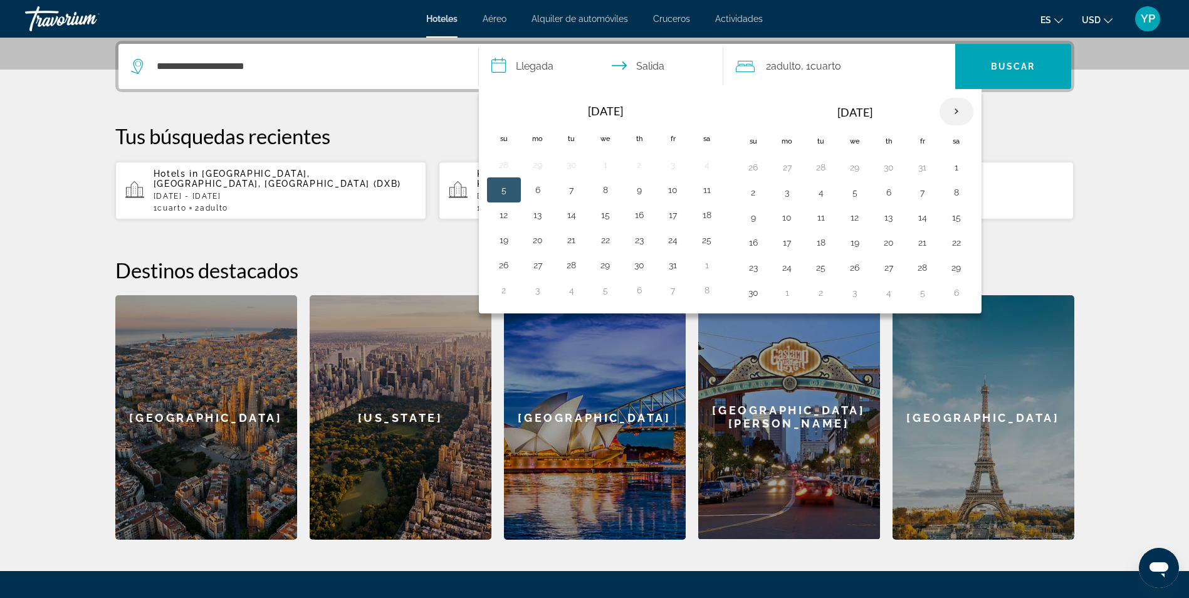
click at [962, 115] on th "Next month" at bounding box center [957, 112] width 34 height 28
click at [818, 188] on button "6" at bounding box center [821, 193] width 20 height 18
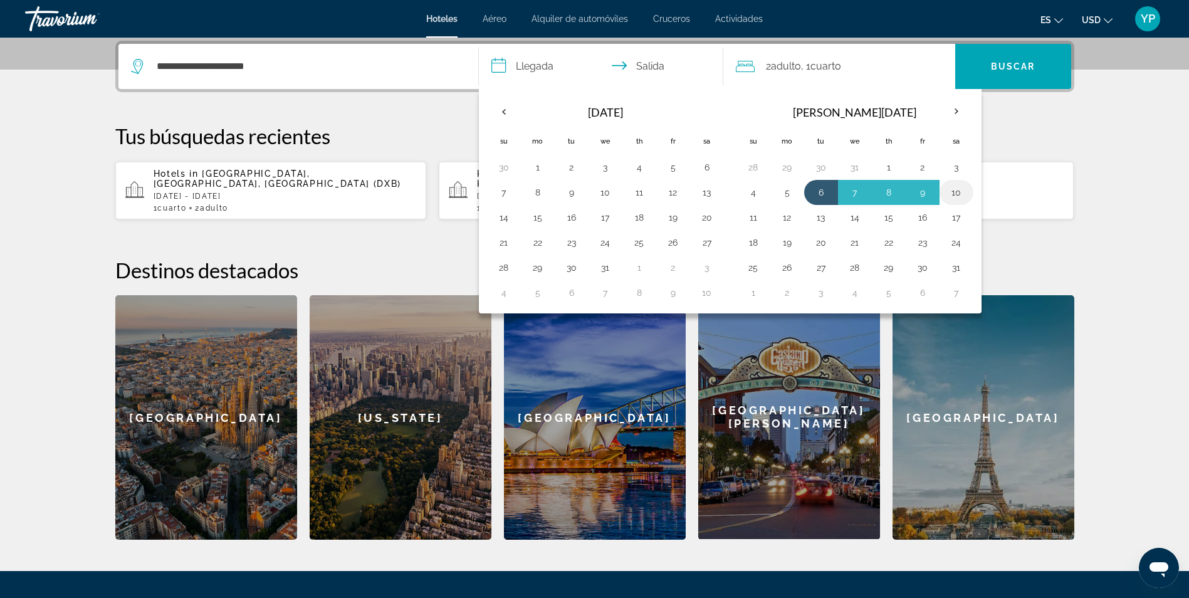
click at [961, 196] on button "10" at bounding box center [957, 193] width 20 height 18
type input "**********"
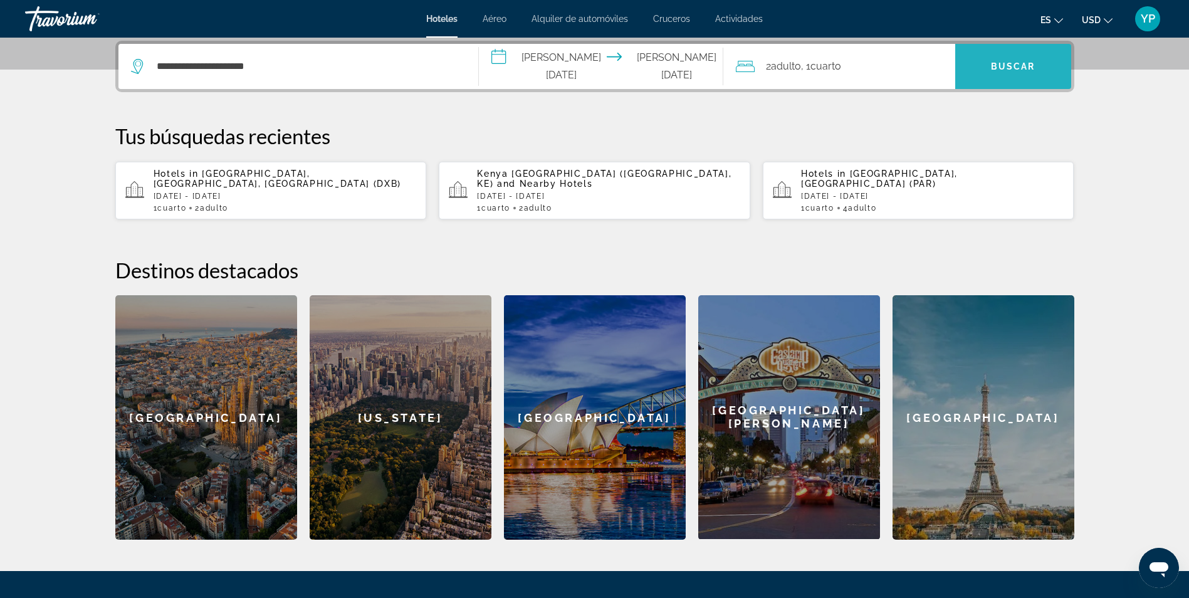
click at [1029, 58] on span "Search" at bounding box center [1013, 66] width 116 height 30
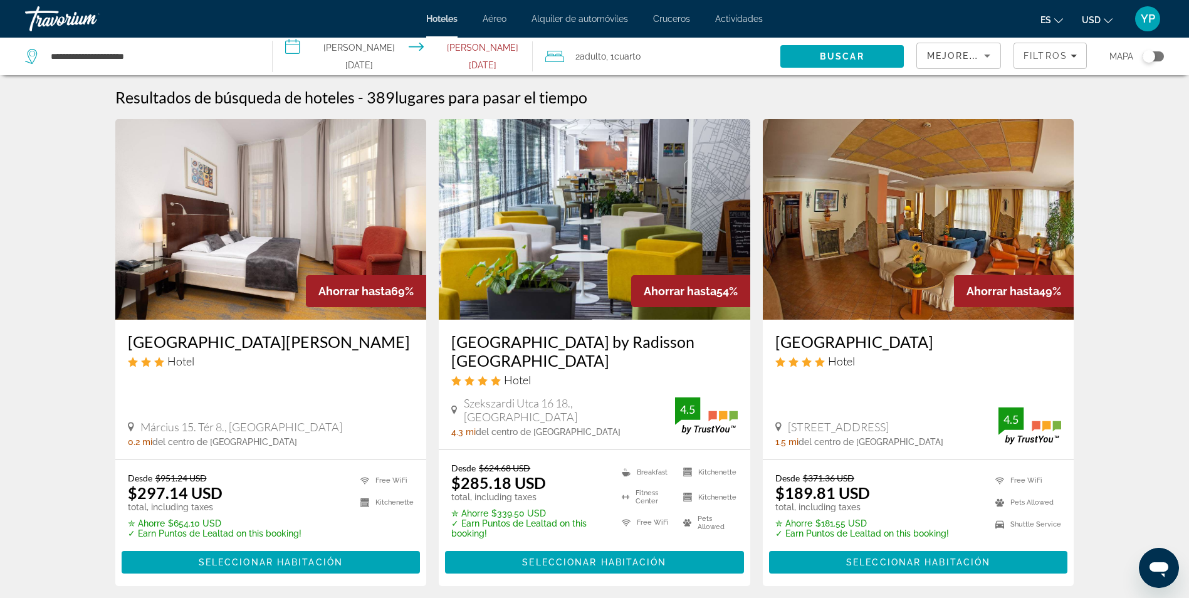
click at [604, 58] on span "Adulto" at bounding box center [593, 56] width 26 height 10
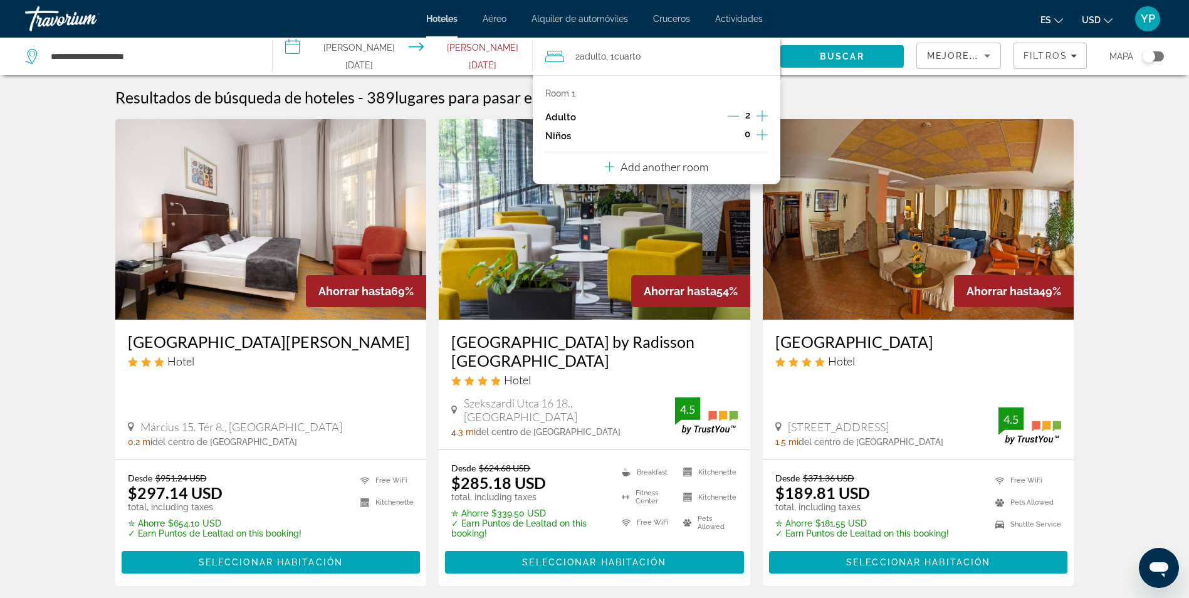
click at [765, 115] on icon "Increment adults" at bounding box center [762, 115] width 11 height 15
click at [659, 166] on p "Add another room" at bounding box center [665, 167] width 88 height 14
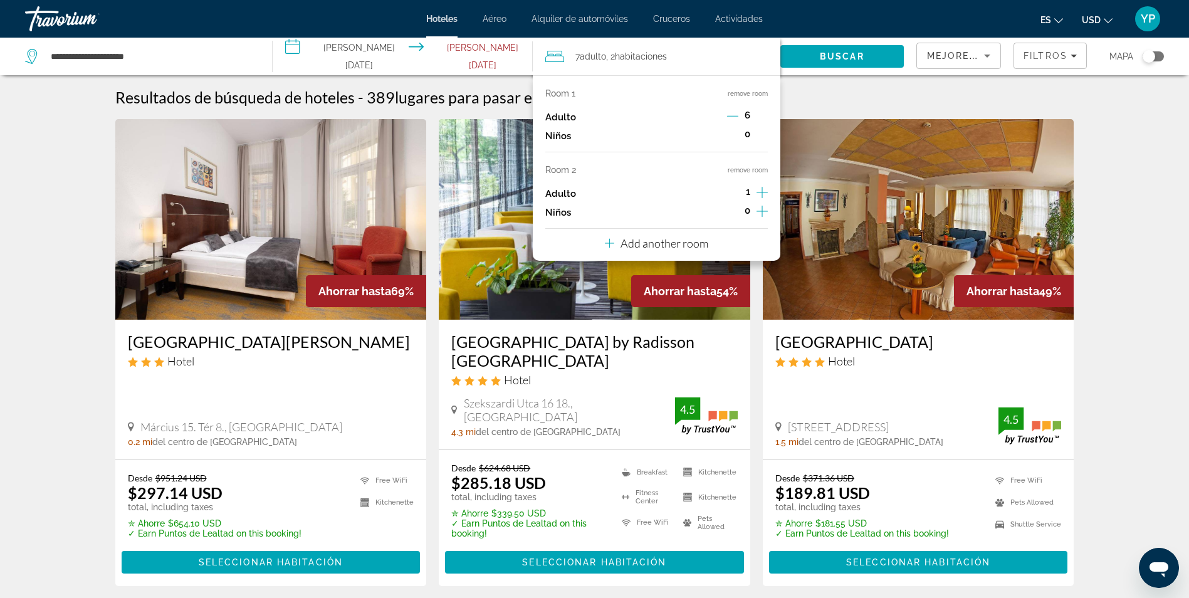
click at [735, 117] on icon "Decrement adults" at bounding box center [732, 115] width 11 height 11
click at [735, 117] on icon "Decrement adults" at bounding box center [733, 115] width 11 height 11
click at [761, 117] on icon "Increment adults" at bounding box center [762, 115] width 11 height 15
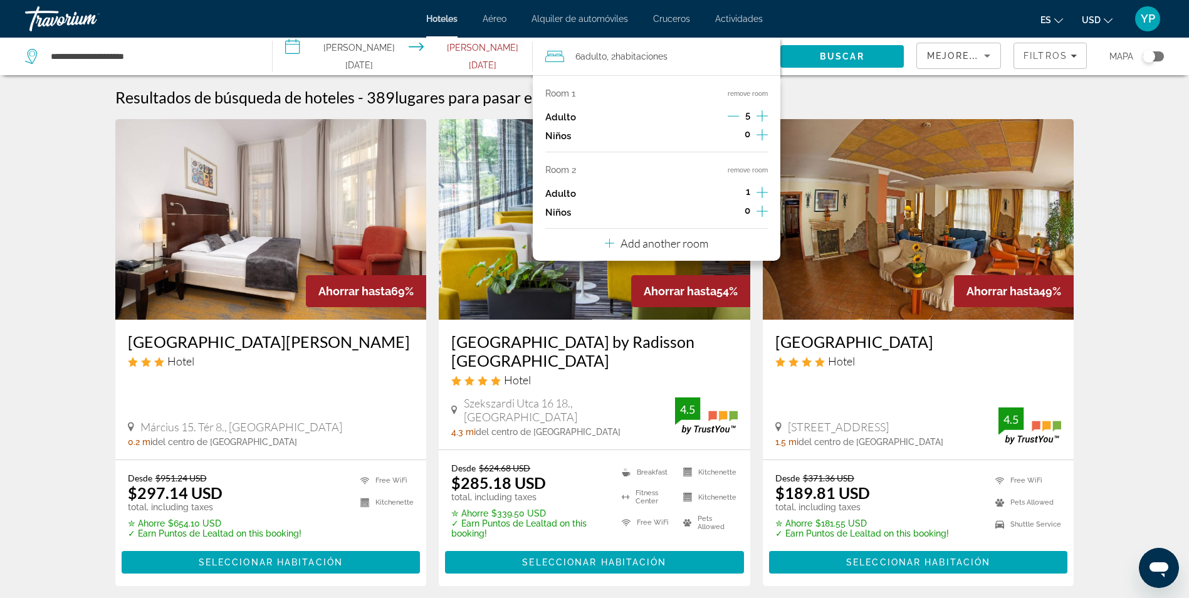
click at [761, 117] on icon "Increment adults" at bounding box center [762, 115] width 11 height 15
click at [728, 113] on icon "Decrement adults" at bounding box center [732, 115] width 11 height 11
click at [760, 193] on icon "Increment adults" at bounding box center [762, 192] width 11 height 15
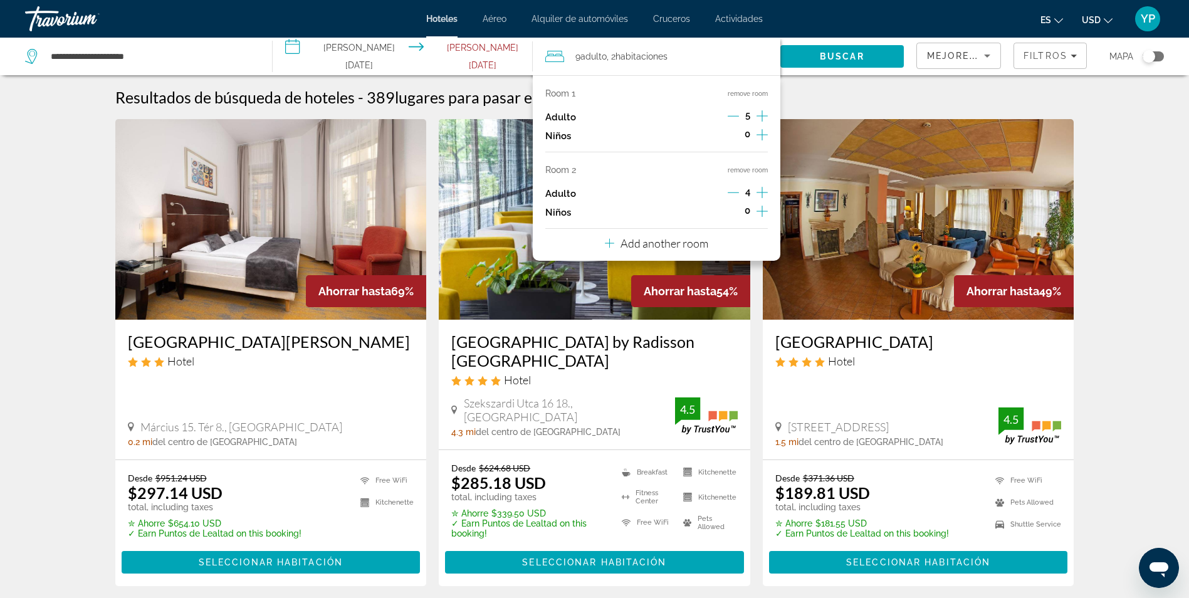
click at [760, 193] on icon "Increment adults" at bounding box center [762, 192] width 11 height 15
click at [735, 192] on icon "Decrement adults" at bounding box center [732, 192] width 11 height 11
click at [841, 98] on div "Resultados de búsqueda de hoteles - 389 lugares para pasar el tiempo" at bounding box center [594, 97] width 959 height 19
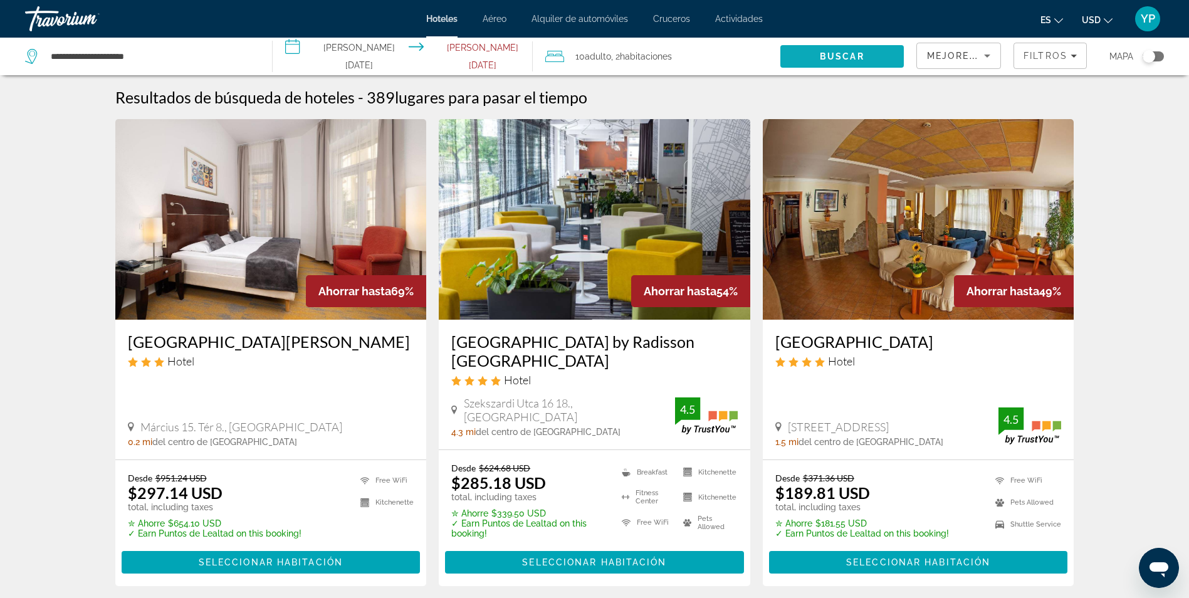
click at [858, 49] on span "Search" at bounding box center [841, 56] width 123 height 30
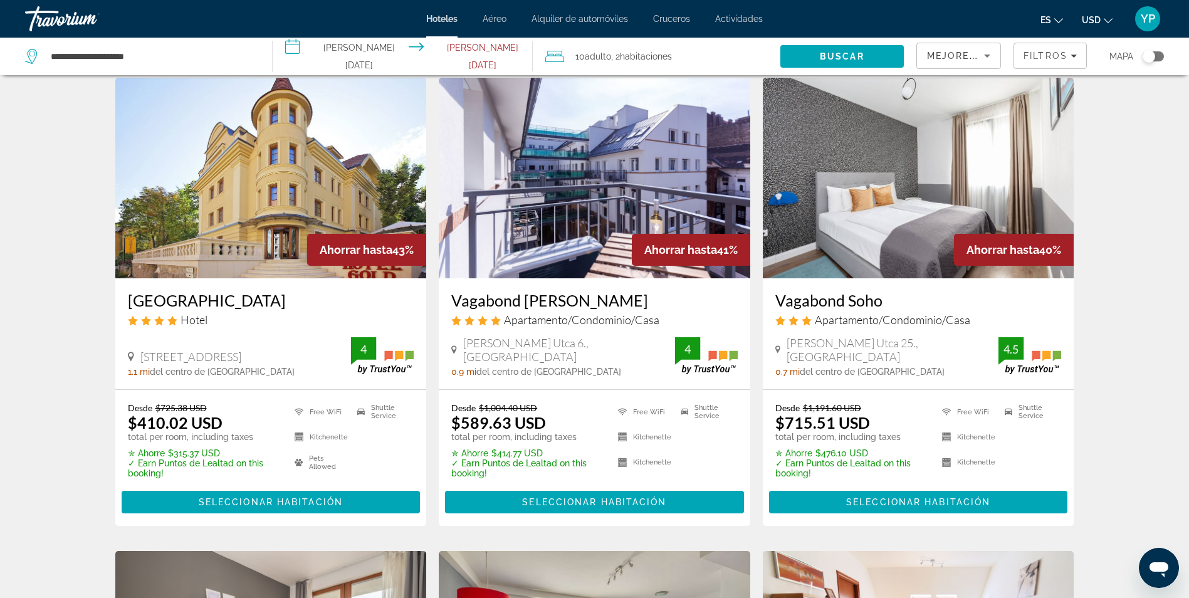
scroll to position [36, 0]
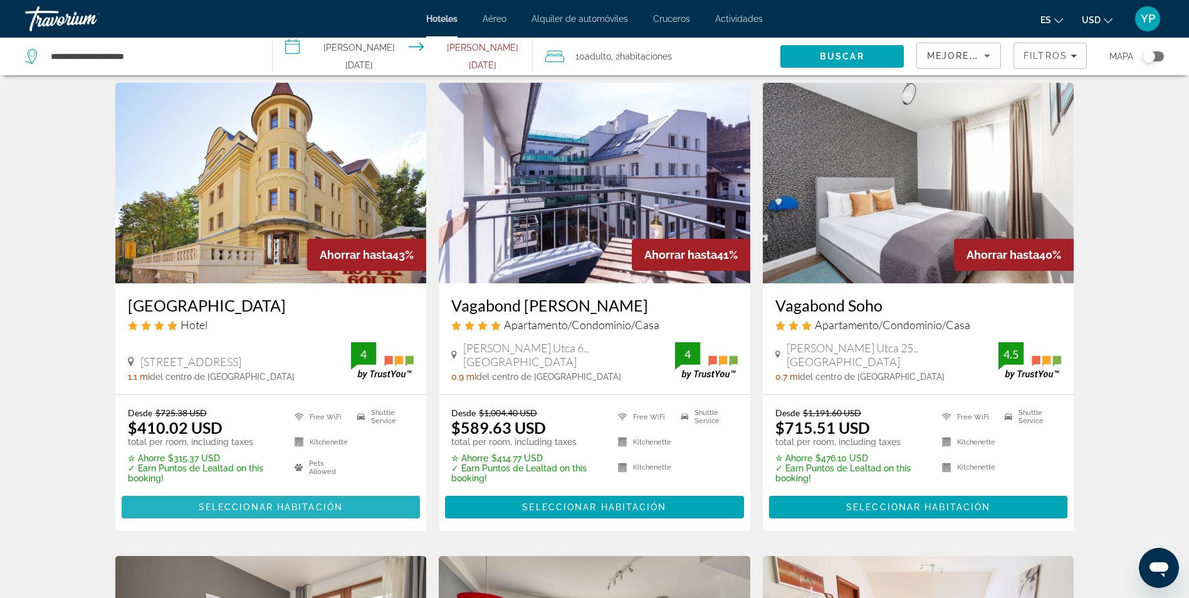
click at [195, 500] on span "Main content" at bounding box center [271, 507] width 299 height 30
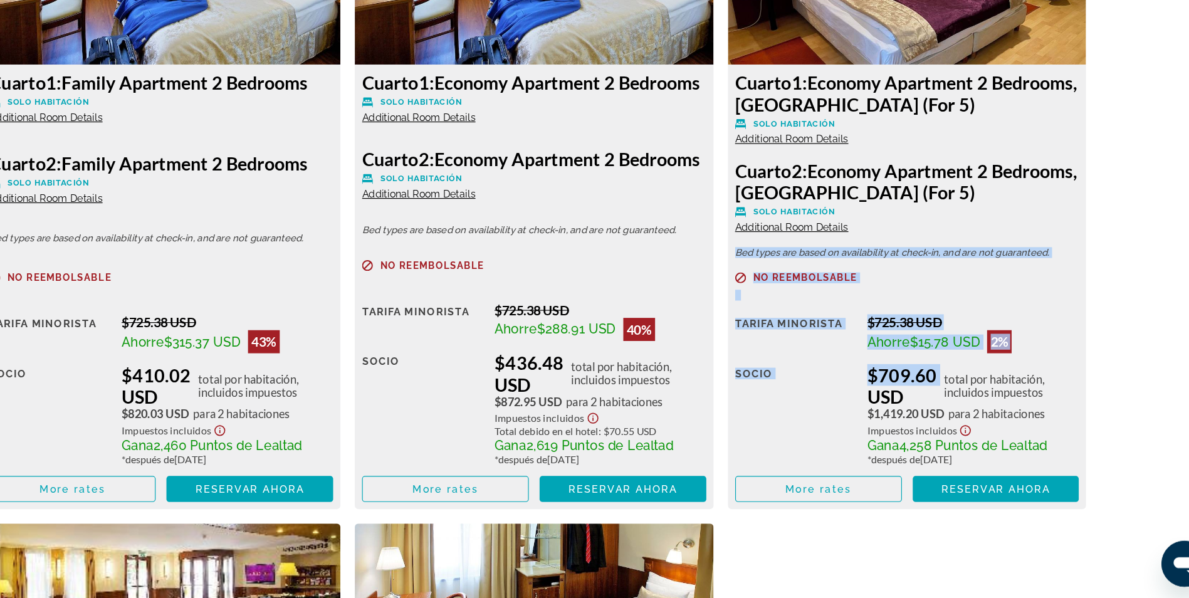
scroll to position [1797, 0]
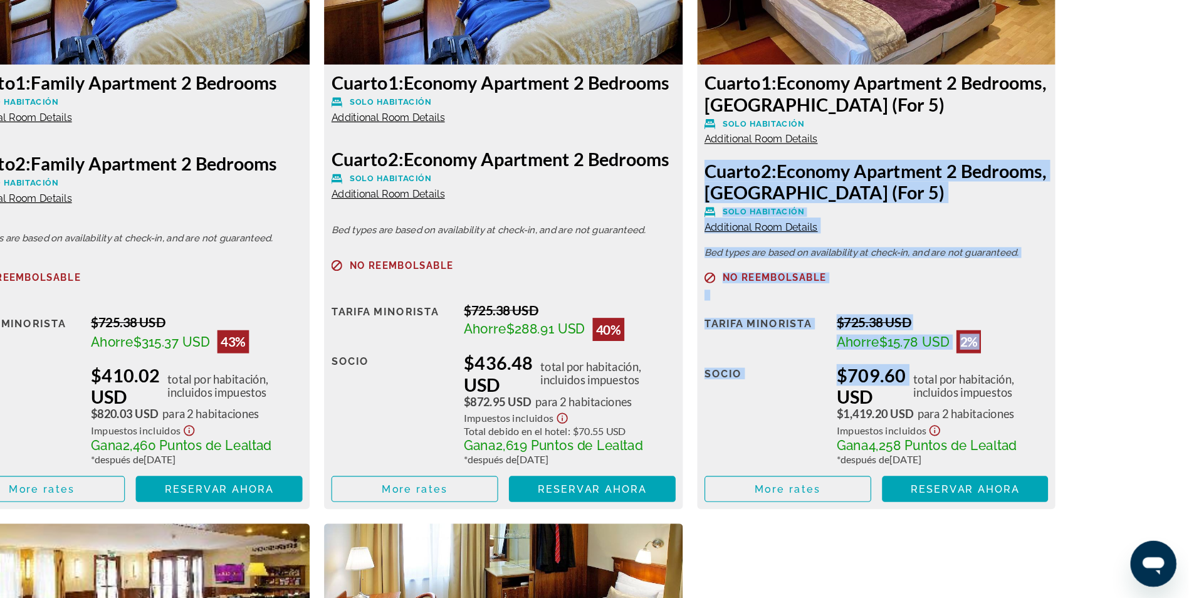
drag, startPoint x: 1162, startPoint y: 401, endPoint x: 1199, endPoint y: 202, distance: 201.4
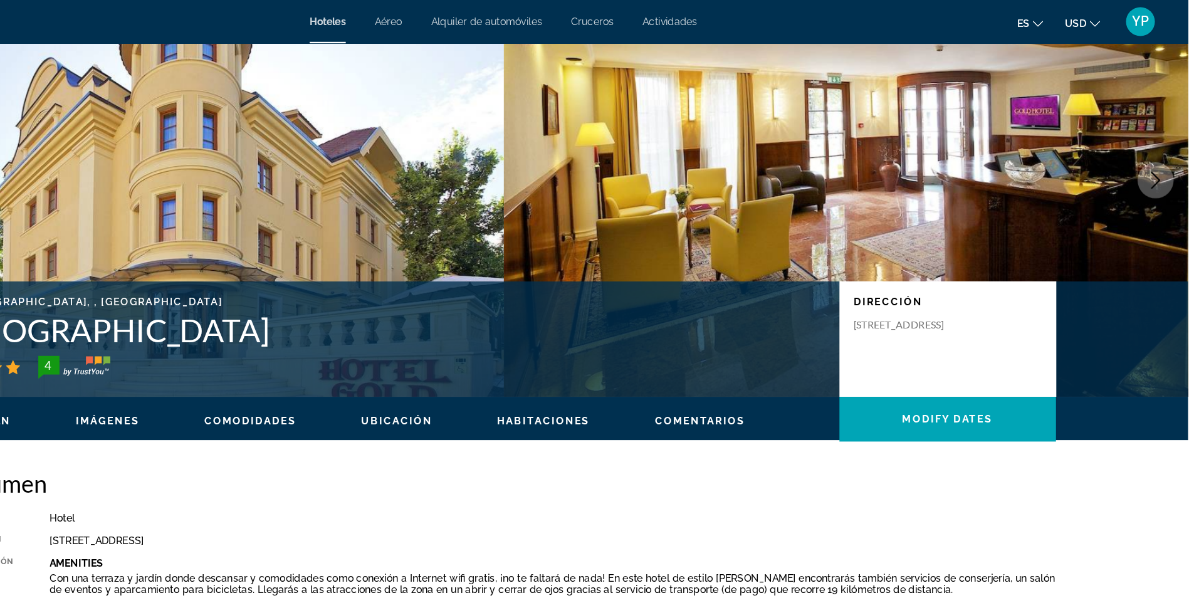
scroll to position [0, 0]
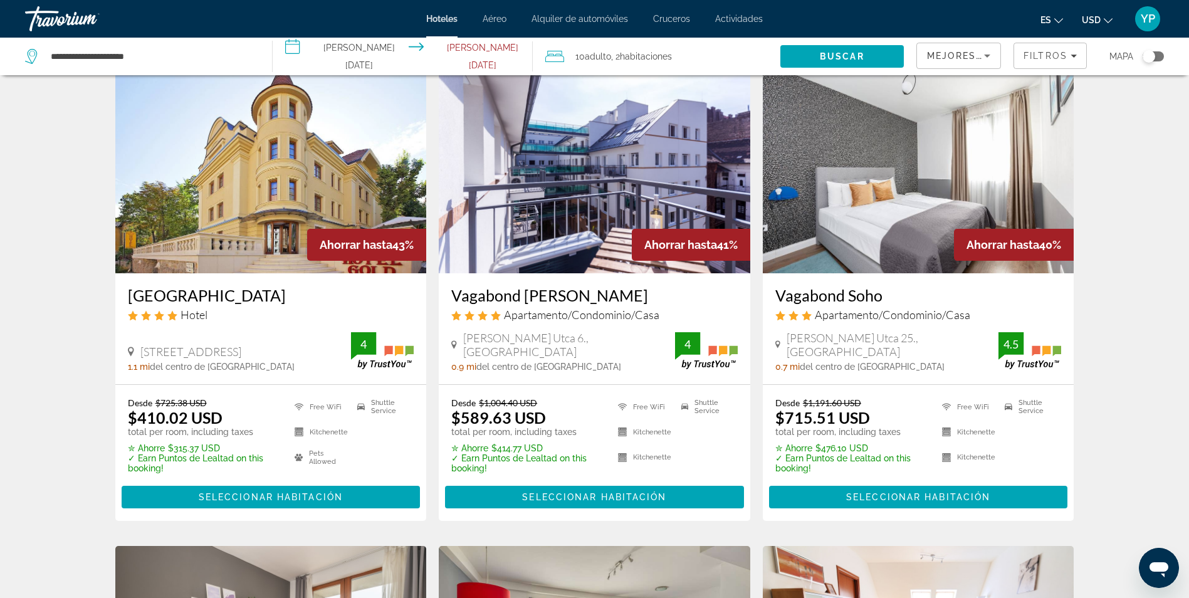
scroll to position [29, 0]
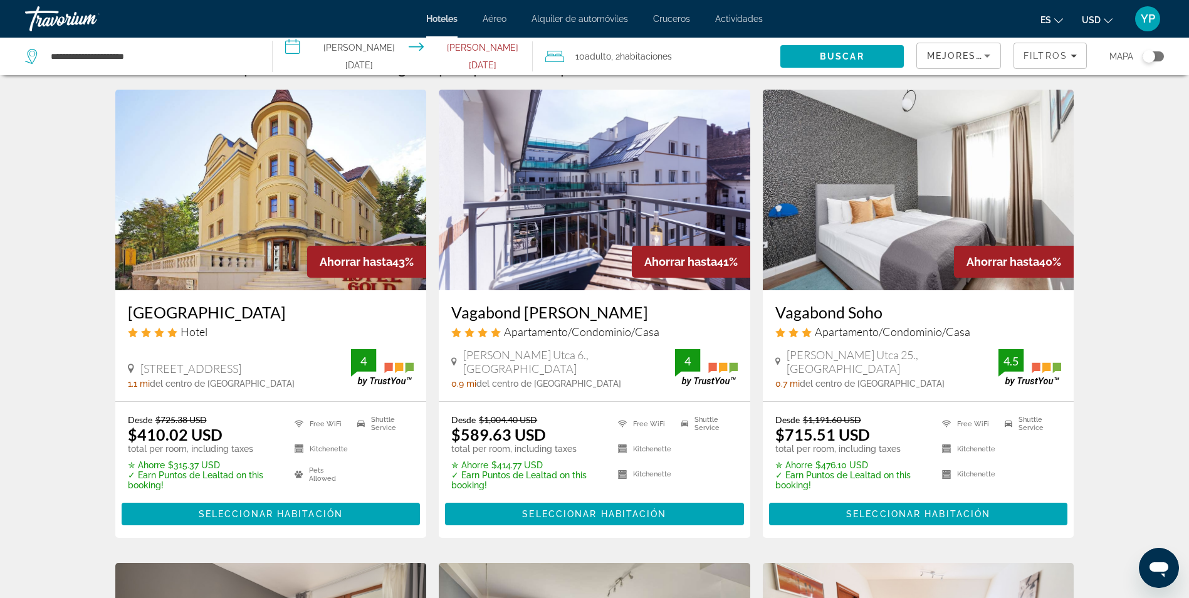
click at [587, 268] on img "Main content" at bounding box center [595, 190] width 312 height 201
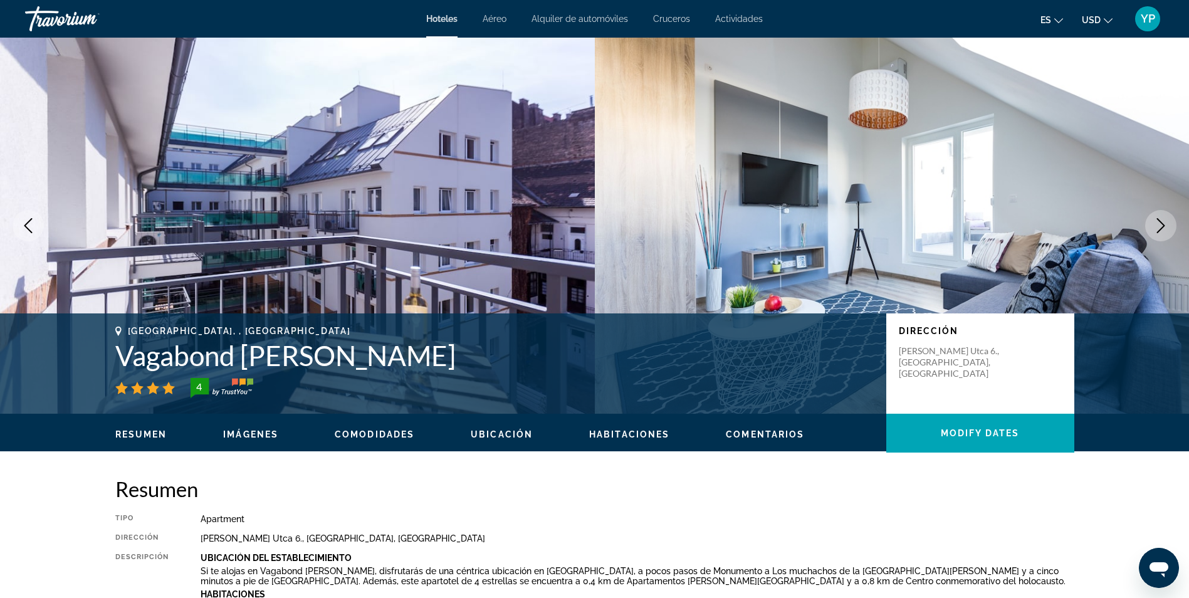
click at [1153, 229] on button "Next image" at bounding box center [1160, 225] width 31 height 31
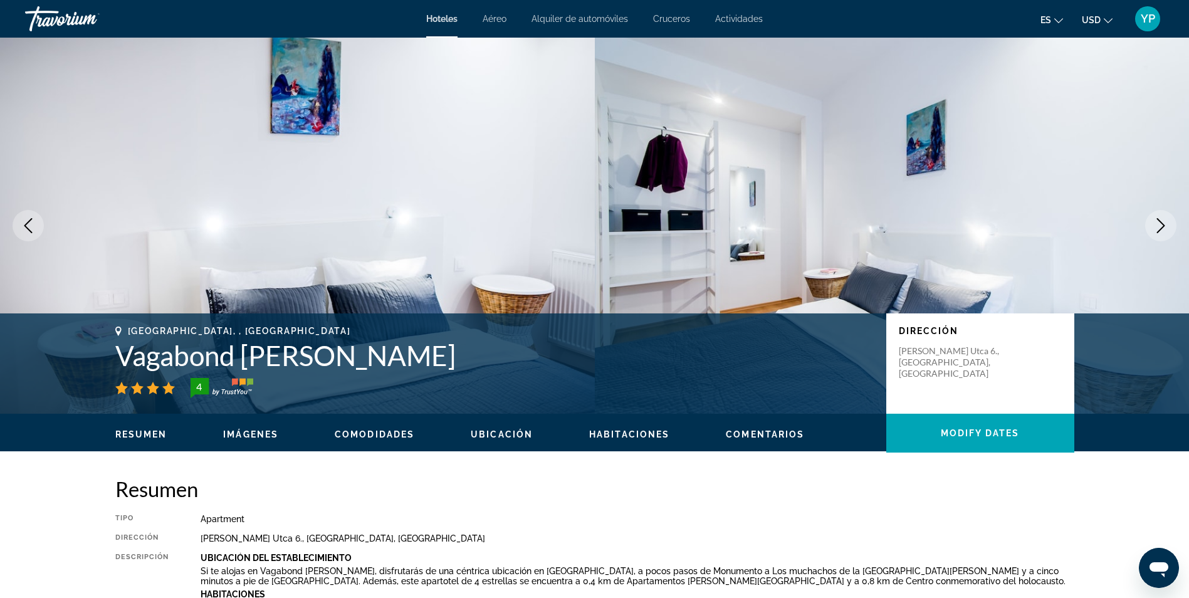
click at [1153, 229] on button "Next image" at bounding box center [1160, 225] width 31 height 31
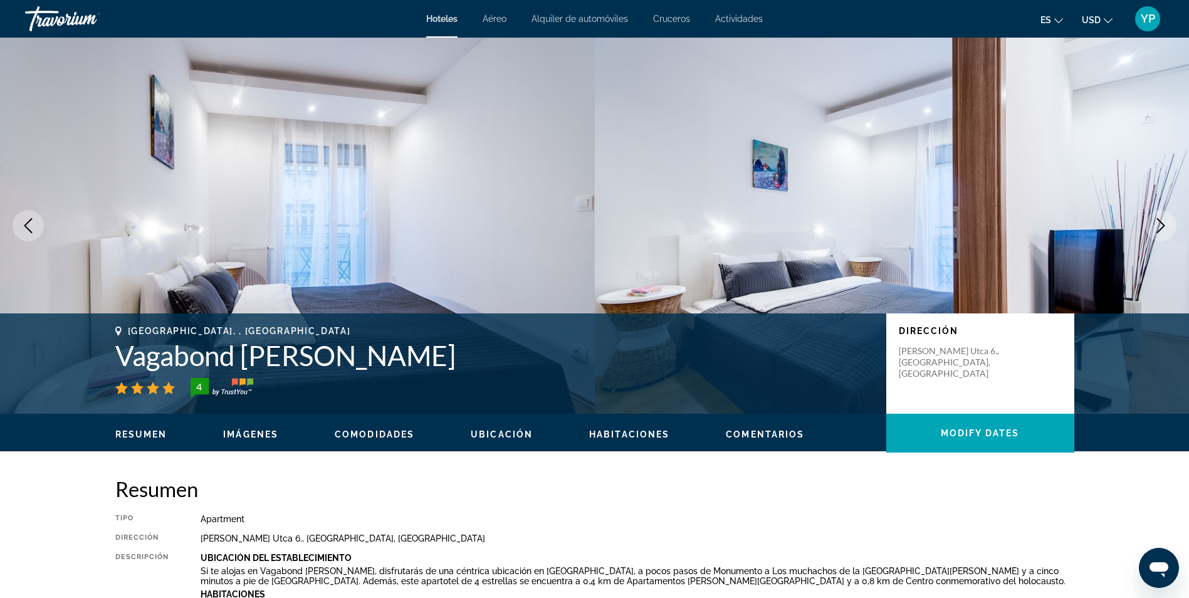
click at [1153, 229] on button "Next image" at bounding box center [1160, 225] width 31 height 31
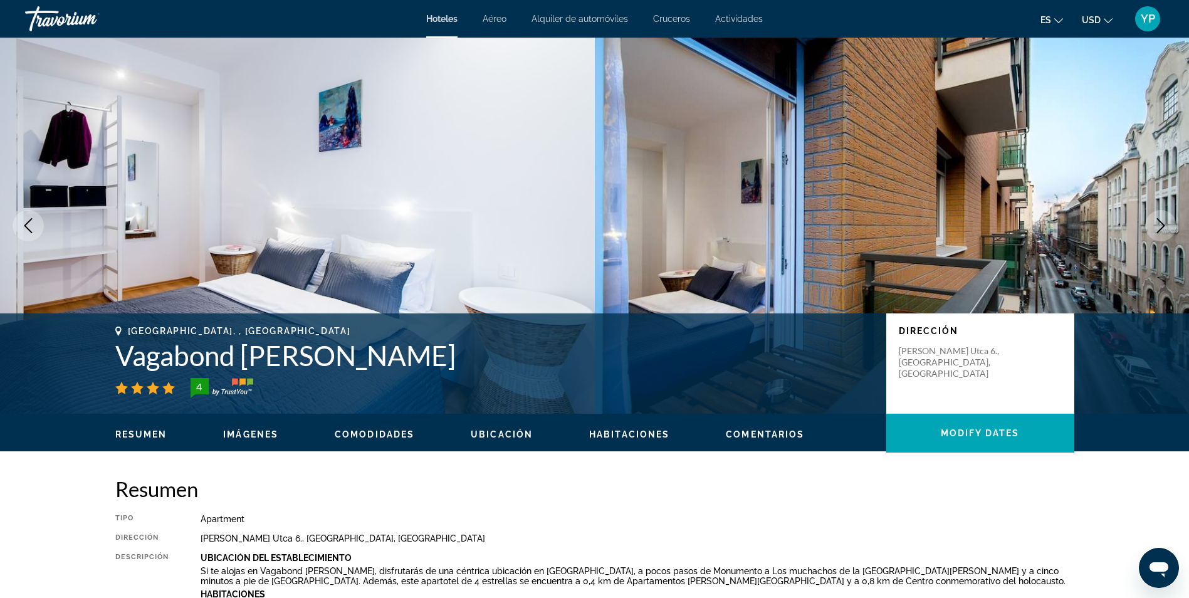
click at [1153, 229] on button "Next image" at bounding box center [1160, 225] width 31 height 31
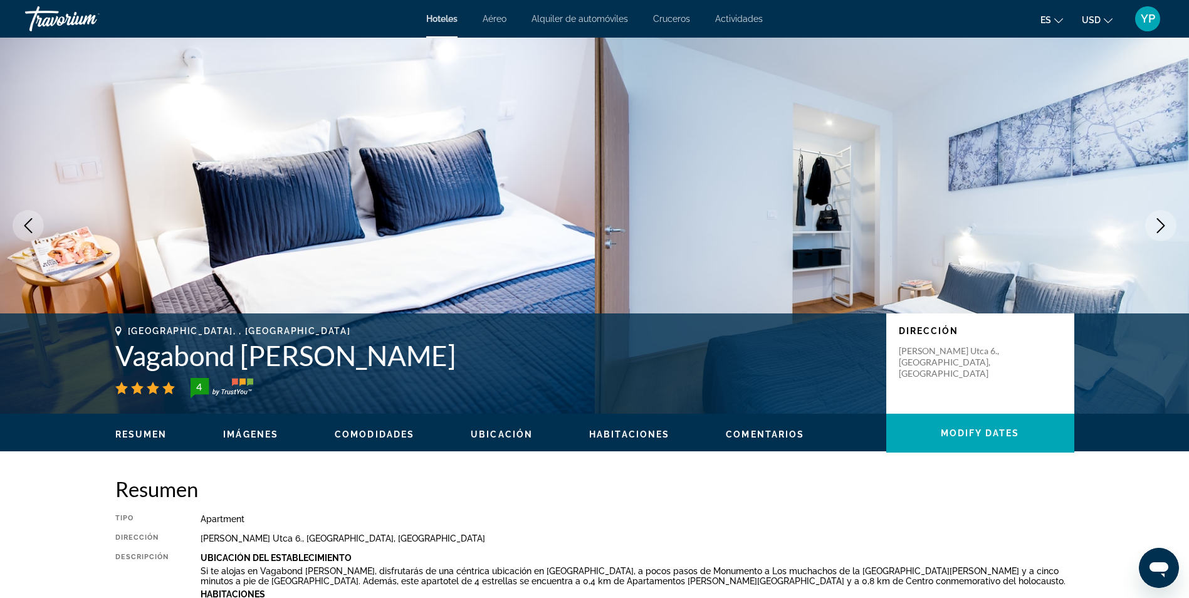
click at [1153, 229] on button "Next image" at bounding box center [1160, 225] width 31 height 31
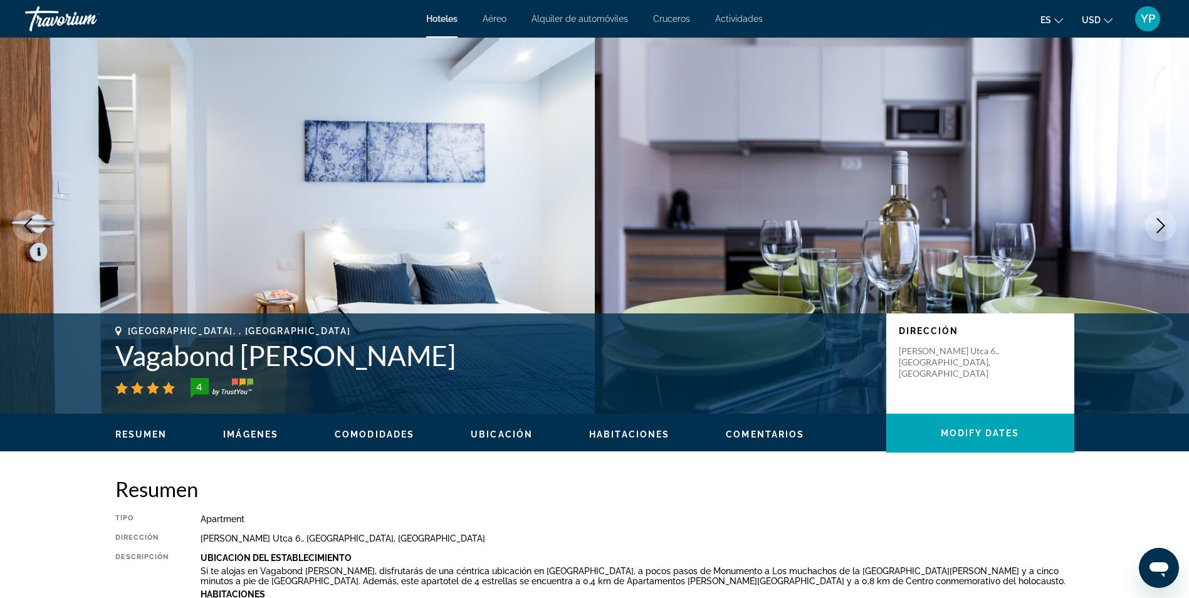
click at [1153, 229] on button "Next image" at bounding box center [1160, 225] width 31 height 31
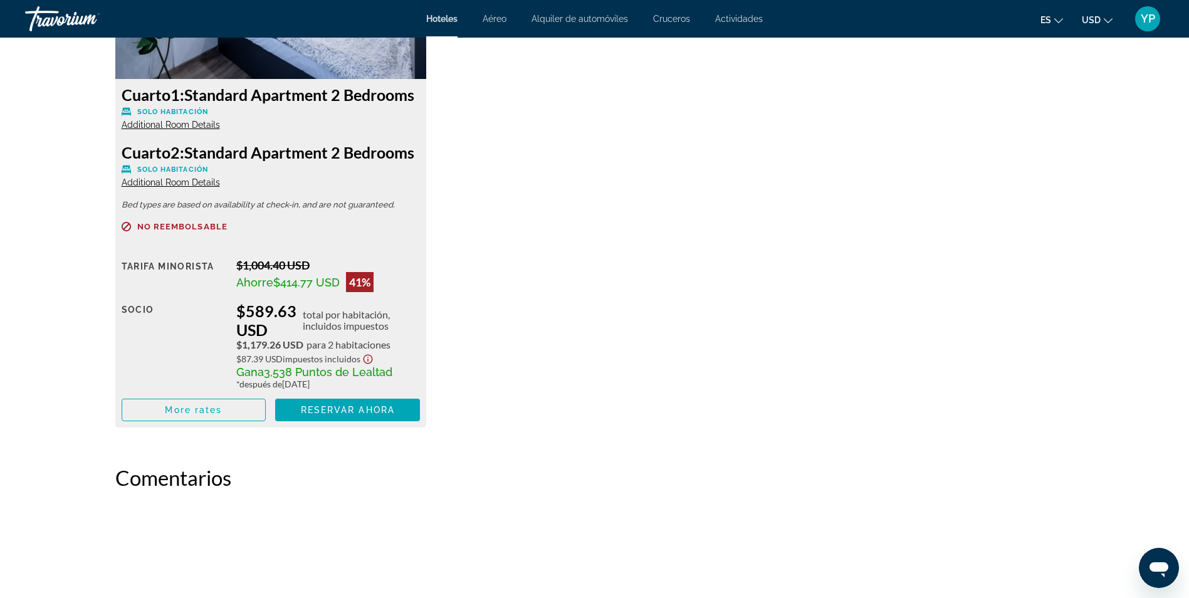
scroll to position [1859, 0]
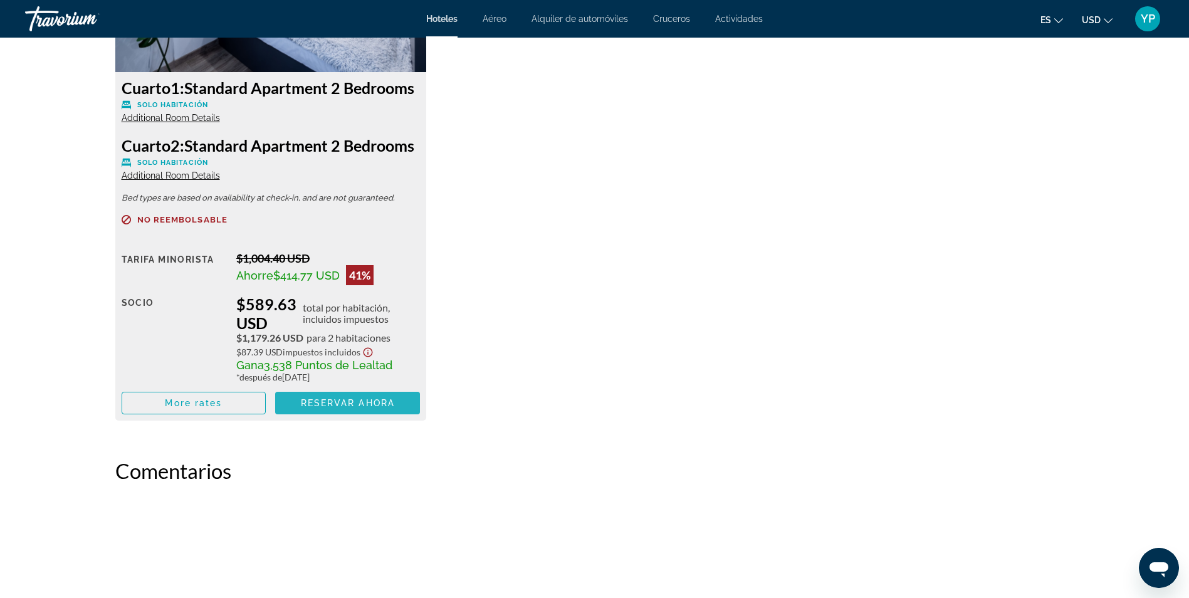
click at [348, 418] on span "Main content" at bounding box center [347, 403] width 145 height 30
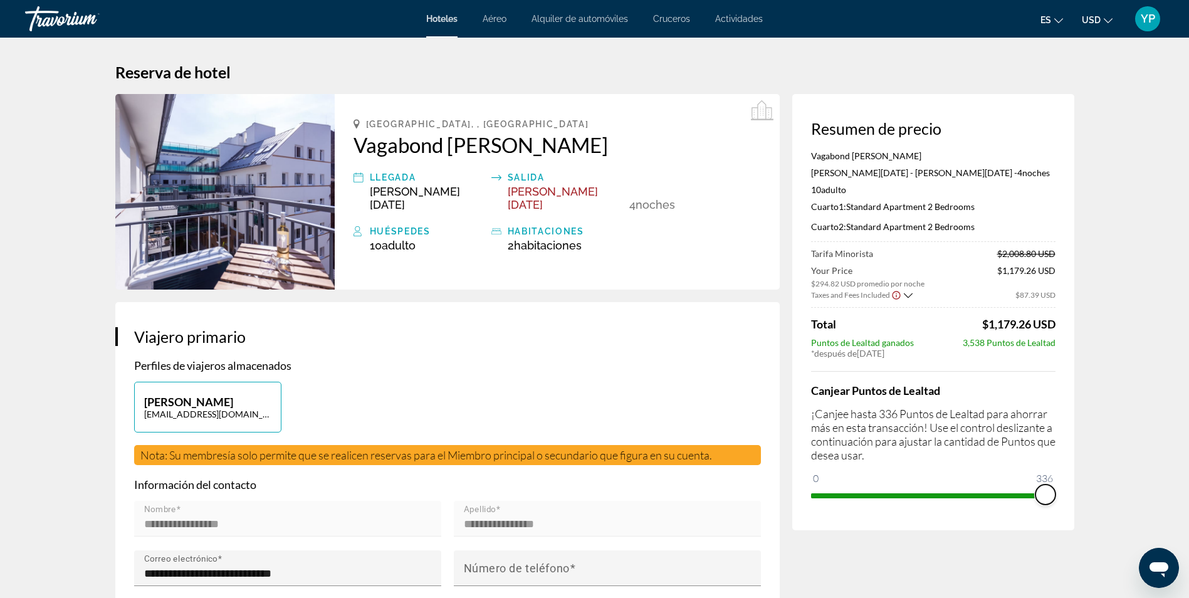
drag, startPoint x: 819, startPoint y: 496, endPoint x: 1064, endPoint y: 495, distance: 245.1
click at [1064, 495] on div "Resumen de precio Vagabond [PERSON_NAME][DATE] - [PERSON_NAME][DATE] - 4 noche …" at bounding box center [933, 312] width 282 height 436
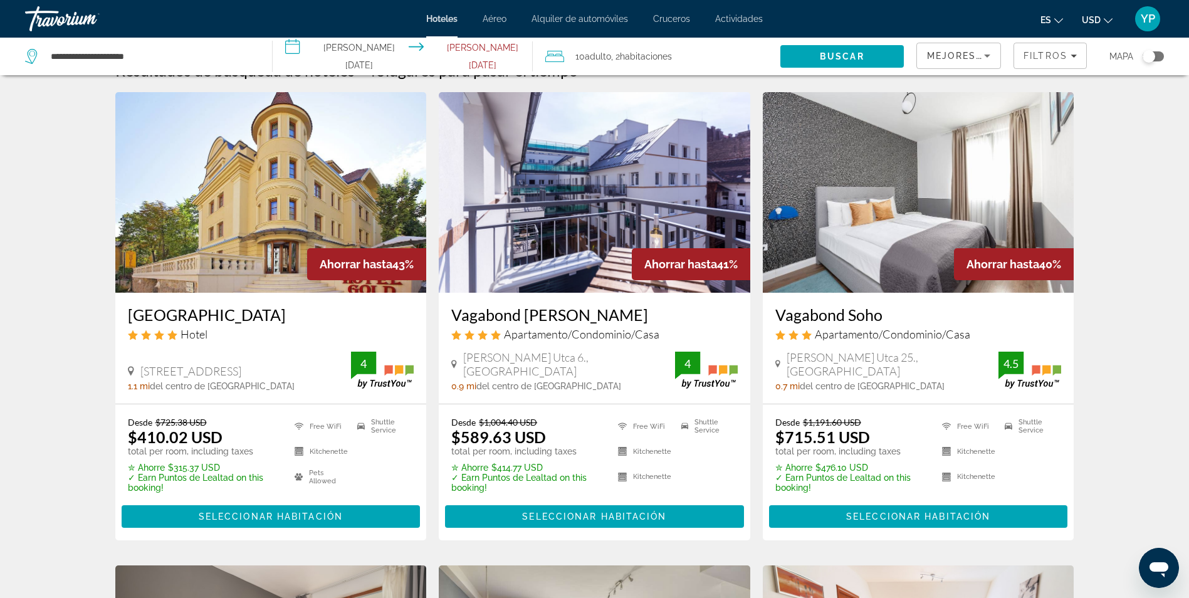
scroll to position [17, 0]
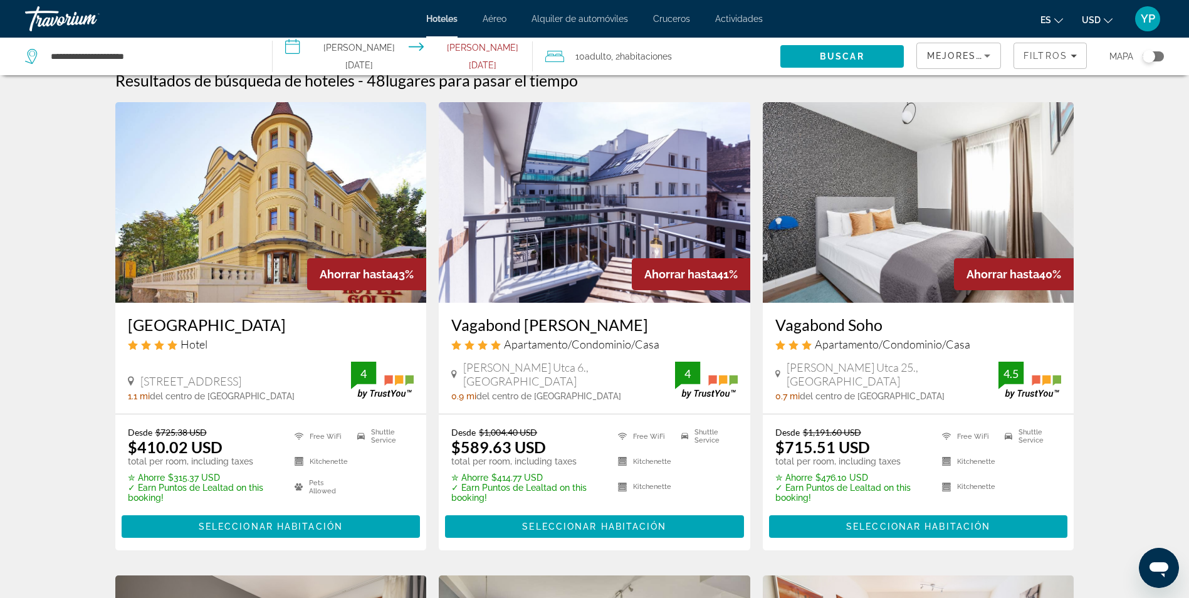
click at [320, 54] on input "**********" at bounding box center [405, 58] width 265 height 41
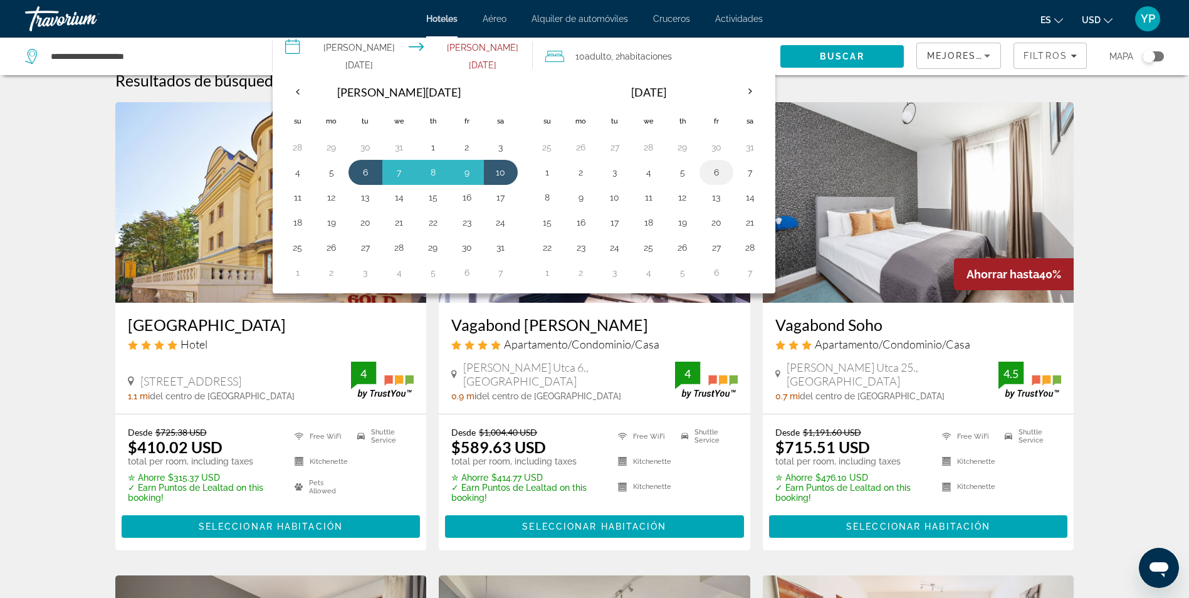
click at [711, 172] on button "6" at bounding box center [716, 173] width 20 height 18
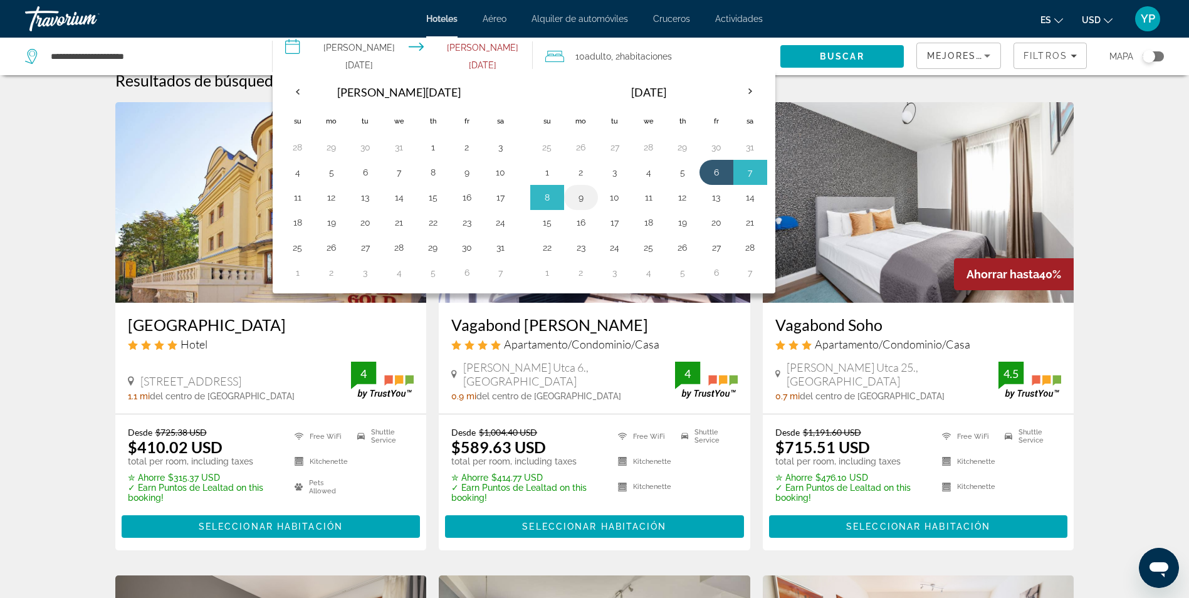
click at [586, 197] on button "9" at bounding box center [581, 198] width 20 height 18
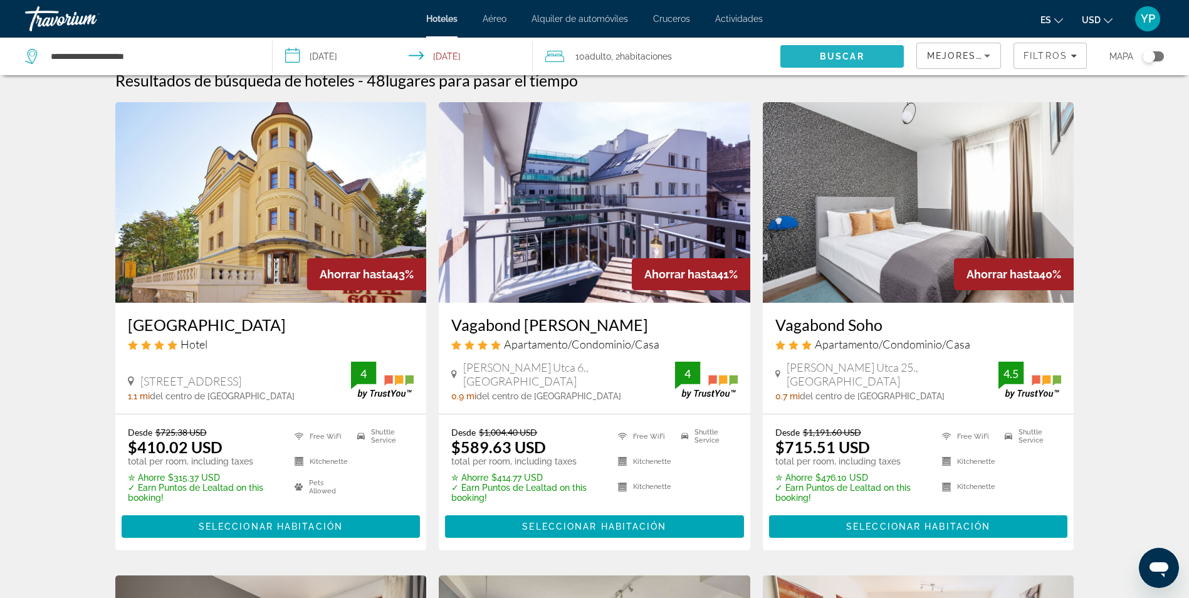
click at [848, 48] on span "Search" at bounding box center [841, 56] width 123 height 30
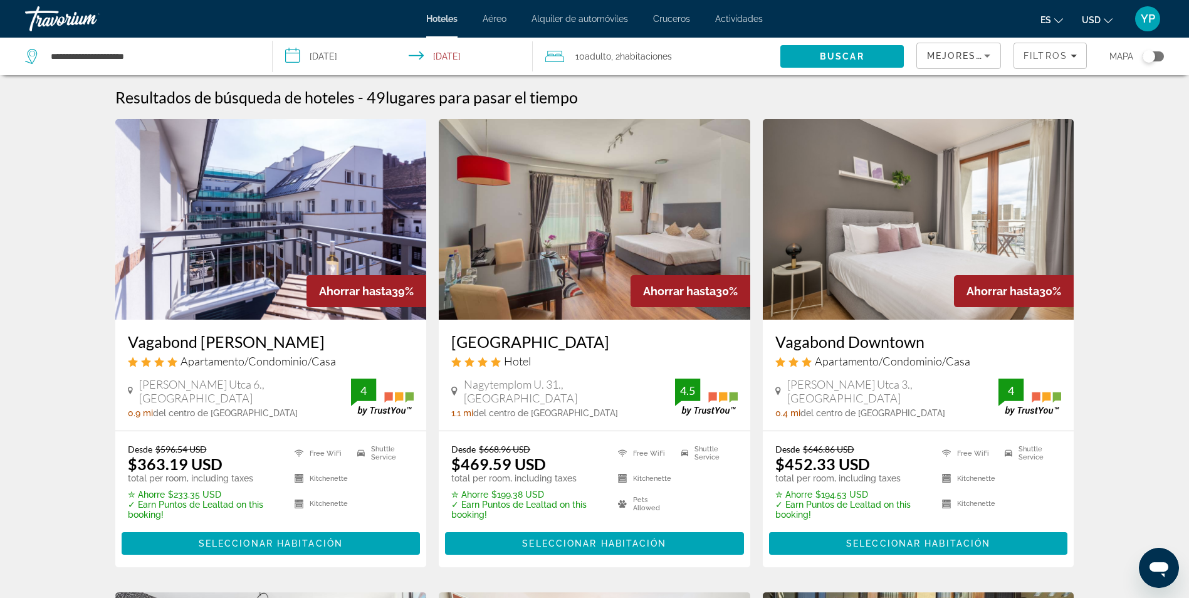
click at [453, 61] on input "**********" at bounding box center [405, 58] width 265 height 41
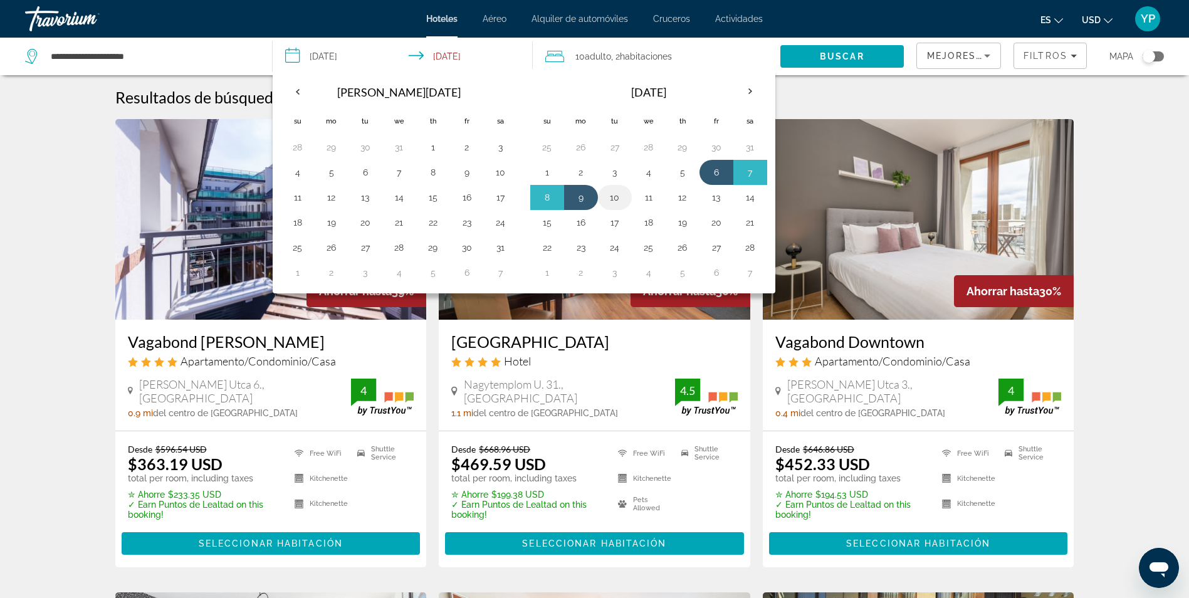
click at [617, 194] on button "10" at bounding box center [615, 198] width 20 height 18
click at [721, 174] on button "6" at bounding box center [716, 173] width 20 height 18
type input "**********"
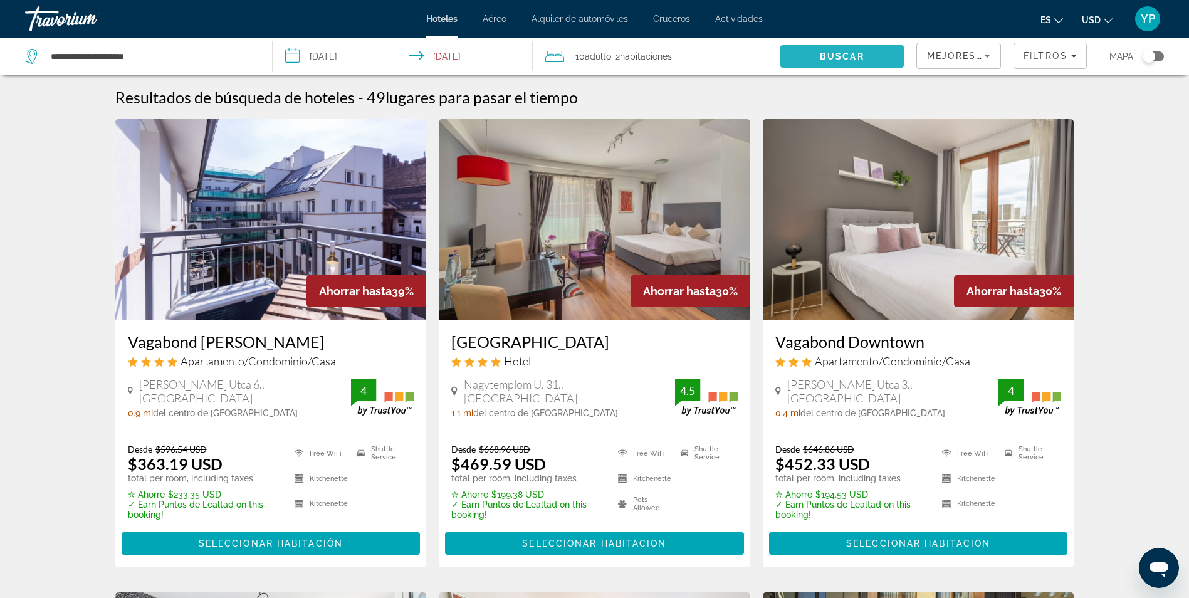
click at [812, 64] on span "Search" at bounding box center [841, 56] width 123 height 30
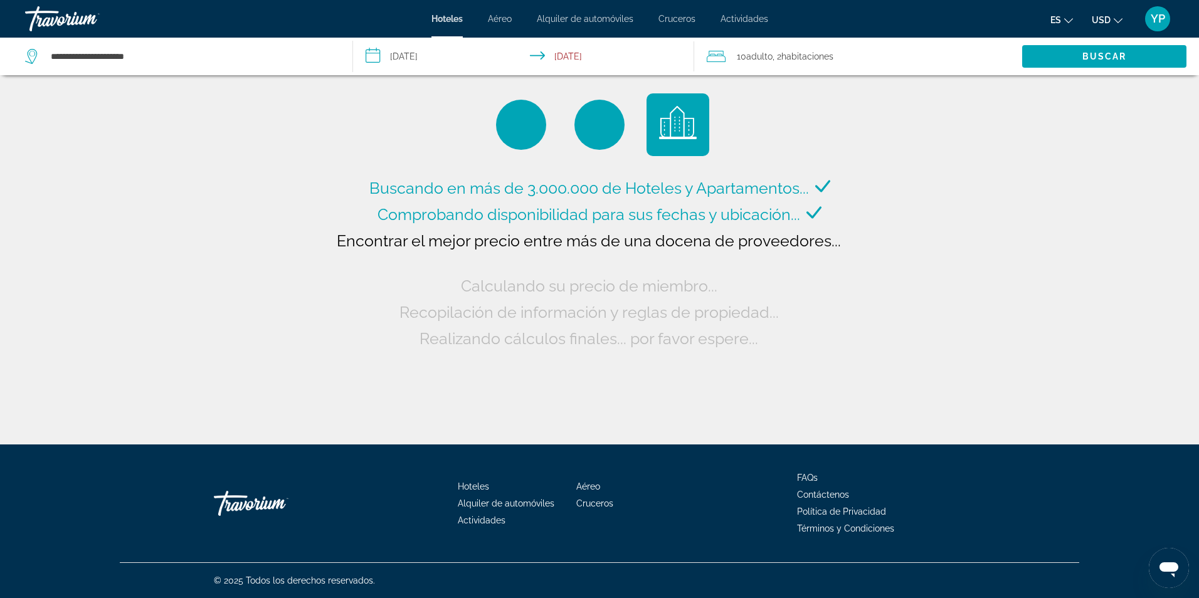
click at [748, 54] on span "Adulto" at bounding box center [759, 56] width 26 height 10
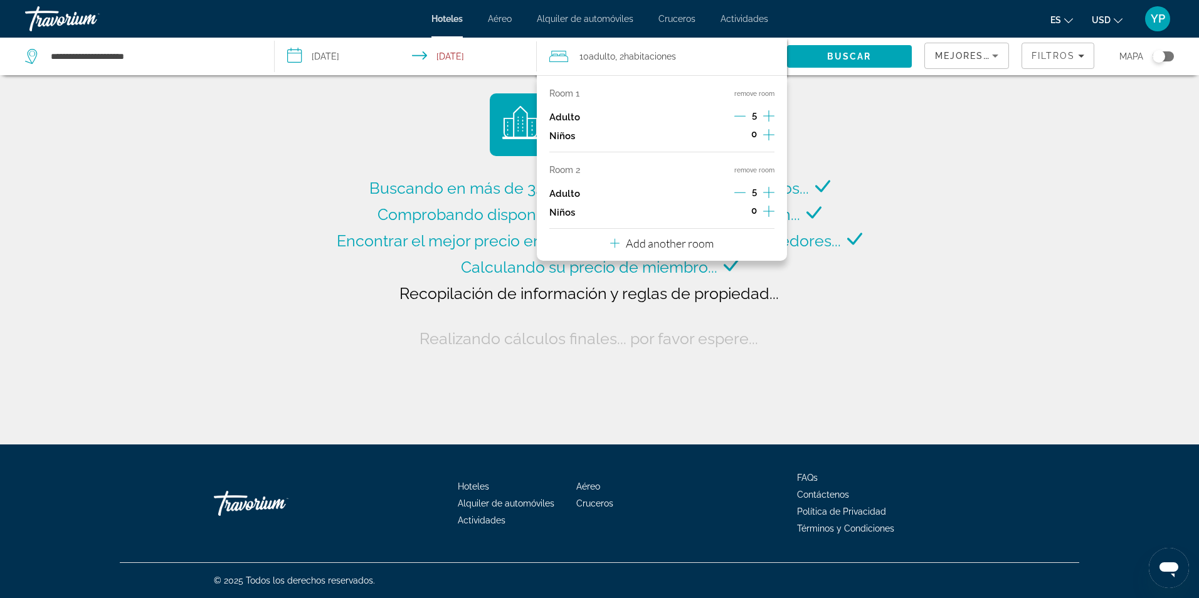
click at [743, 116] on icon "Decrement adults" at bounding box center [739, 116] width 11 height 1
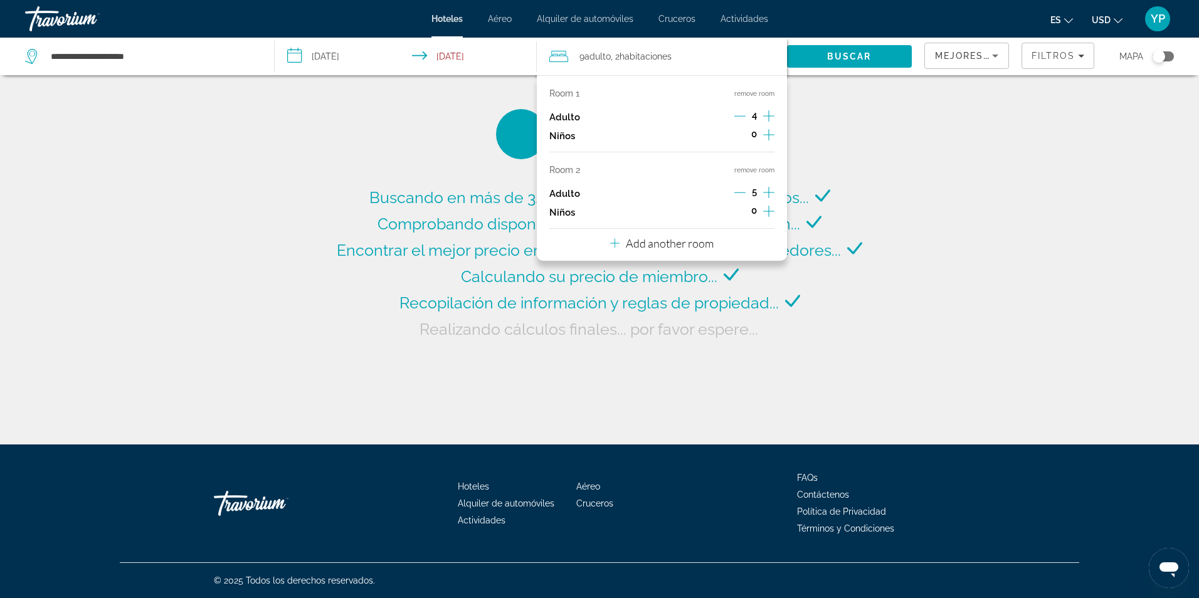
click at [903, 144] on div "Buscando en más de 3.000.000 de Hoteles y Apartamentos... Comprobando disponibi…" at bounding box center [599, 222] width 1199 height 444
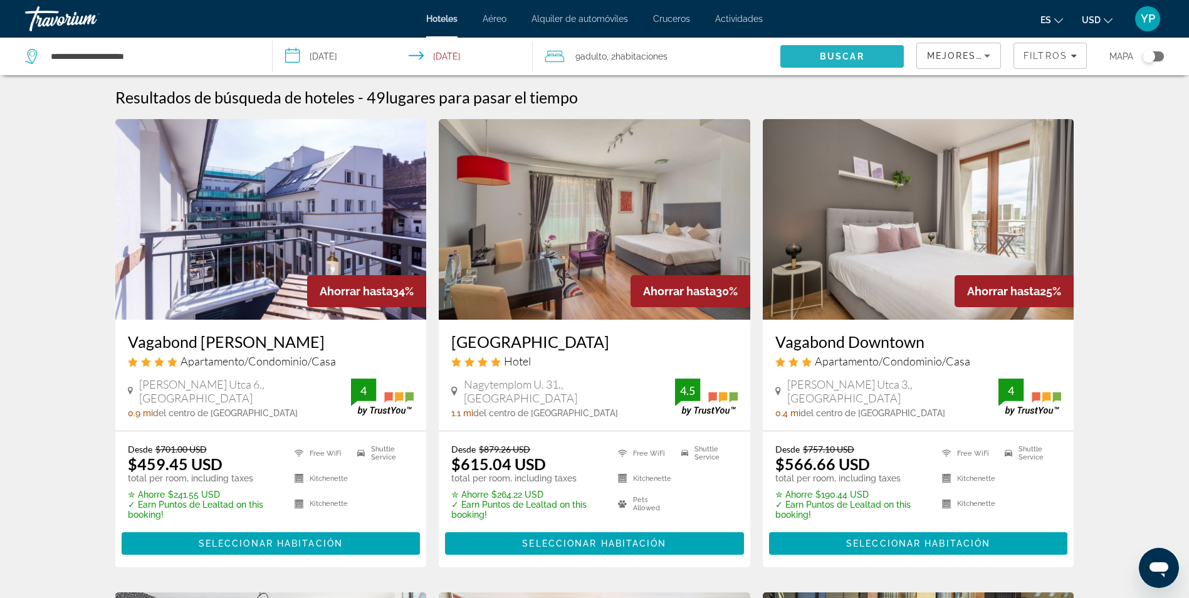
click at [841, 56] on span "Buscar" at bounding box center [842, 56] width 45 height 10
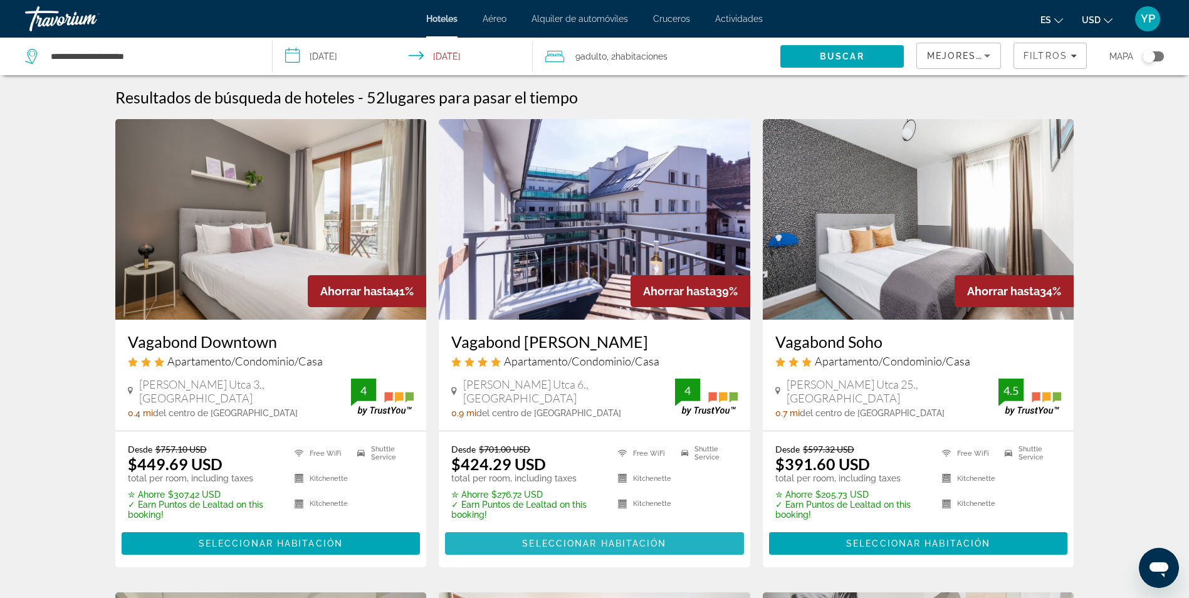
click at [528, 544] on span "Seleccionar habitación" at bounding box center [594, 543] width 144 height 10
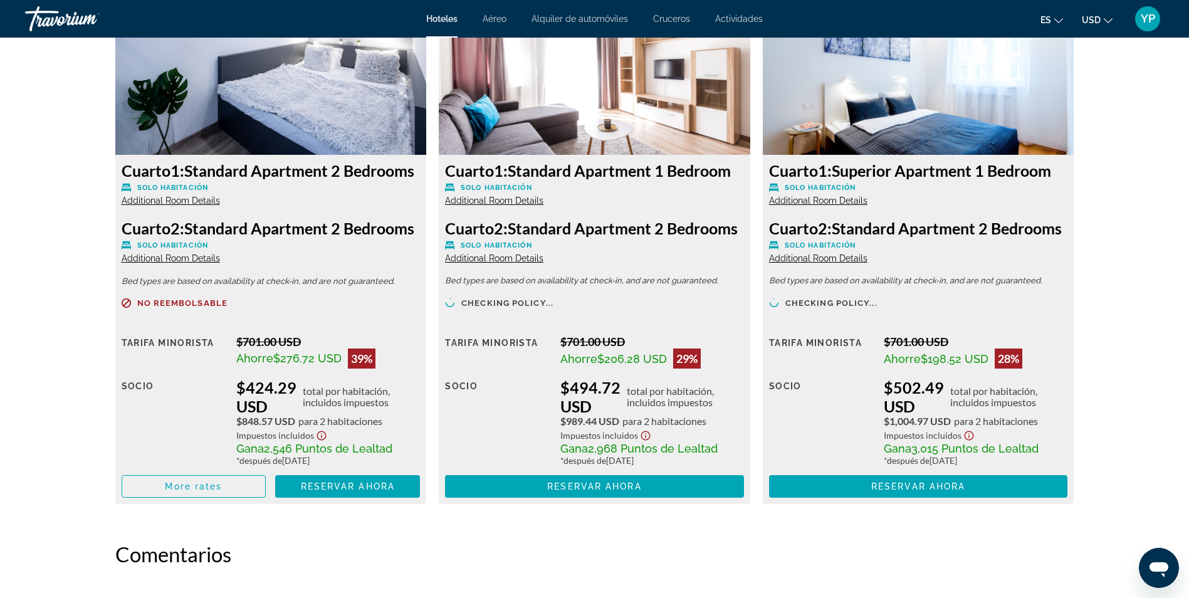
scroll to position [1745, 0]
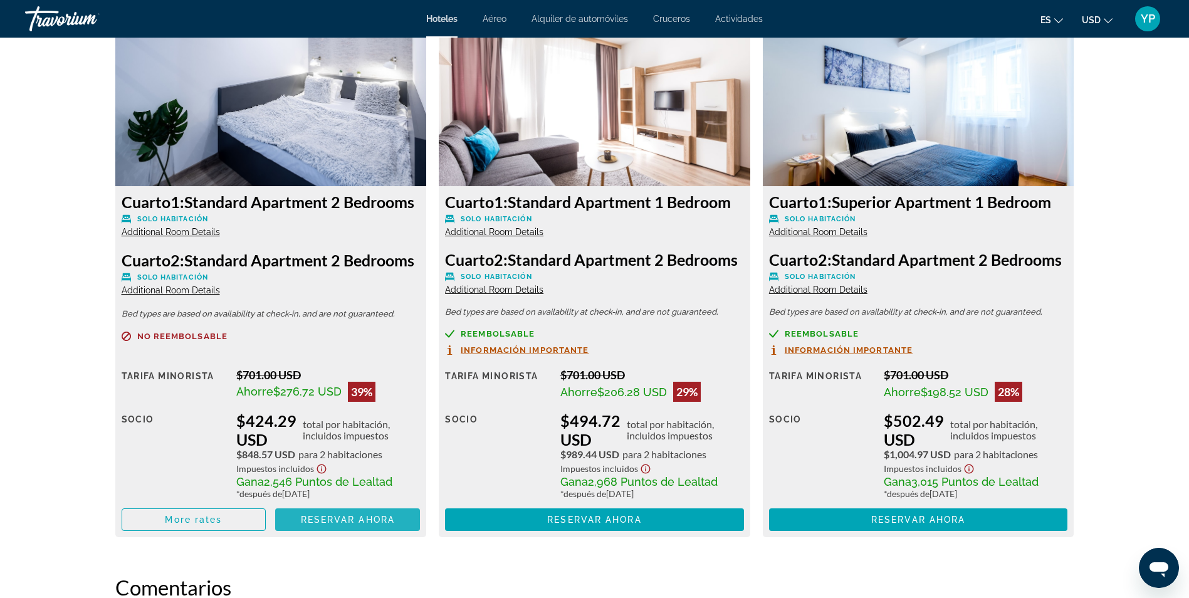
click at [332, 535] on span "Main content" at bounding box center [347, 520] width 145 height 30
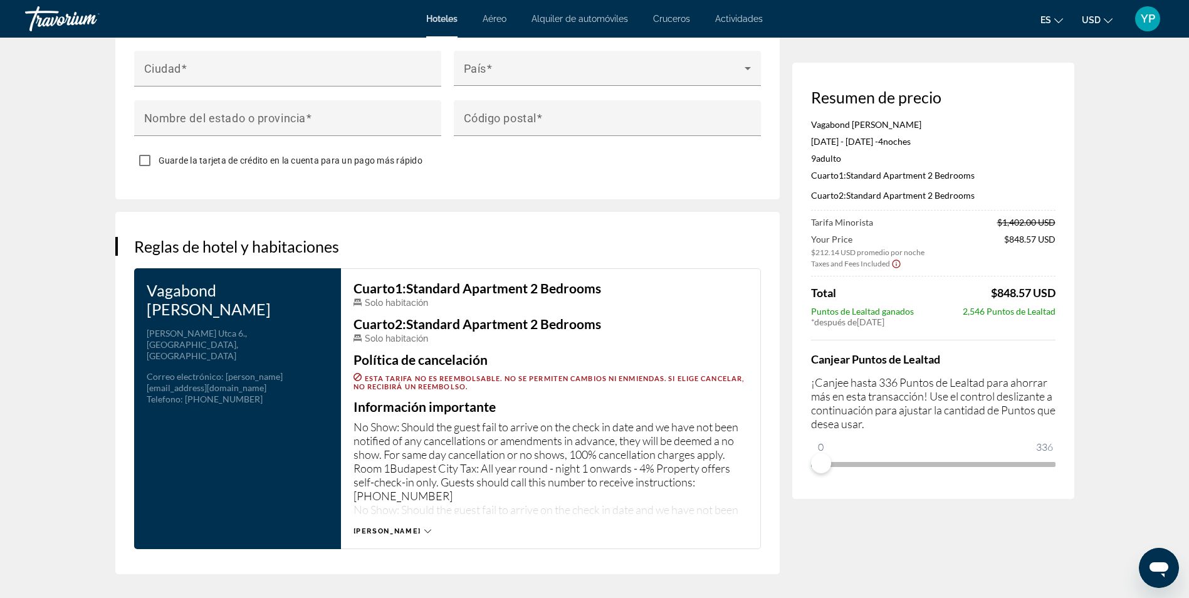
scroll to position [1586, 0]
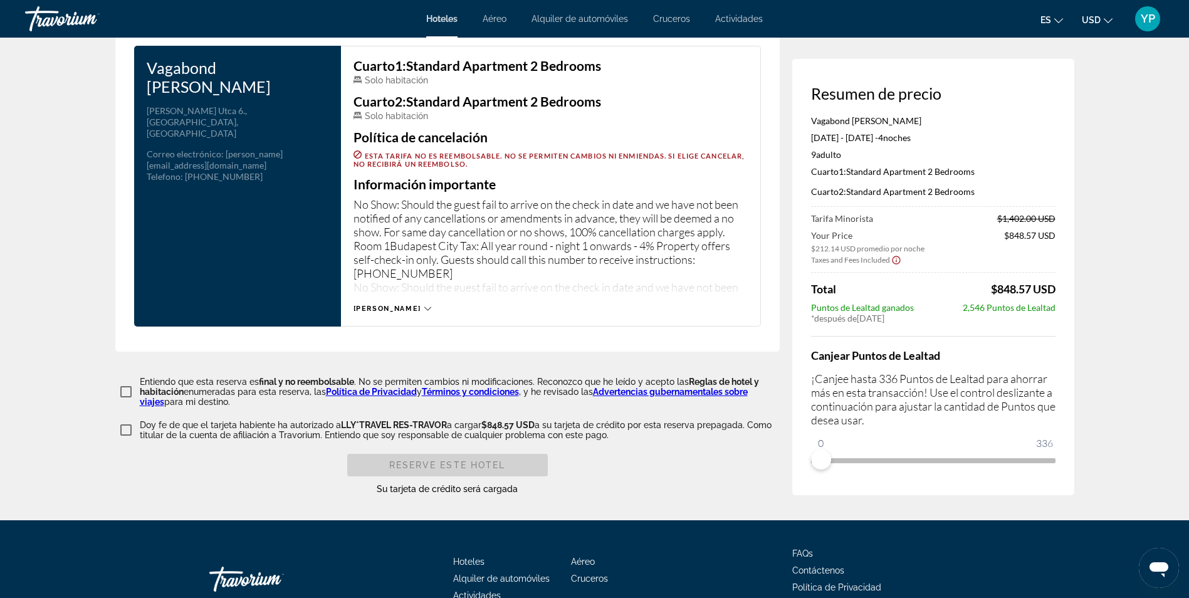
drag, startPoint x: 1188, startPoint y: 481, endPoint x: 1187, endPoint y: 444, distance: 36.4
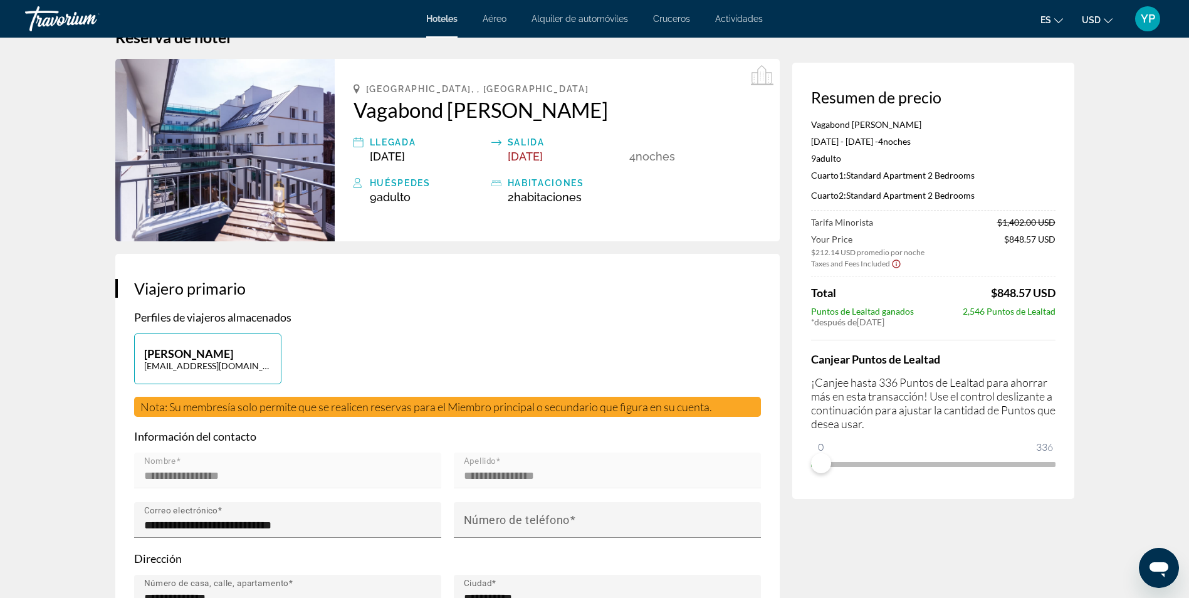
scroll to position [0, 0]
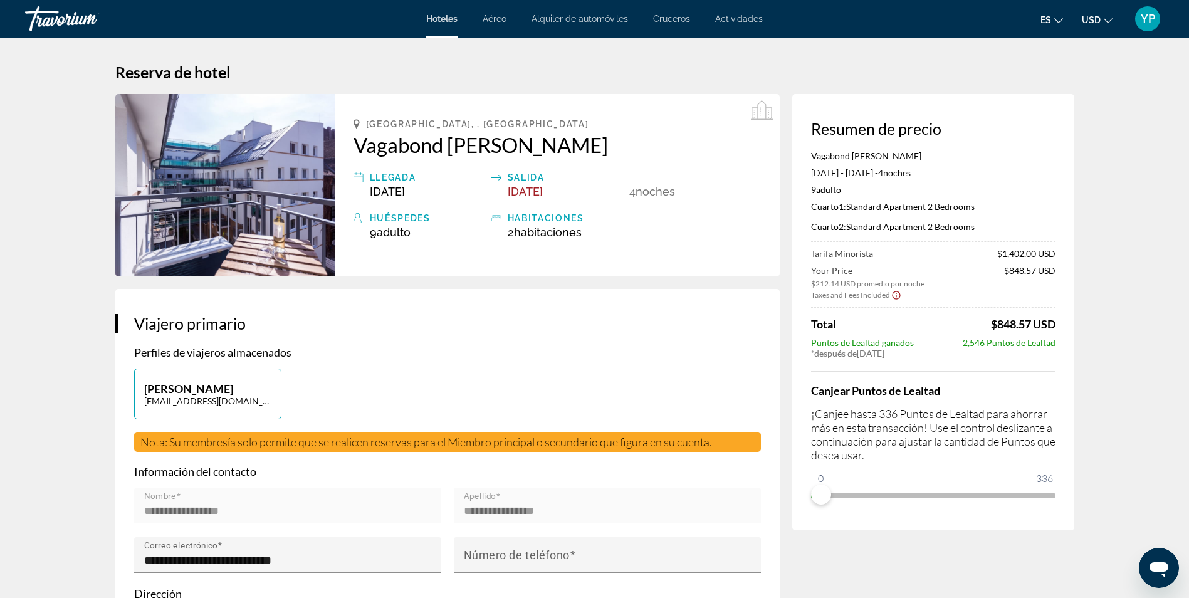
click at [266, 194] on img "Main content" at bounding box center [224, 185] width 219 height 182
click at [307, 195] on img "Main content" at bounding box center [224, 185] width 219 height 182
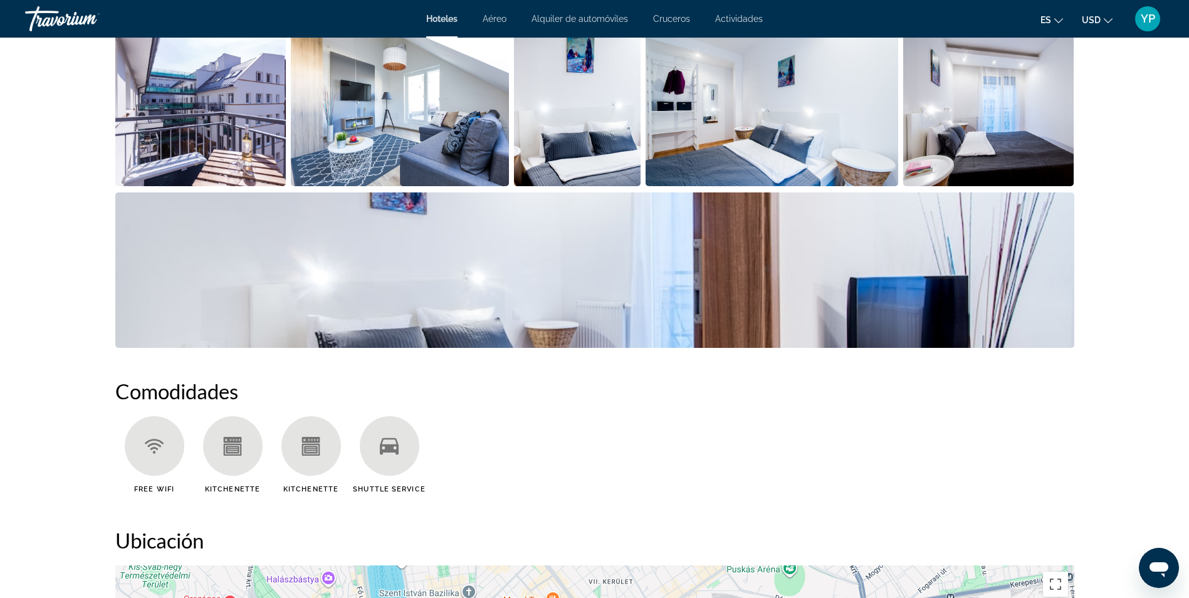
scroll to position [636, 0]
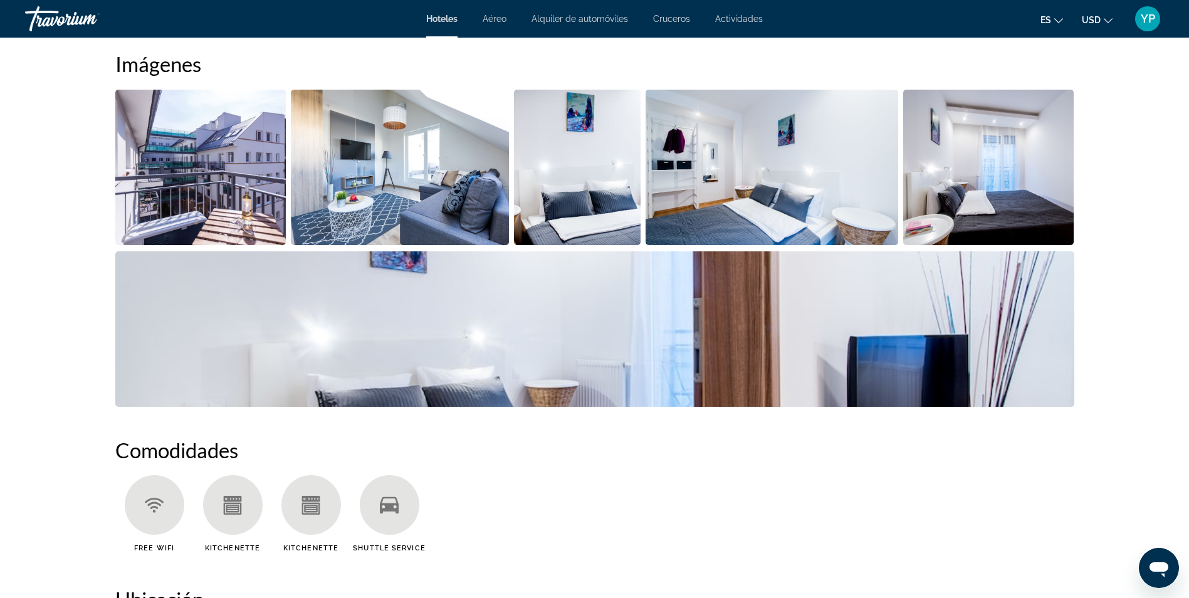
click at [388, 196] on img "Open full-screen image slider" at bounding box center [400, 167] width 218 height 155
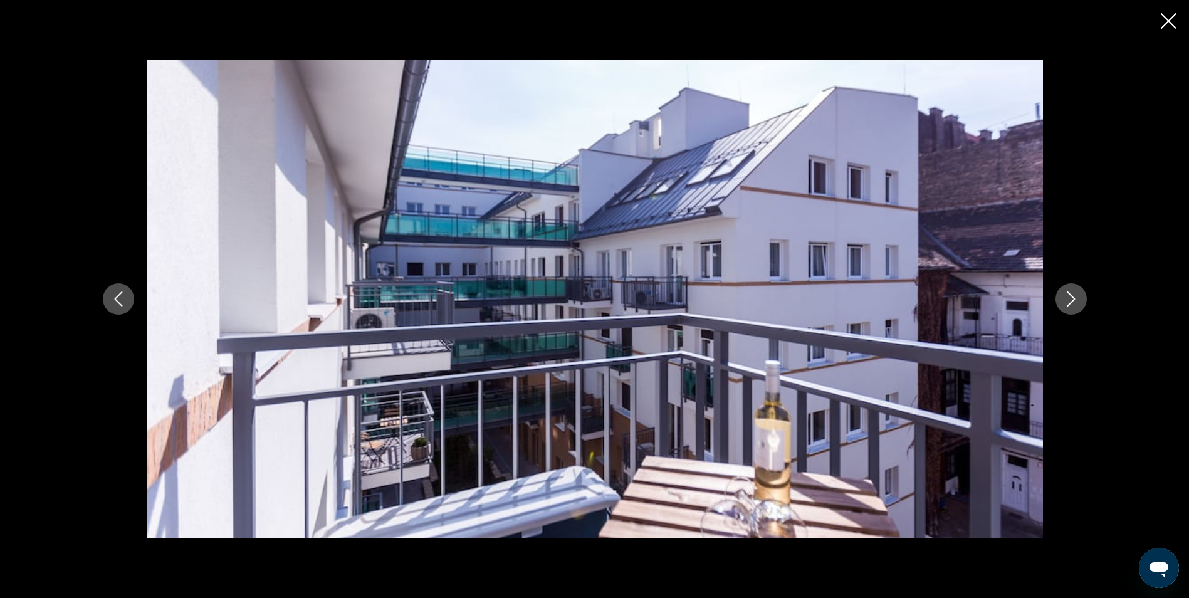
click at [1066, 300] on icon "Next image" at bounding box center [1071, 298] width 15 height 15
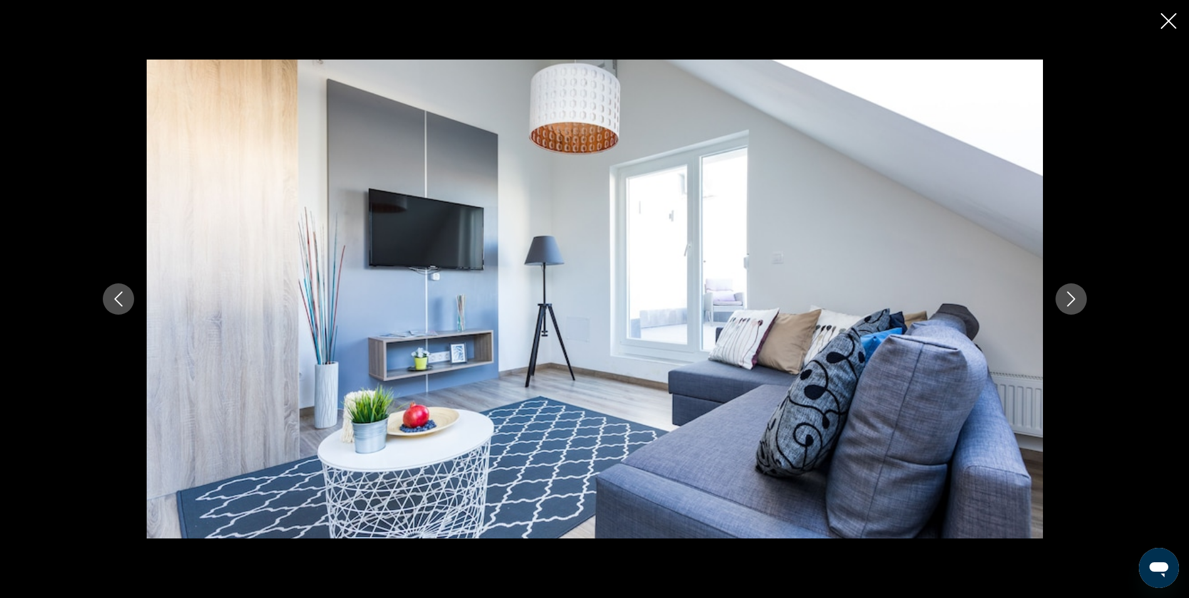
click at [1066, 300] on icon "Next image" at bounding box center [1071, 298] width 15 height 15
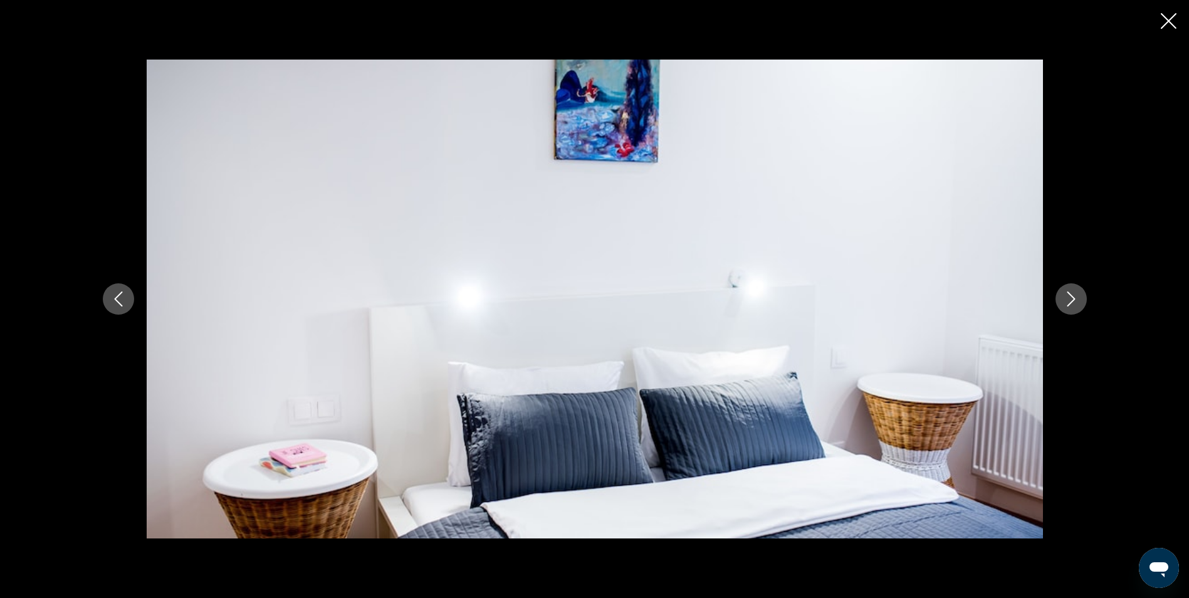
click at [1066, 300] on icon "Next image" at bounding box center [1071, 298] width 15 height 15
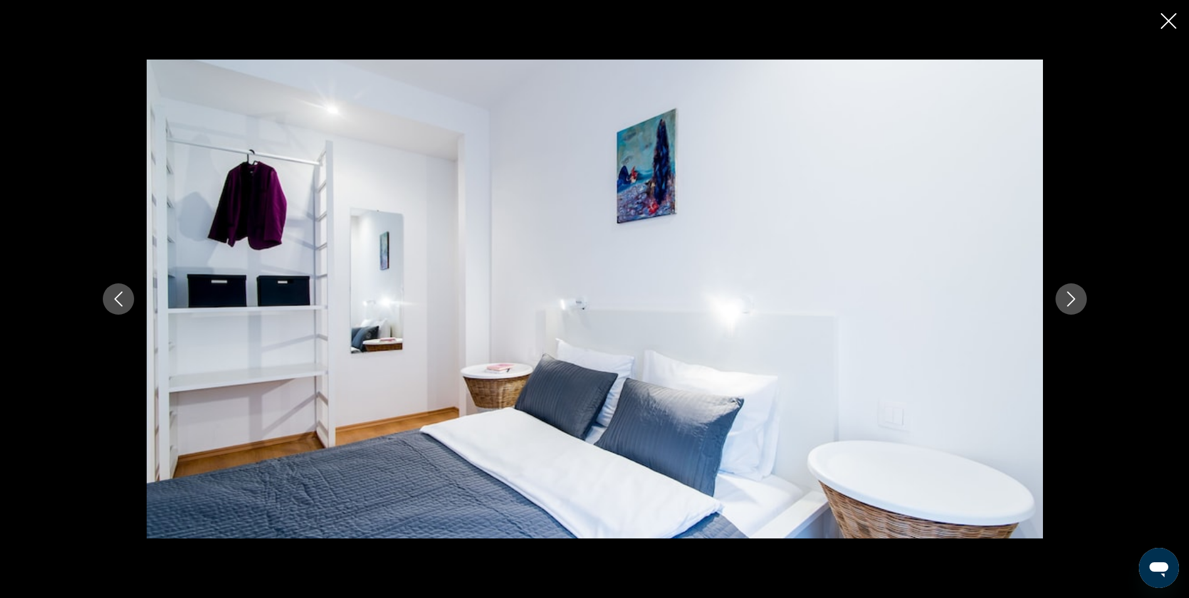
click at [1066, 300] on icon "Next image" at bounding box center [1071, 298] width 15 height 15
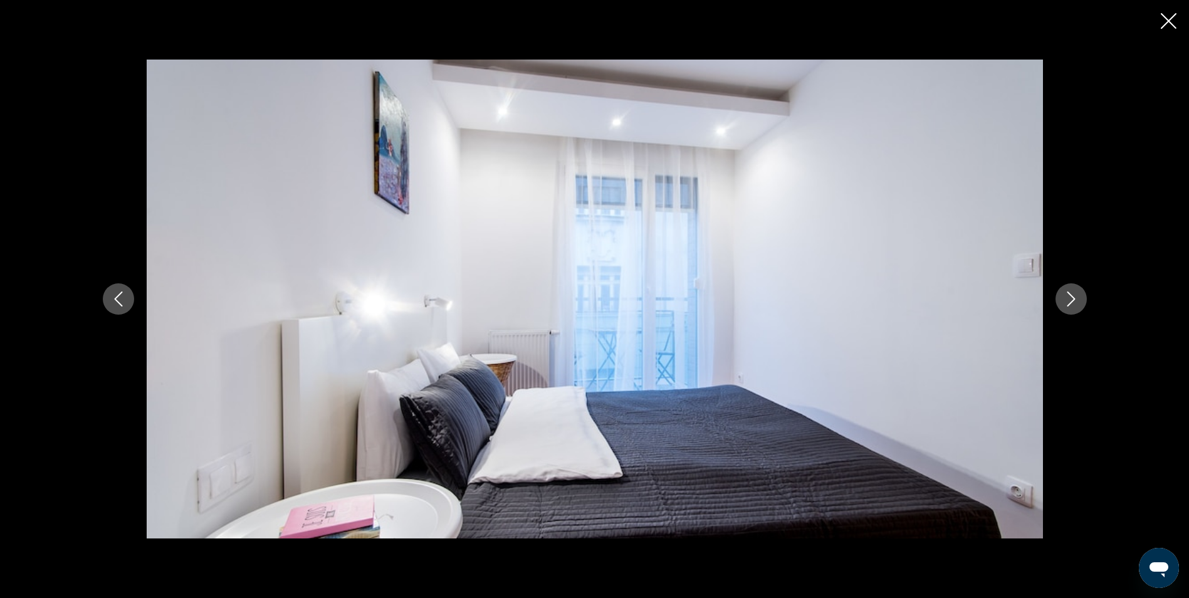
click at [1066, 300] on icon "Next image" at bounding box center [1071, 298] width 15 height 15
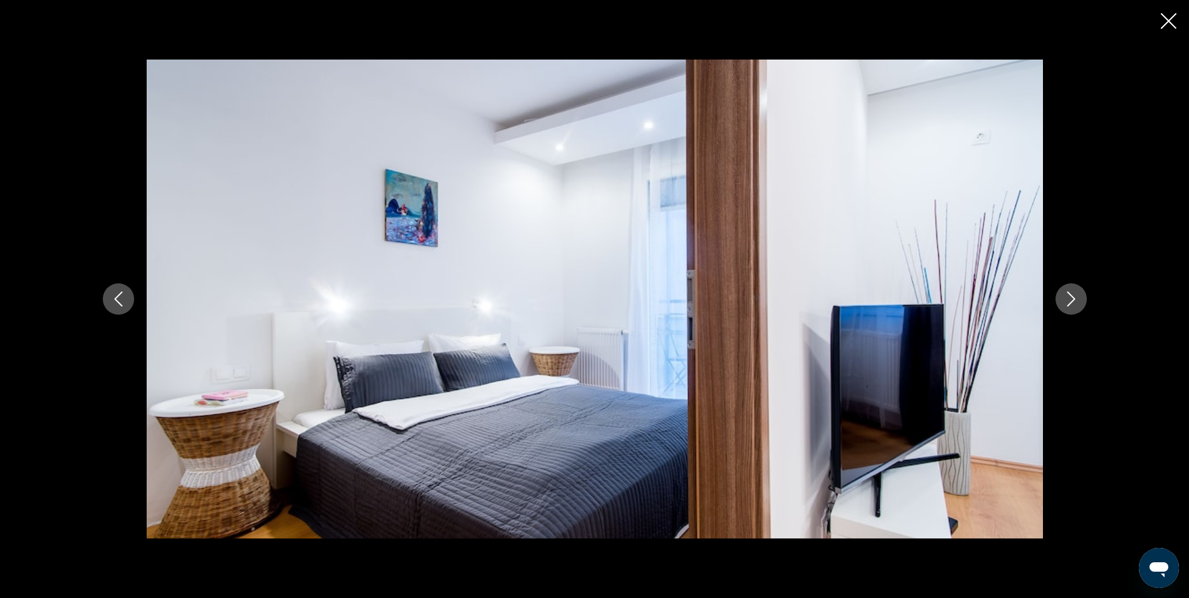
click at [1066, 300] on icon "Next image" at bounding box center [1071, 298] width 15 height 15
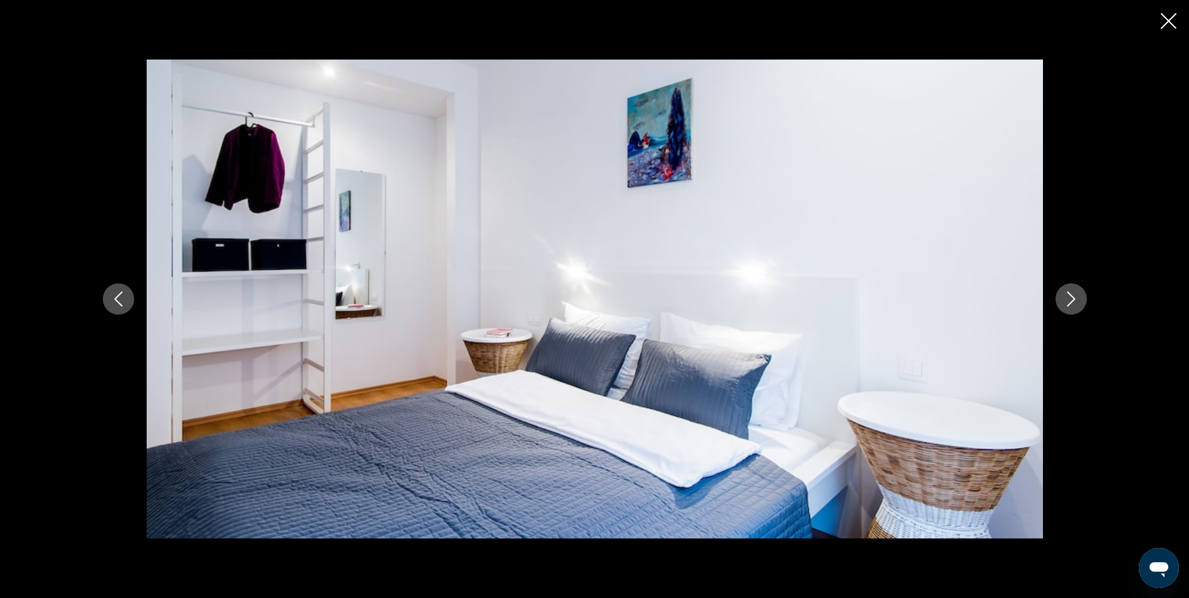
click at [1066, 300] on icon "Next image" at bounding box center [1071, 298] width 15 height 15
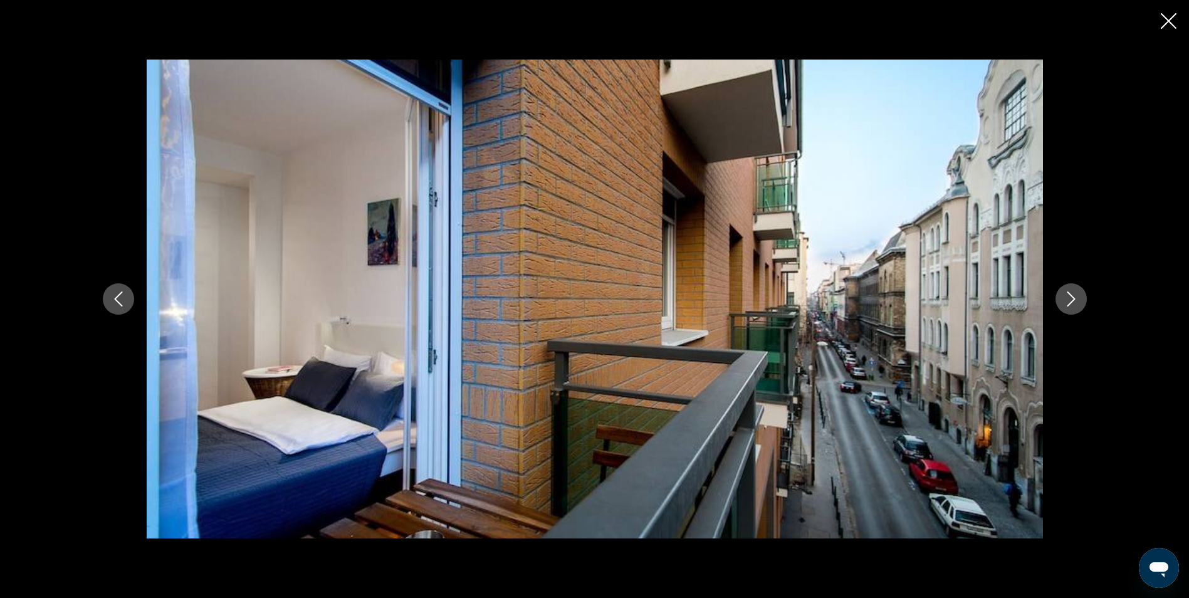
click at [1066, 300] on icon "Next image" at bounding box center [1071, 298] width 15 height 15
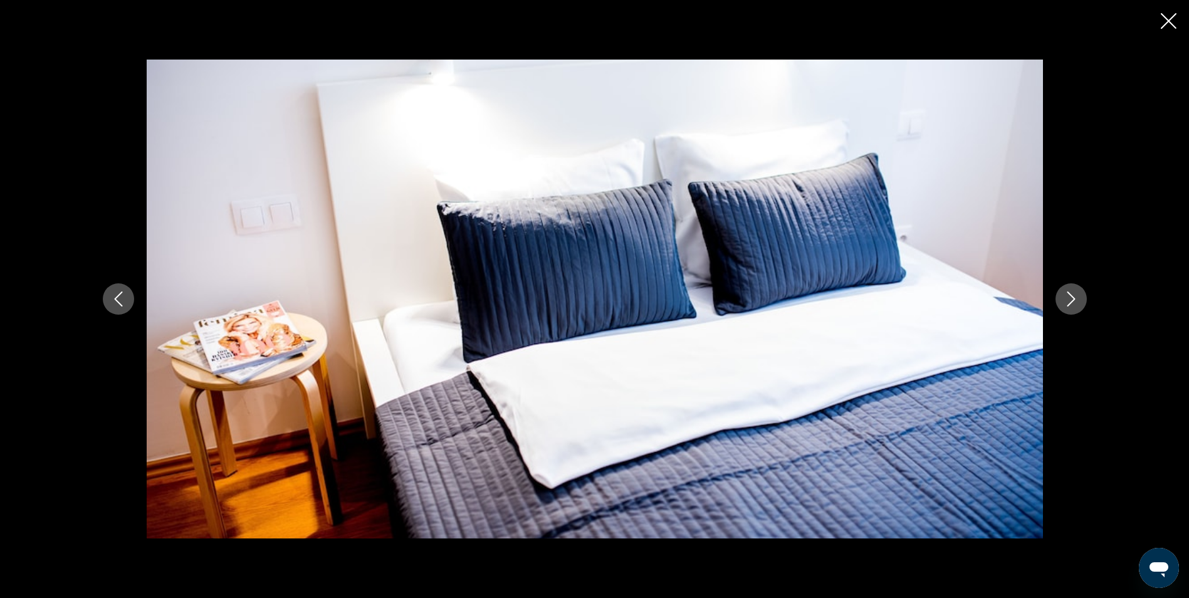
click at [1066, 300] on icon "Next image" at bounding box center [1071, 298] width 15 height 15
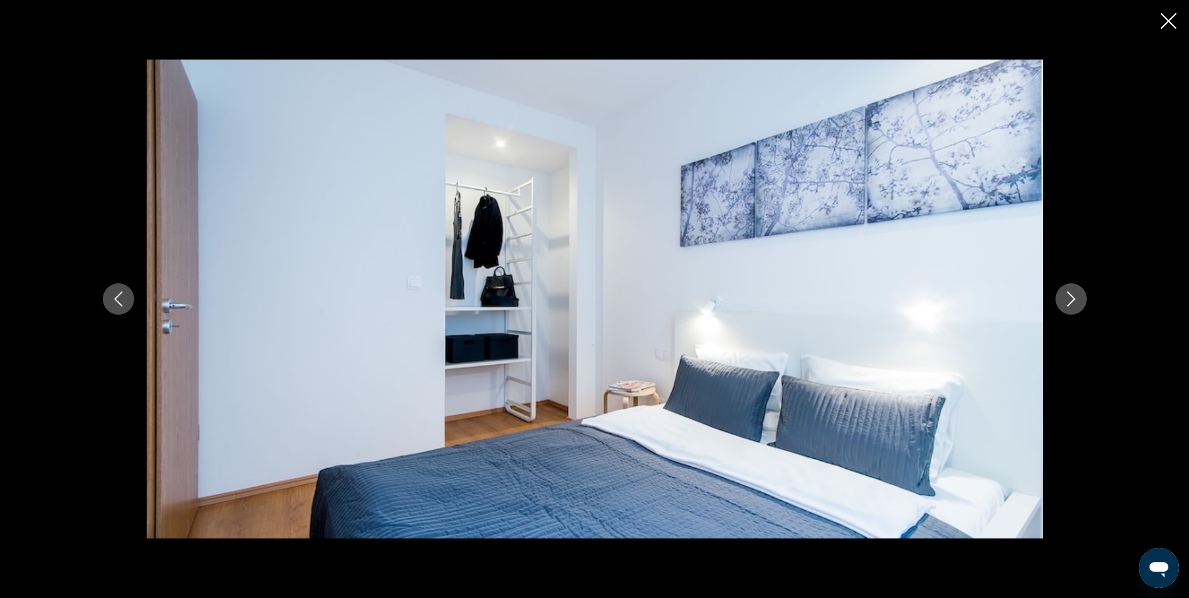
click at [1066, 300] on icon "Next image" at bounding box center [1071, 298] width 15 height 15
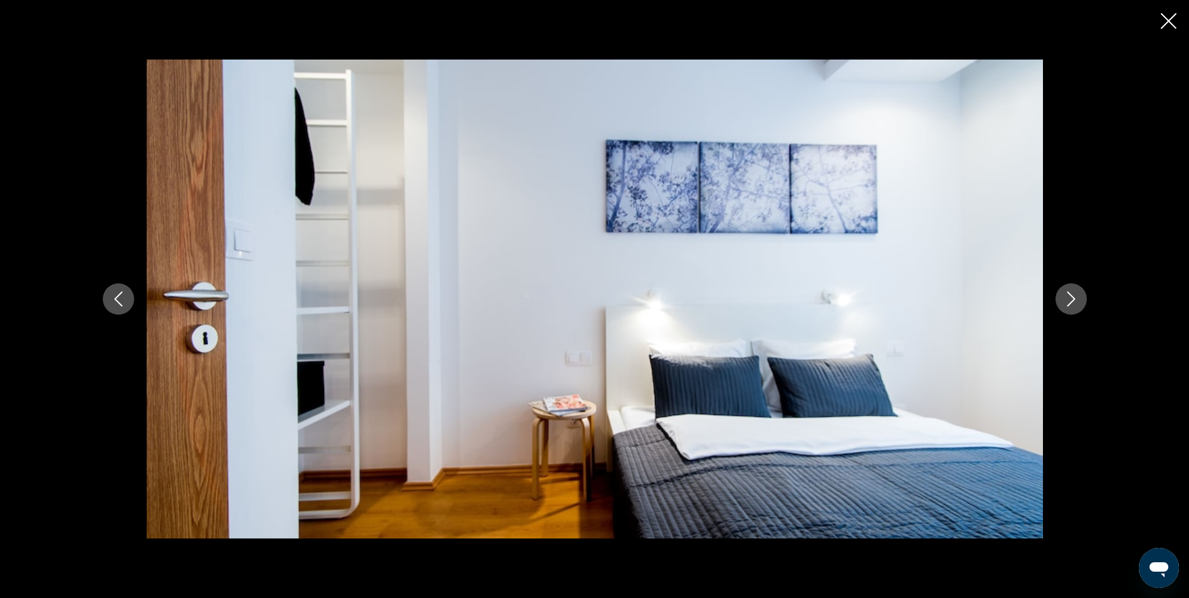
click at [1066, 300] on icon "Next image" at bounding box center [1071, 298] width 15 height 15
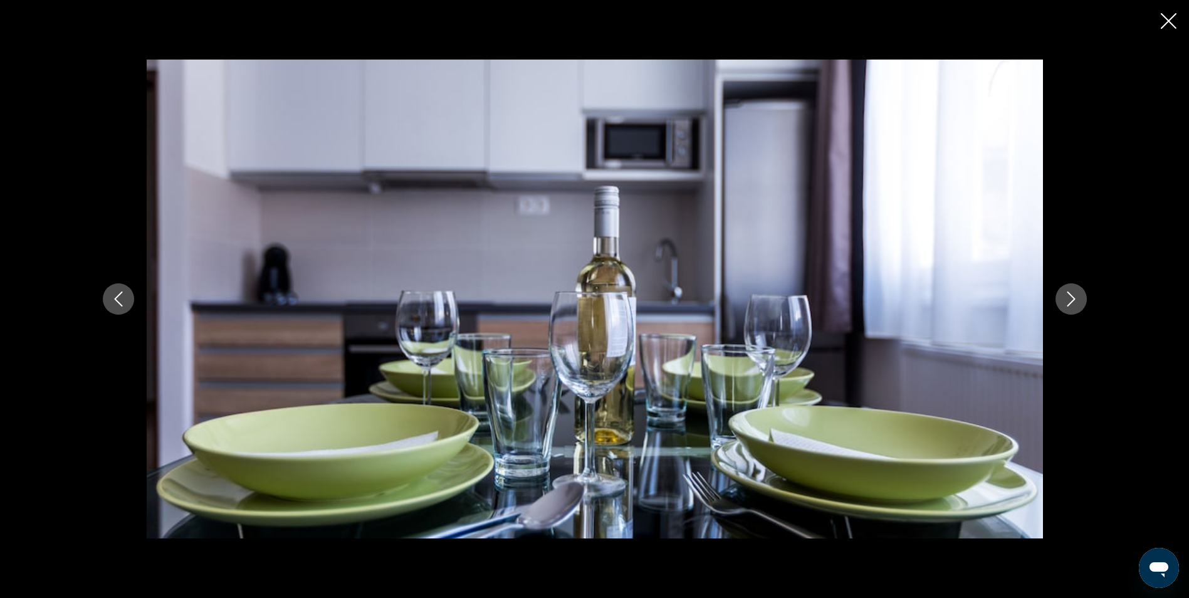
click at [1066, 300] on icon "Next image" at bounding box center [1071, 298] width 15 height 15
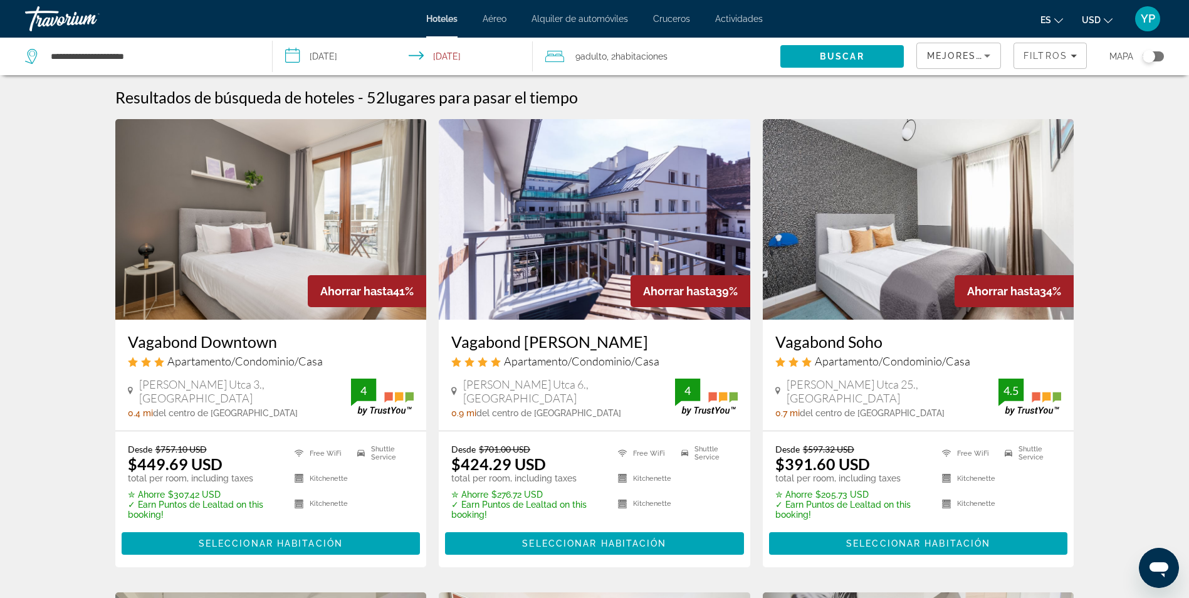
click at [932, 238] on img "Main content" at bounding box center [919, 219] width 312 height 201
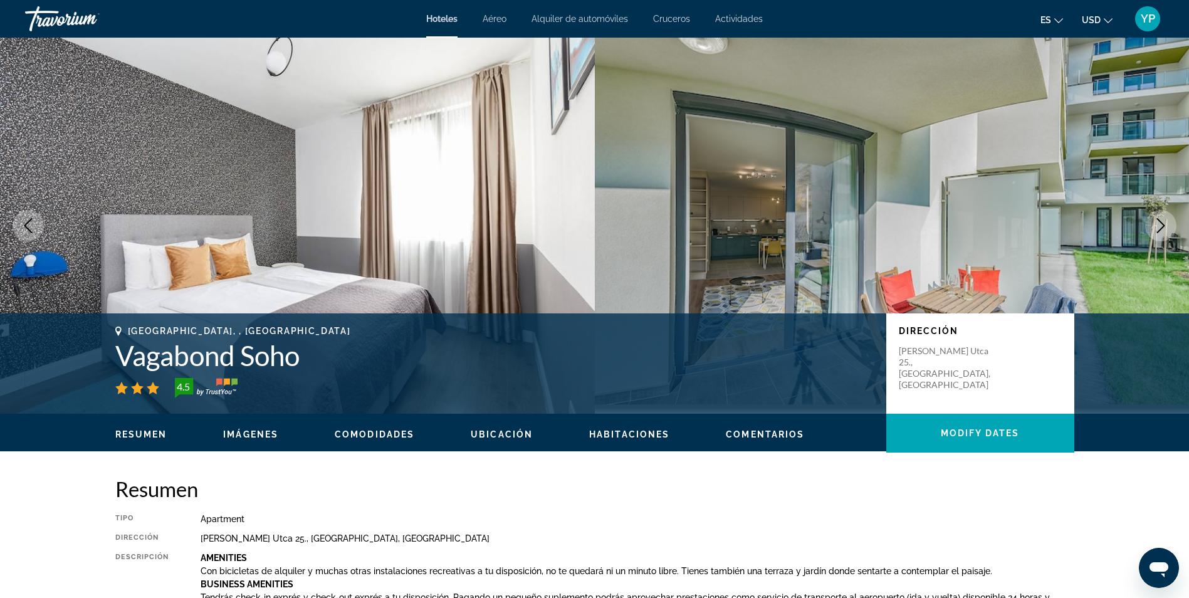
click at [1157, 229] on icon "Next image" at bounding box center [1160, 225] width 15 height 15
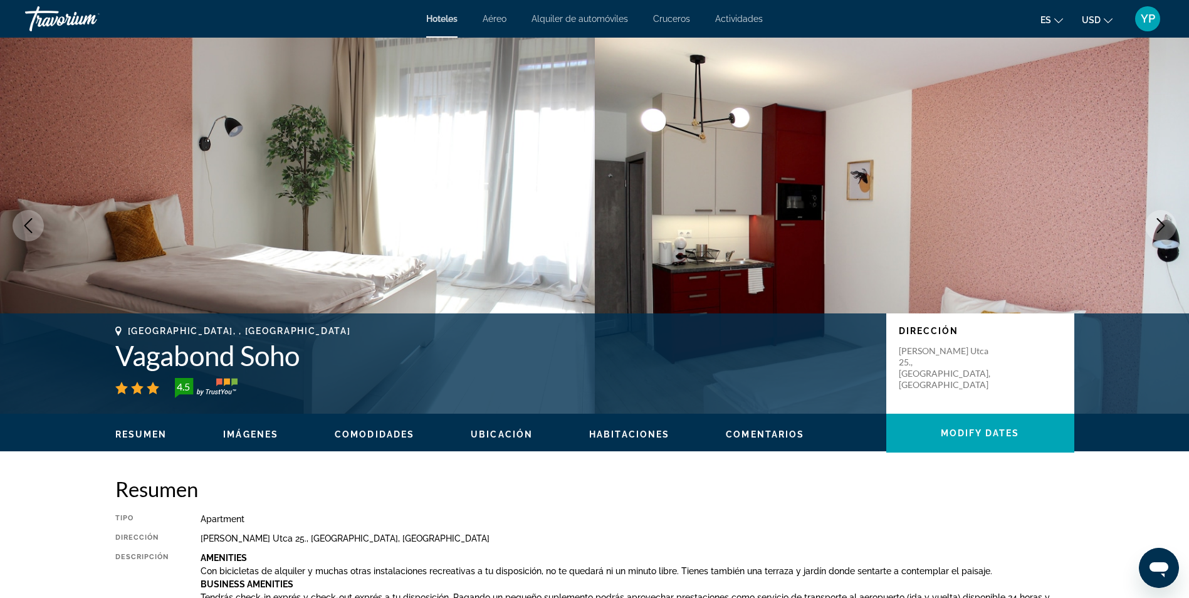
click at [1157, 229] on icon "Next image" at bounding box center [1160, 225] width 15 height 15
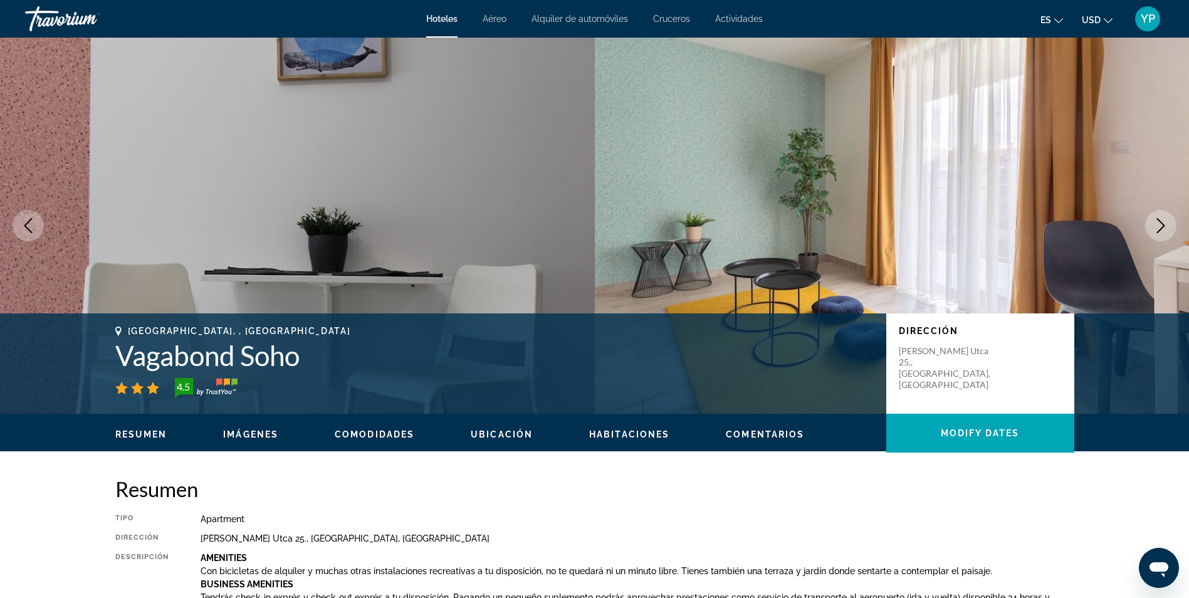
click at [1157, 229] on icon "Next image" at bounding box center [1160, 225] width 15 height 15
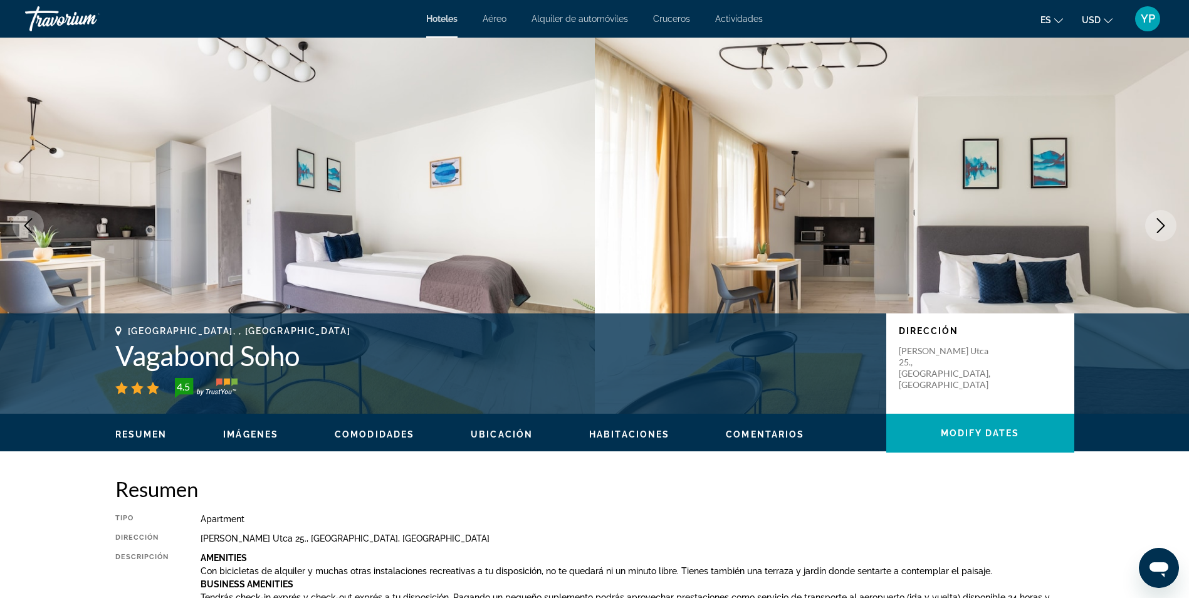
click at [1157, 229] on icon "Next image" at bounding box center [1160, 225] width 15 height 15
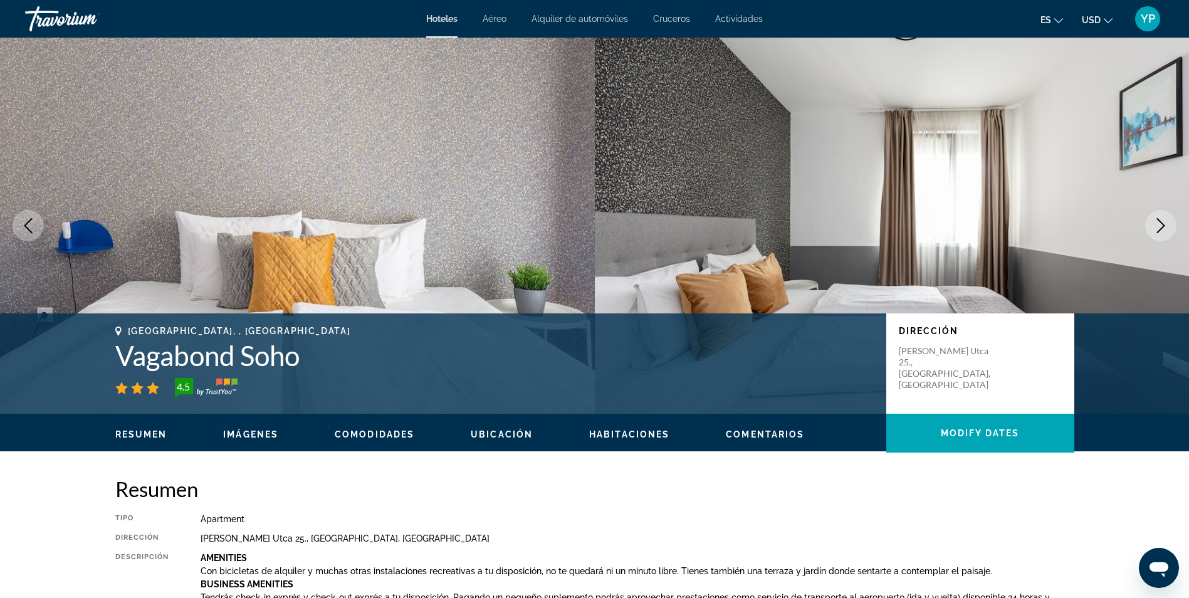
click at [1157, 229] on icon "Next image" at bounding box center [1160, 225] width 15 height 15
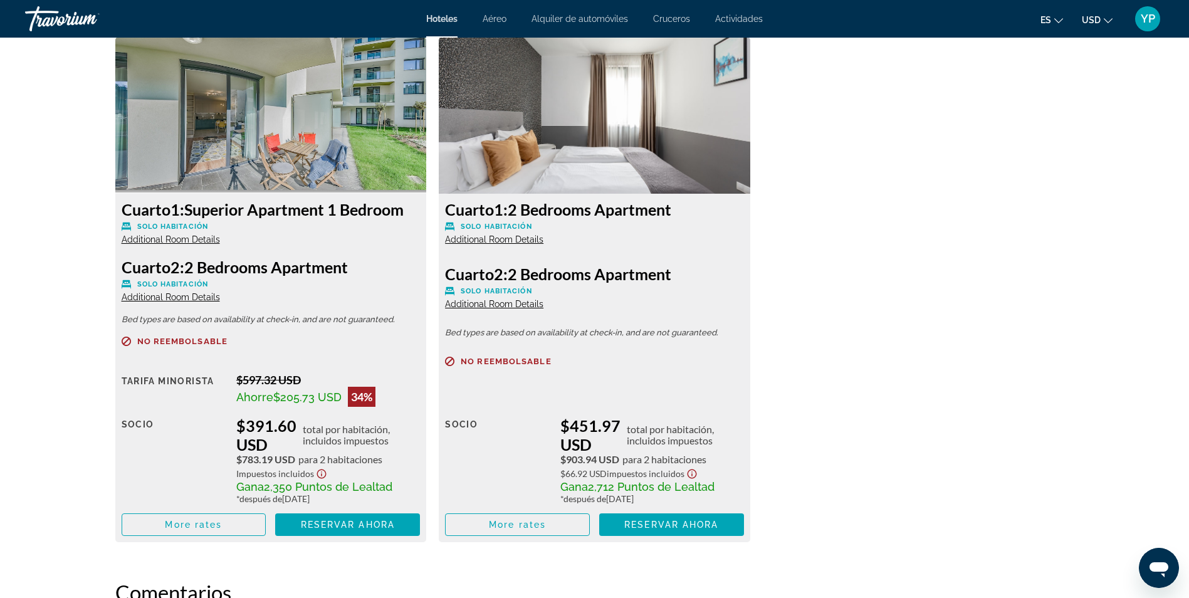
scroll to position [1761, 0]
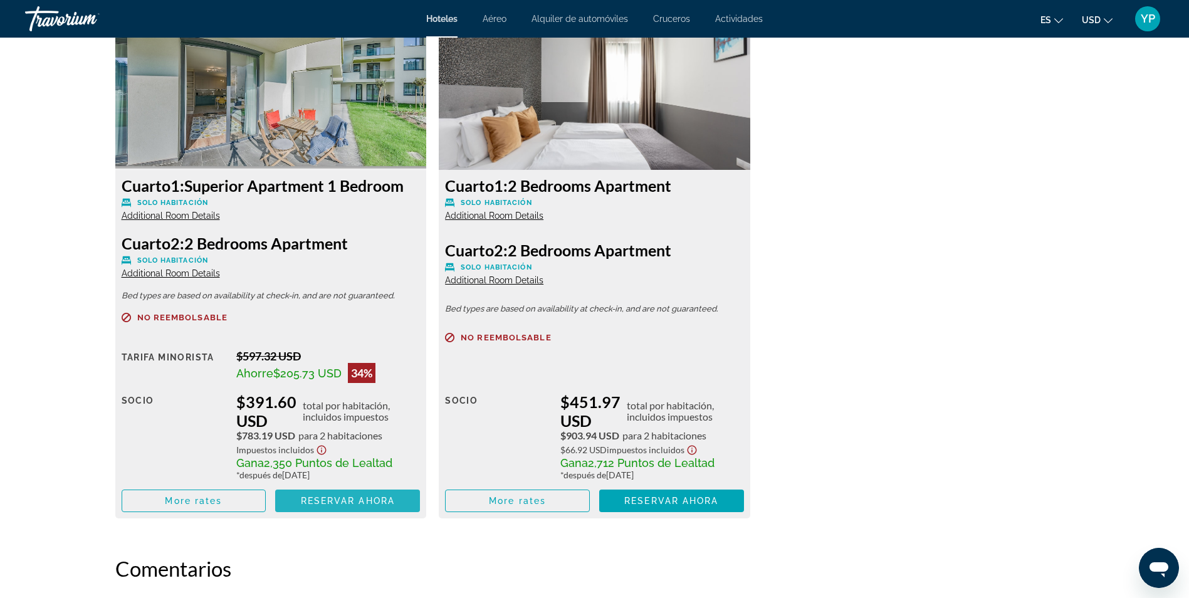
click at [315, 500] on span "Reservar ahora" at bounding box center [348, 501] width 94 height 10
